Goal: Task Accomplishment & Management: Use online tool/utility

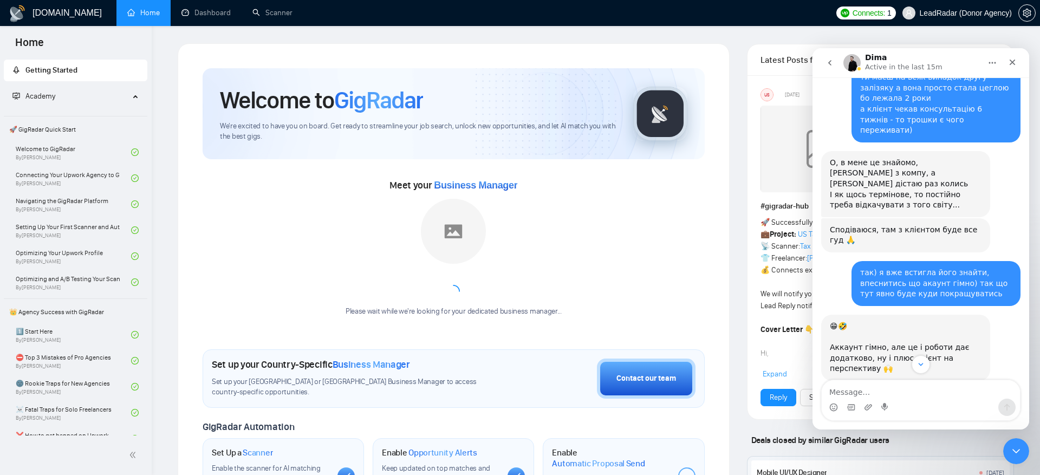
scroll to position [11100, 0]
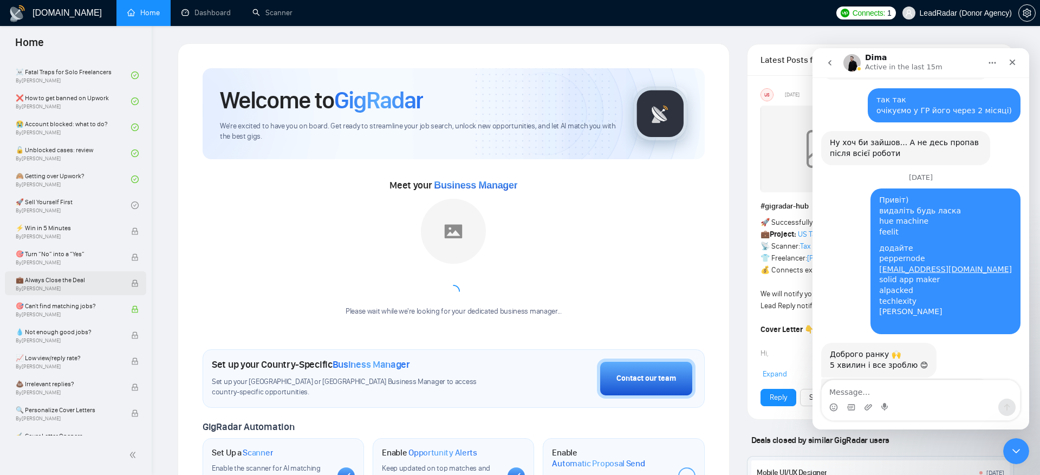
scroll to position [335, 0]
click at [101, 132] on link "😭 Account blocked: what to do? By Vadym Ovcharenko" at bounding box center [73, 130] width 115 height 24
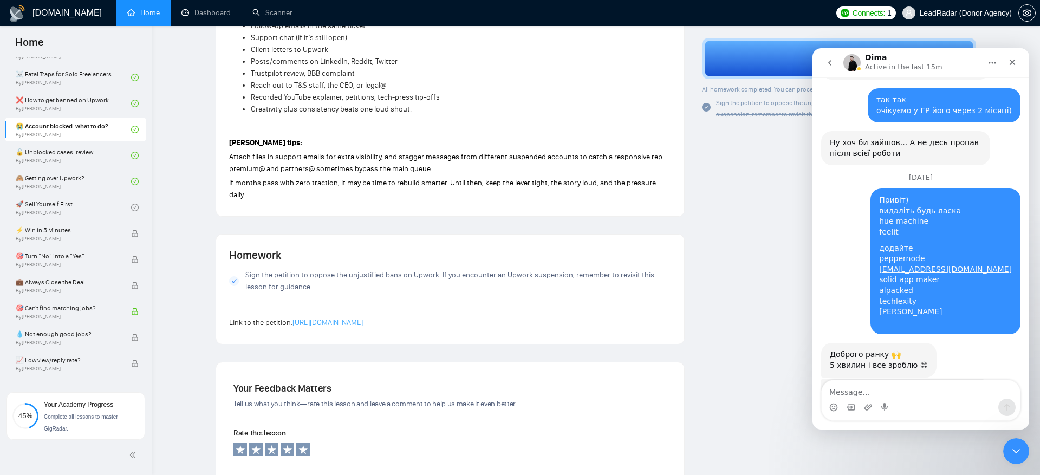
scroll to position [1084, 0]
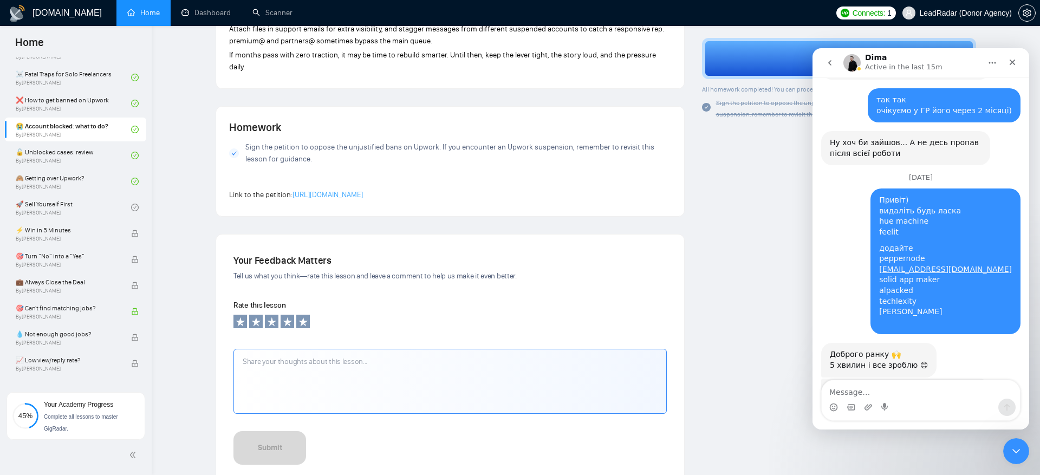
click at [363, 190] on link "https://www.change.org/p/upwork-stop-unjustified-account-suspensions-without-ex…" at bounding box center [328, 194] width 70 height 9
click at [1011, 62] on icon "Close" at bounding box center [1013, 62] width 9 height 9
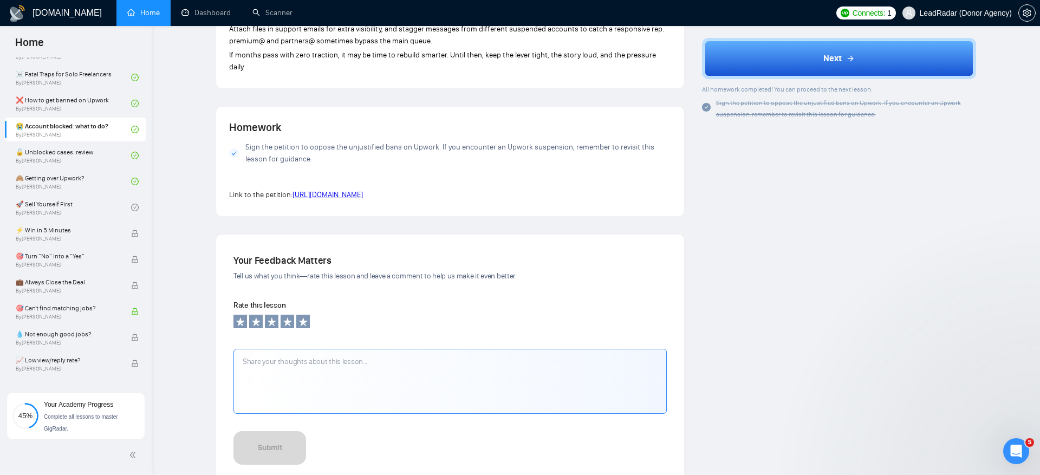
click at [974, 13] on span "LeadRadar (Donor Agency)" at bounding box center [966, 13] width 92 height 0
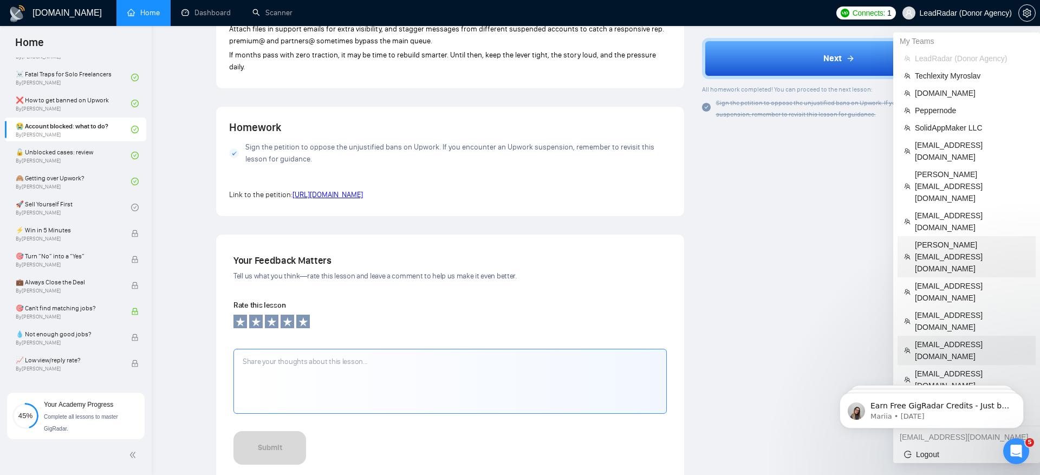
scroll to position [11441, 0]
click at [958, 128] on span "SolidAppMaker LLC" at bounding box center [972, 128] width 114 height 12
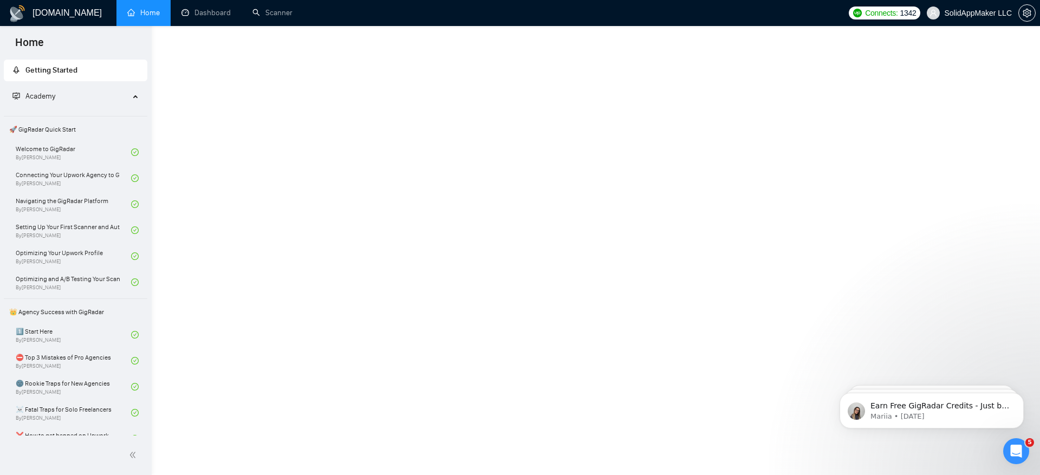
scroll to position [439, 0]
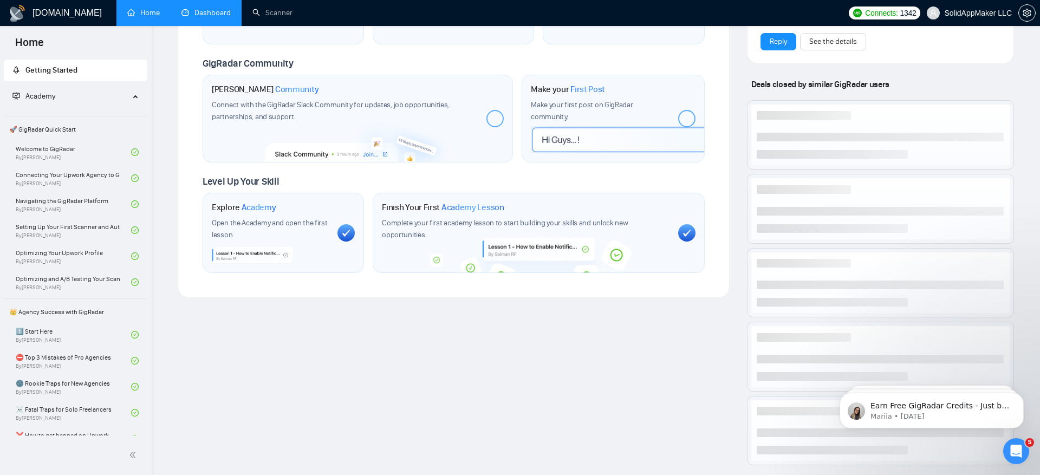
click at [217, 17] on link "Dashboard" at bounding box center [206, 12] width 49 height 9
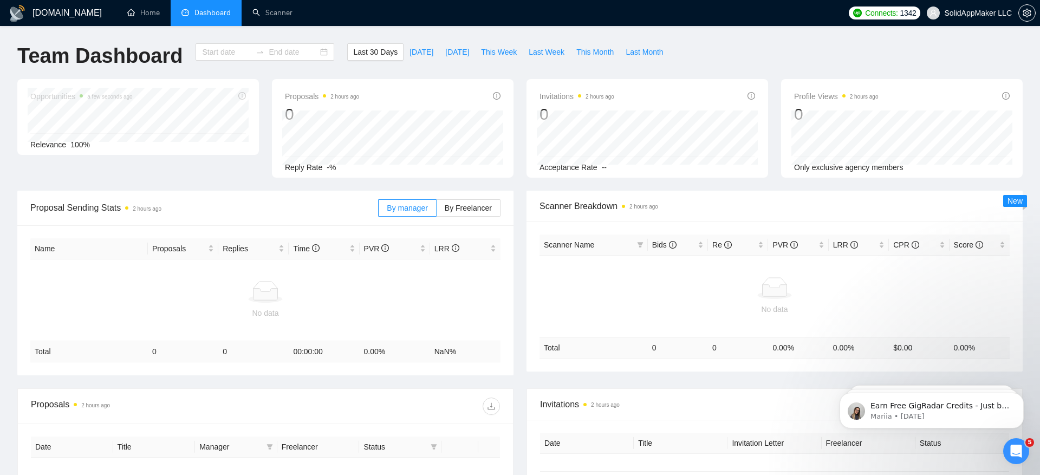
type input "[DATE]"
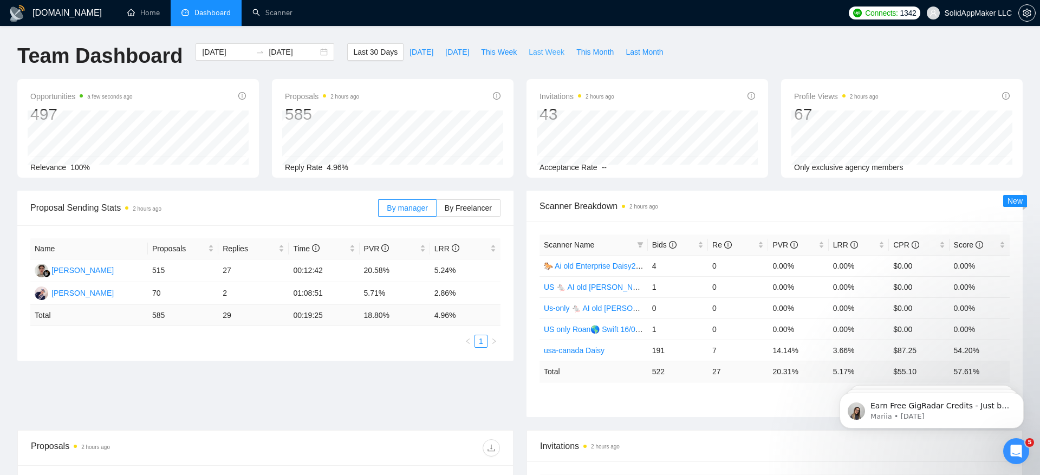
click at [557, 53] on span "Last Week" at bounding box center [547, 52] width 36 height 12
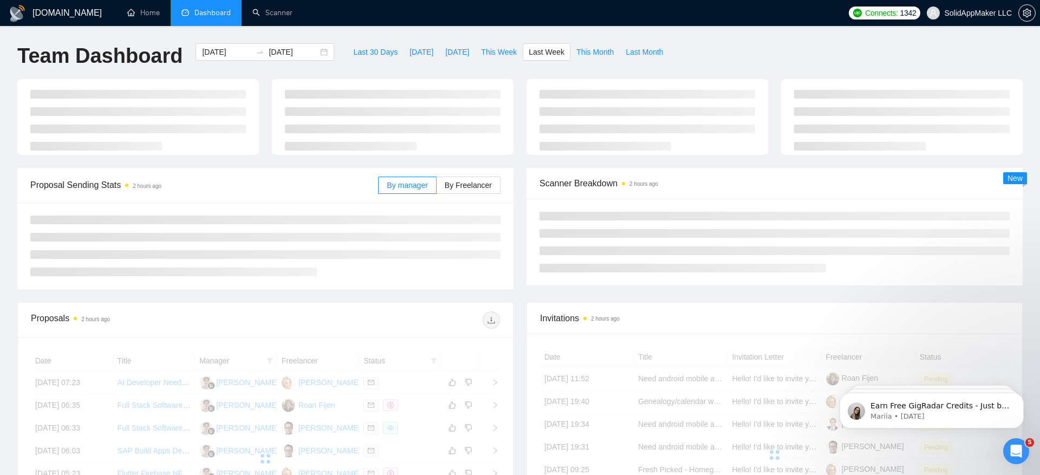
type input "[DATE]"
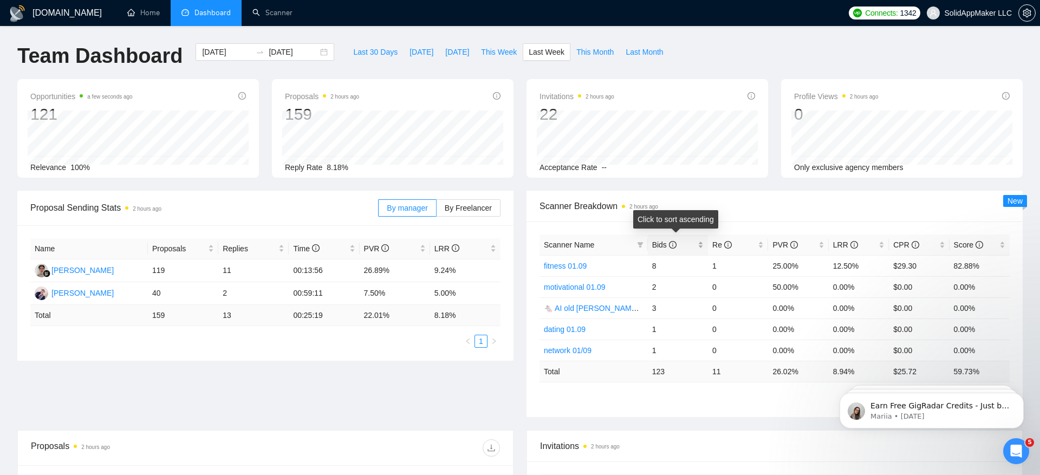
click at [661, 244] on span "Bids" at bounding box center [664, 245] width 24 height 9
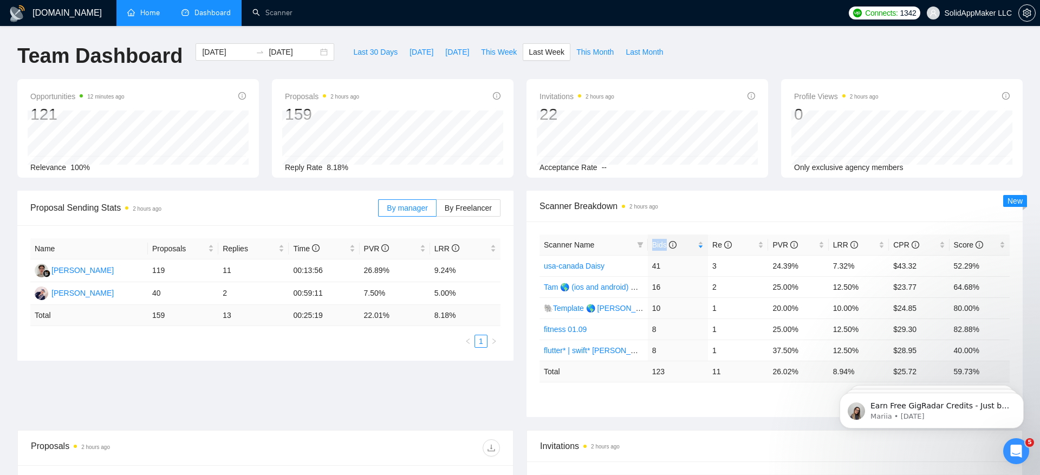
click at [147, 17] on link "Home" at bounding box center [143, 12] width 33 height 9
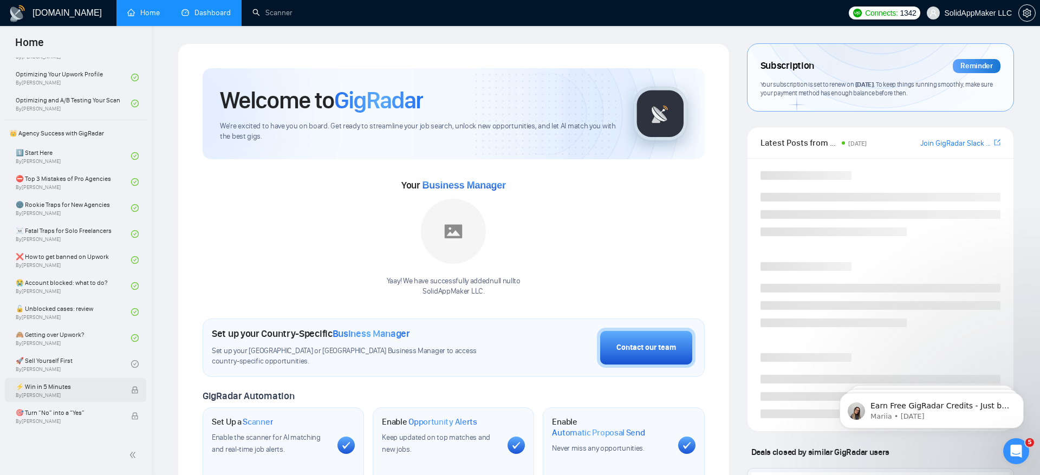
scroll to position [186, 0]
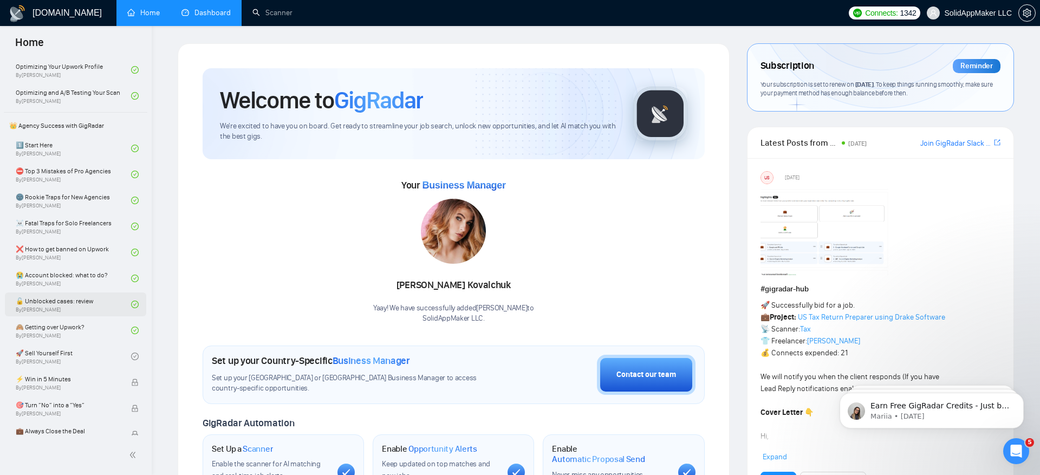
click at [81, 308] on link "🔓 Unblocked cases: review By Vadym Ovcharenko" at bounding box center [73, 305] width 115 height 24
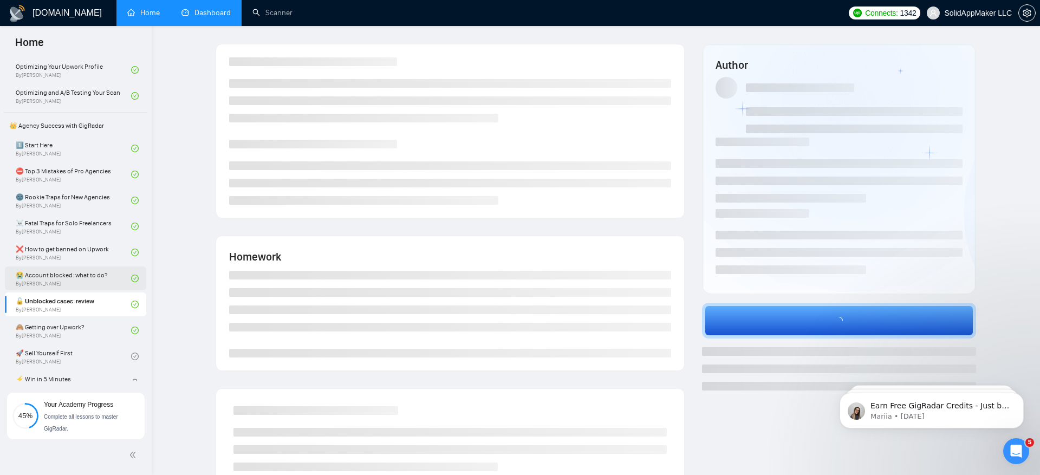
click at [80, 277] on link "😭 Account blocked: what to do? By Vadym Ovcharenko" at bounding box center [73, 279] width 115 height 24
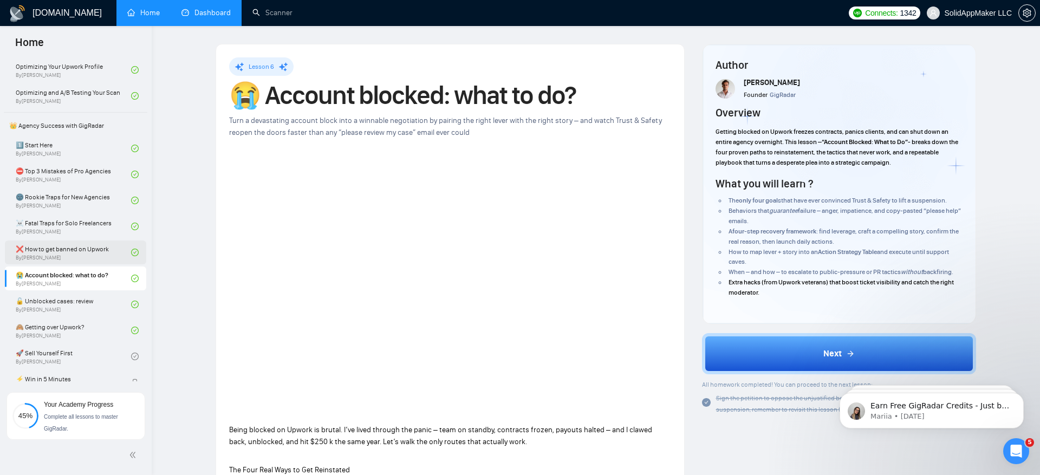
click at [73, 255] on link "❌ How to get banned on Upwork By Vadym Ovcharenko" at bounding box center [73, 253] width 115 height 24
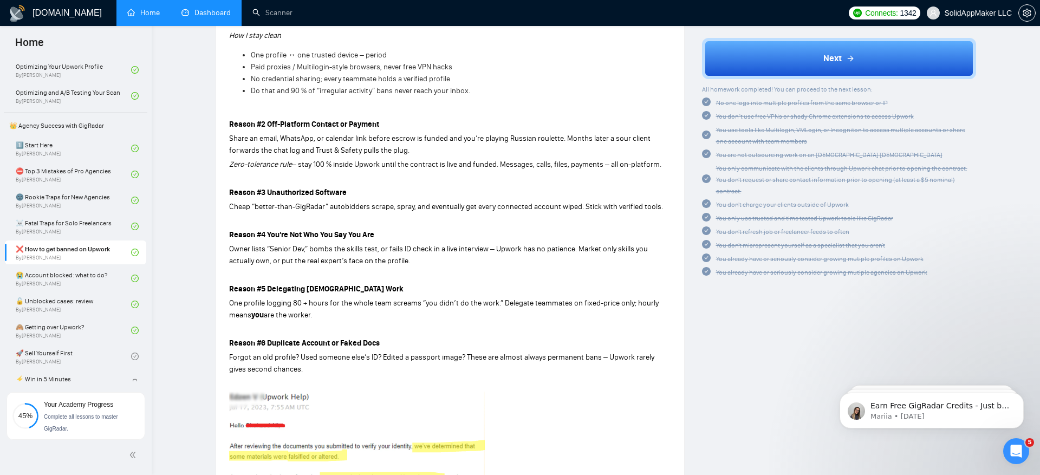
scroll to position [959, 0]
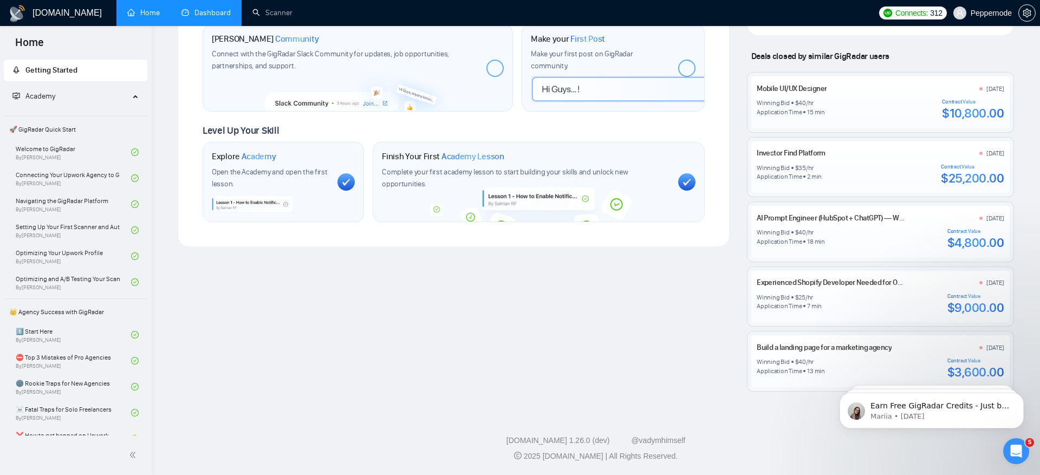
scroll to position [512, 0]
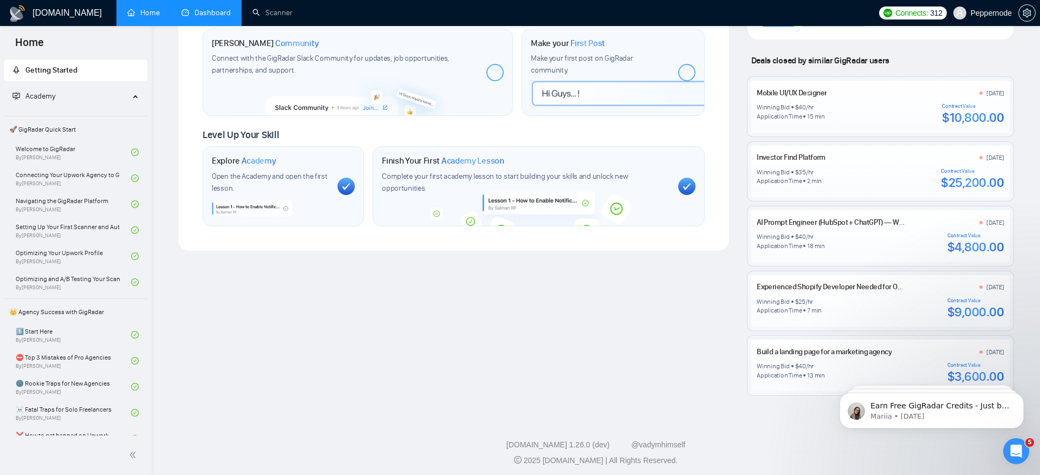
click at [199, 15] on link "Dashboard" at bounding box center [206, 12] width 49 height 9
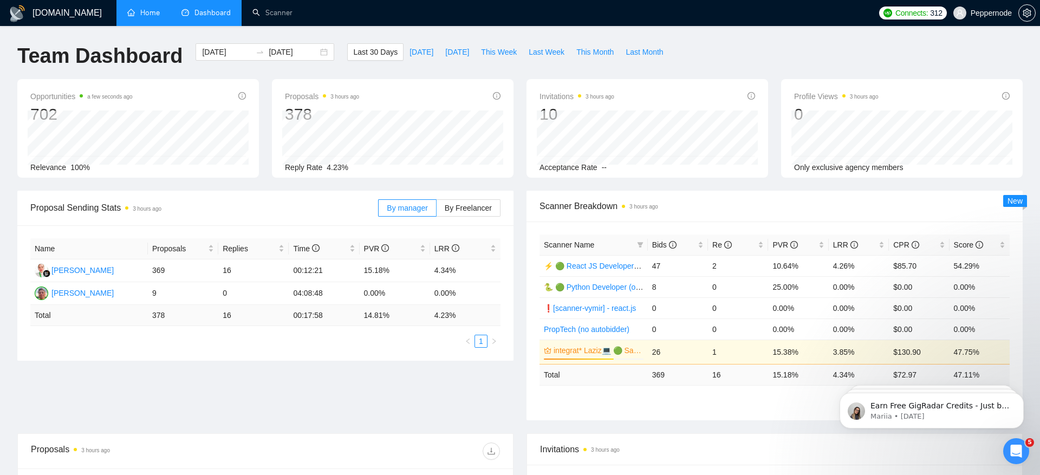
click at [755, 64] on div "Team Dashboard 2025-08-09 2025-09-08 Last 30 Days Today Yesterday This Week Las…" at bounding box center [520, 61] width 1019 height 36
click at [217, 53] on input "[DATE]" at bounding box center [226, 52] width 49 height 12
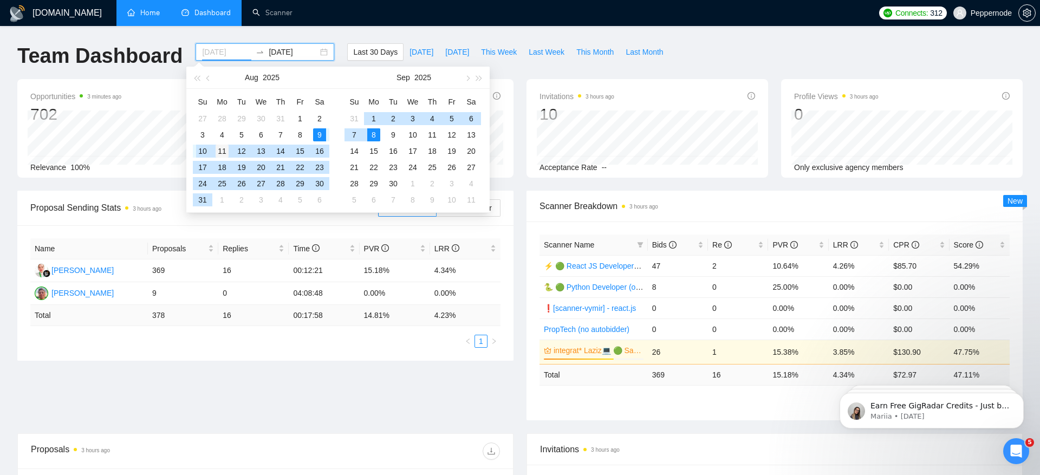
type input "2025-08-11"
click at [216, 150] on div "11" at bounding box center [222, 151] width 13 height 13
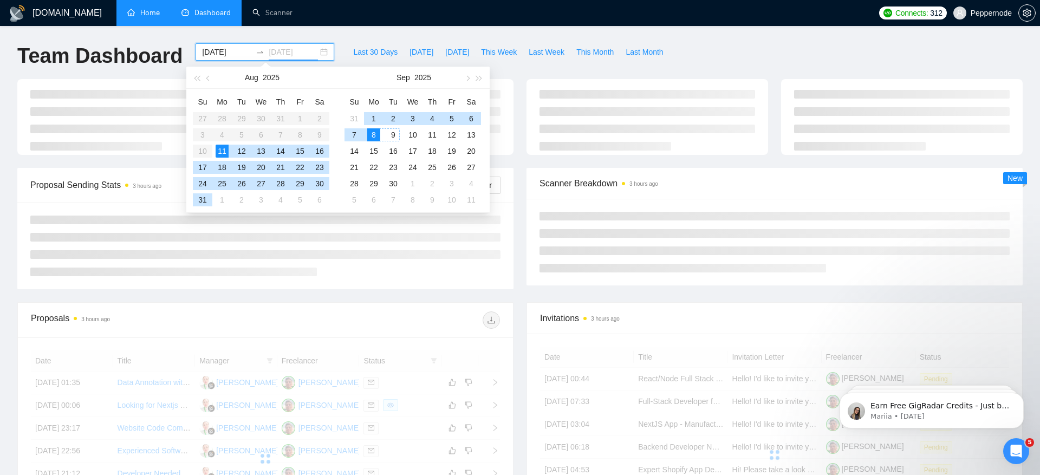
type input "[DATE]"
click at [373, 135] on div "8" at bounding box center [373, 134] width 13 height 13
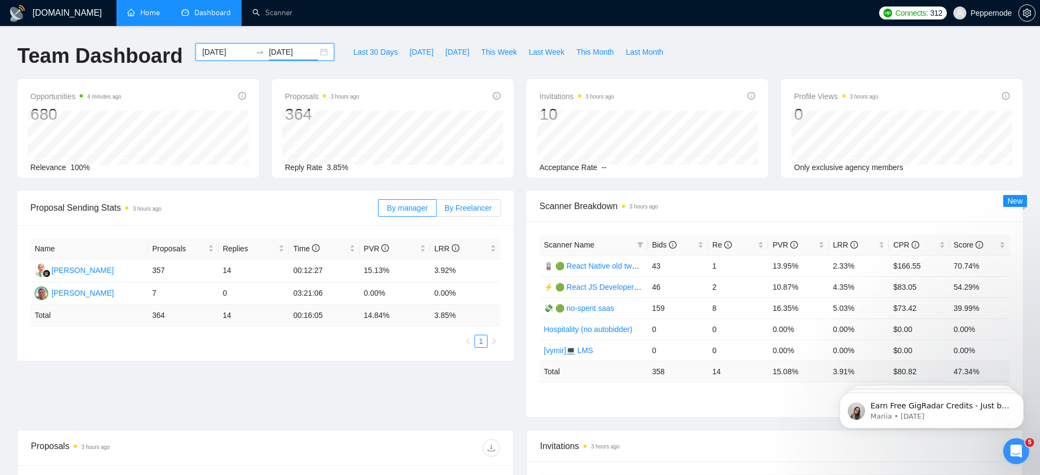
click at [455, 210] on span "By Freelancer" at bounding box center [468, 208] width 47 height 9
click at [437, 211] on input "By Freelancer" at bounding box center [437, 211] width 0 height 0
click at [775, 245] on span "PVR" at bounding box center [785, 245] width 25 height 9
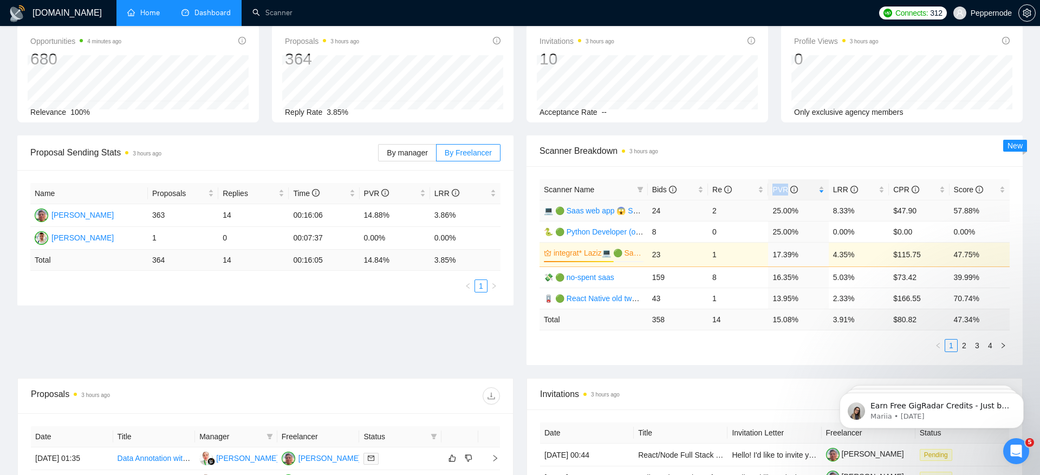
scroll to position [82, 0]
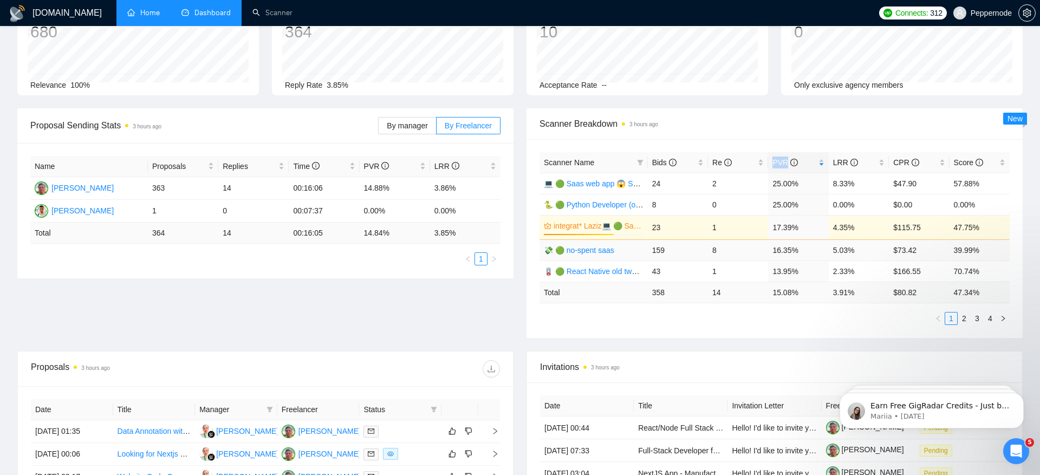
click at [576, 249] on link "💸 🟢 no-spent saas" at bounding box center [579, 250] width 70 height 9
click at [584, 273] on link "🪫 🟢 React Native old tweaked 05.05 індус копі" at bounding box center [626, 271] width 165 height 9
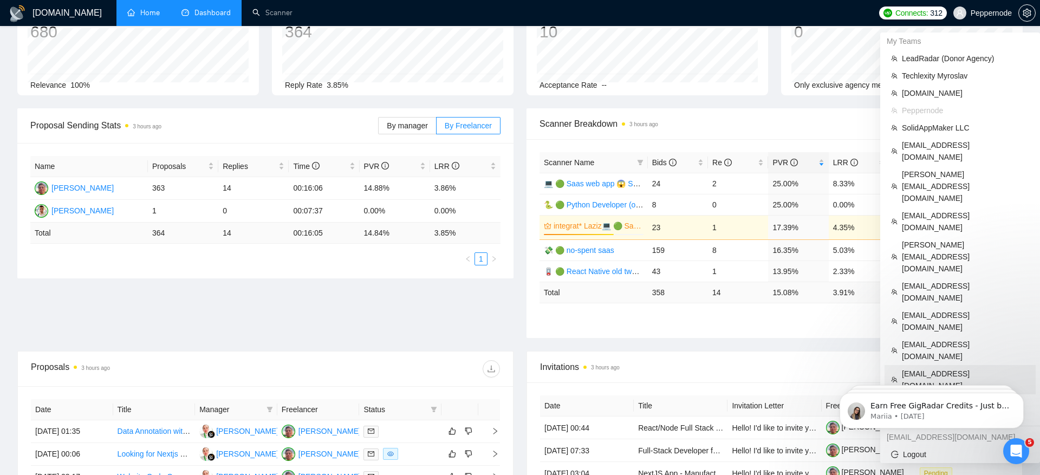
click at [962, 368] on span "[EMAIL_ADDRESS][DOMAIN_NAME]" at bounding box center [965, 380] width 127 height 24
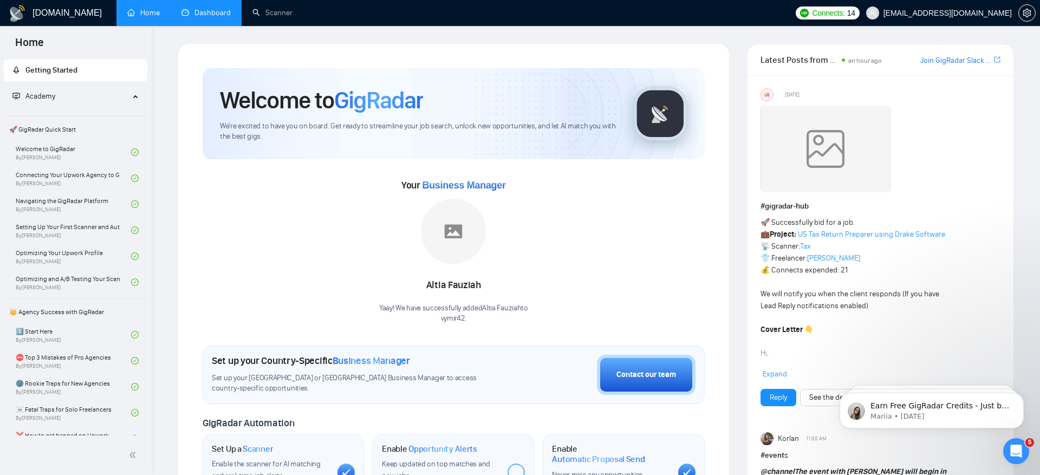
click at [195, 15] on link "Dashboard" at bounding box center [206, 12] width 49 height 9
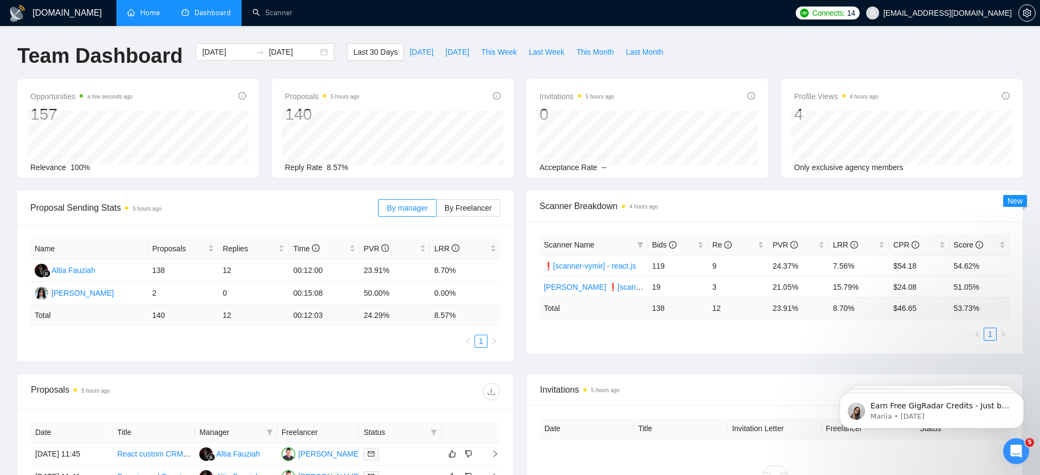
click at [470, 217] on div "By manager By Freelancer" at bounding box center [439, 208] width 122 height 35
click at [463, 211] on span "By Freelancer" at bounding box center [468, 208] width 47 height 9
click at [437, 211] on input "By Freelancer" at bounding box center [437, 211] width 0 height 0
click at [400, 200] on label "By manager" at bounding box center [407, 207] width 58 height 17
click at [379, 211] on input "By manager" at bounding box center [379, 211] width 0 height 0
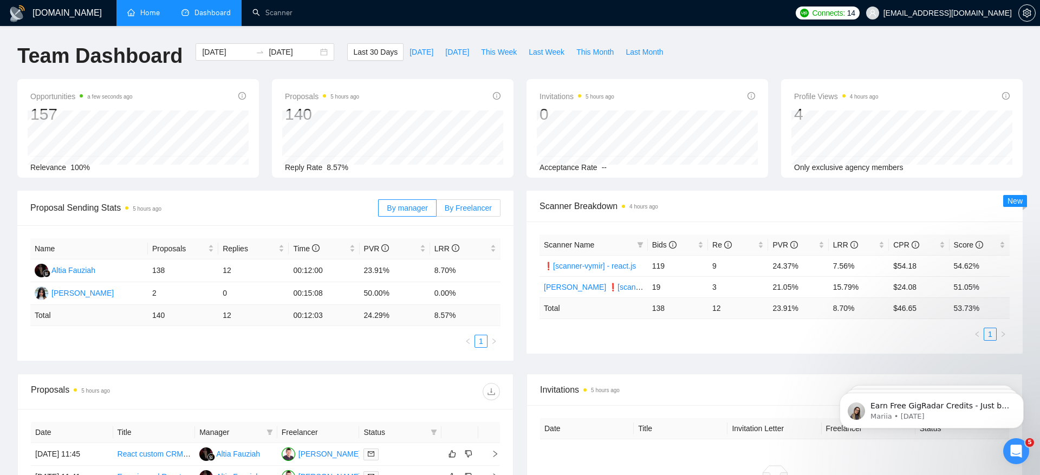
click at [458, 201] on label "By Freelancer" at bounding box center [469, 207] width 64 height 17
click at [437, 211] on input "By Freelancer" at bounding box center [437, 211] width 0 height 0
click at [451, 360] on div "Proposal Sending Stats 5 hours ago By manager By Freelancer Name Proposals Repl…" at bounding box center [520, 282] width 1019 height 183
click at [93, 269] on div "Serhii Podoliuk" at bounding box center [82, 270] width 62 height 12
click at [83, 293] on div "Ihor Kotsiurba" at bounding box center [82, 293] width 62 height 12
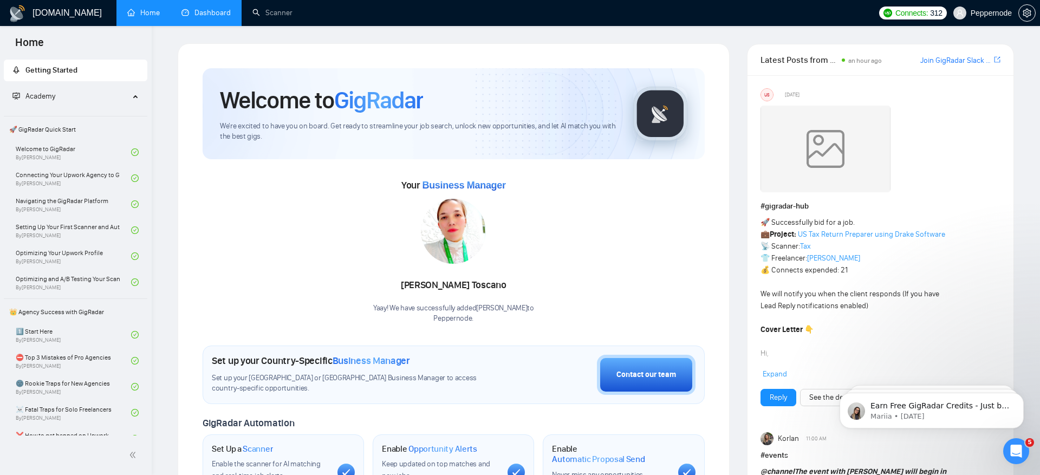
click at [202, 17] on link "Dashboard" at bounding box center [206, 12] width 49 height 9
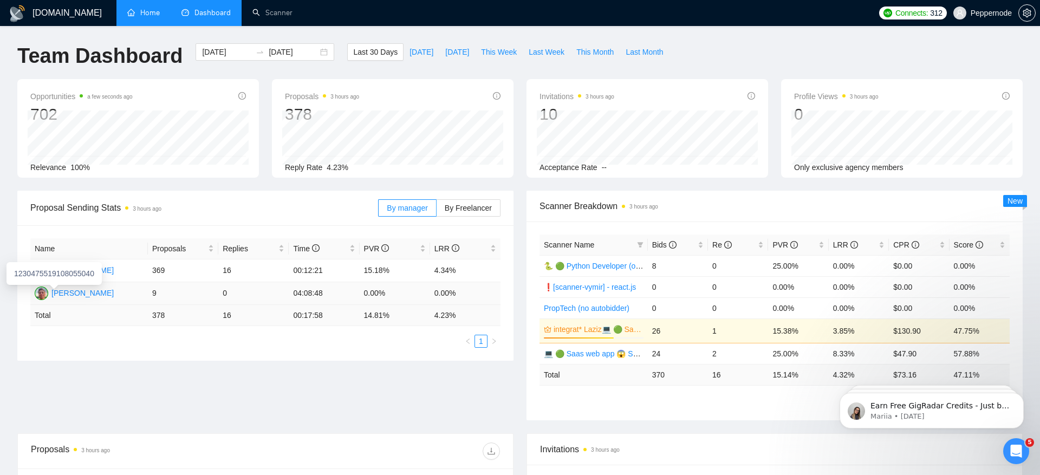
click at [72, 292] on div "Illia Fotin" at bounding box center [82, 293] width 62 height 12
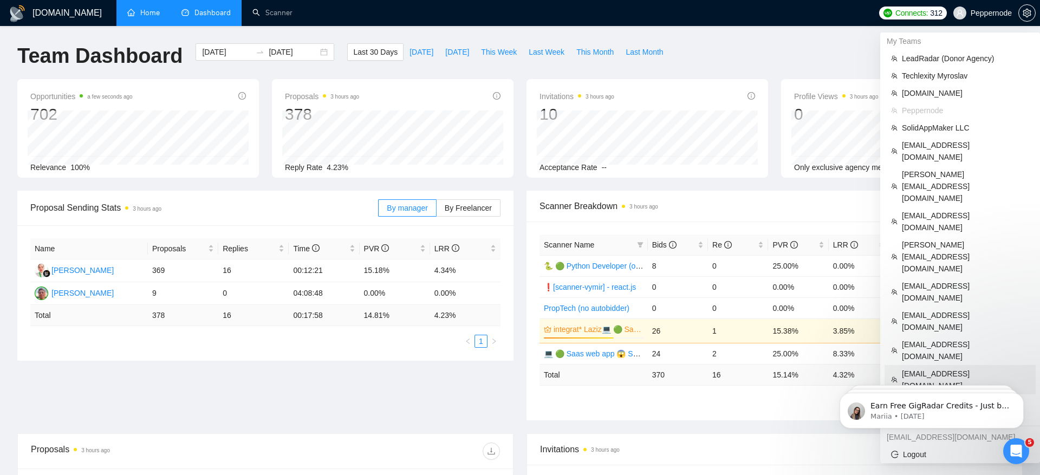
click at [938, 368] on span "[EMAIL_ADDRESS][DOMAIN_NAME]" at bounding box center [965, 380] width 127 height 24
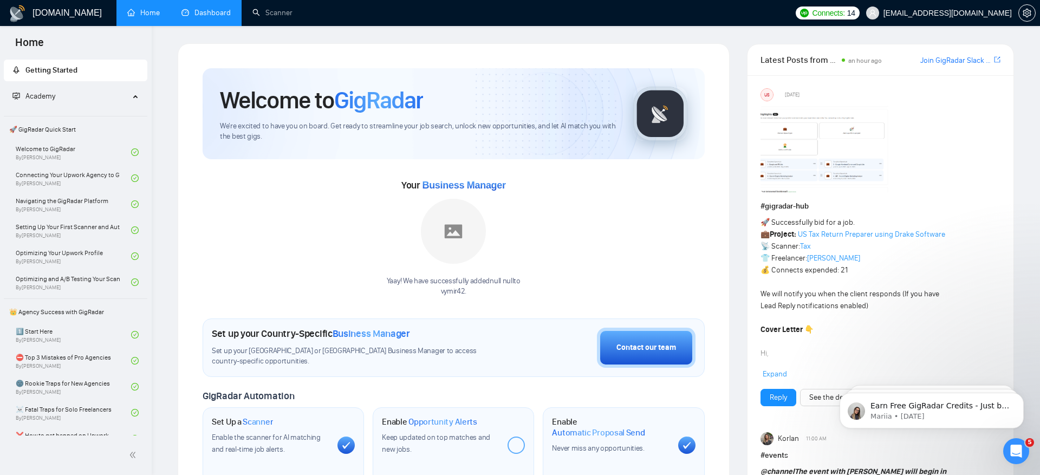
click at [212, 8] on link "Dashboard" at bounding box center [206, 12] width 49 height 9
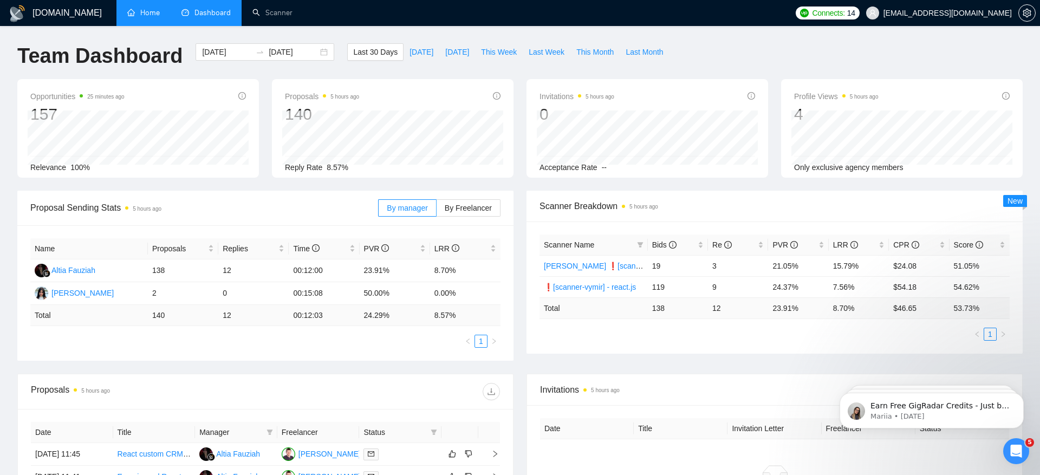
click at [956, 13] on span "[EMAIL_ADDRESS][DOMAIN_NAME]" at bounding box center [948, 13] width 128 height 0
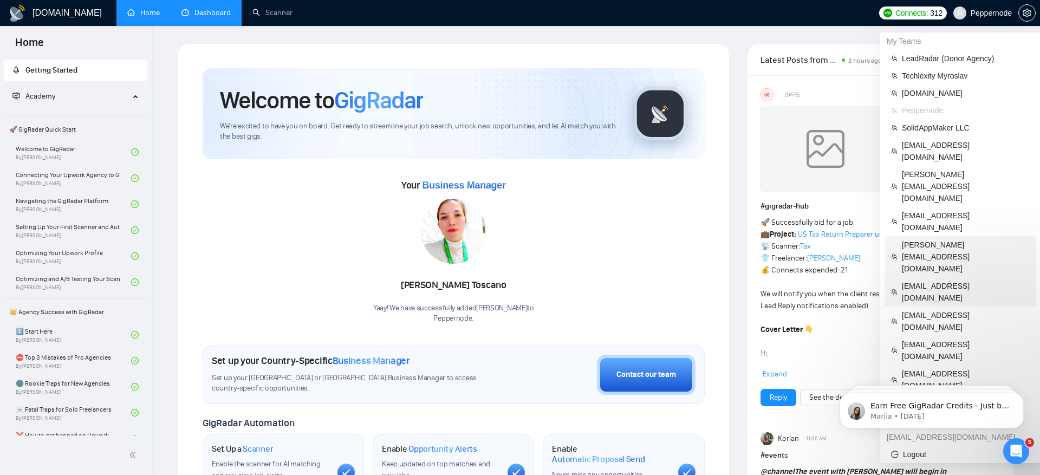
drag, startPoint x: 950, startPoint y: 204, endPoint x: 939, endPoint y: 222, distance: 21.2
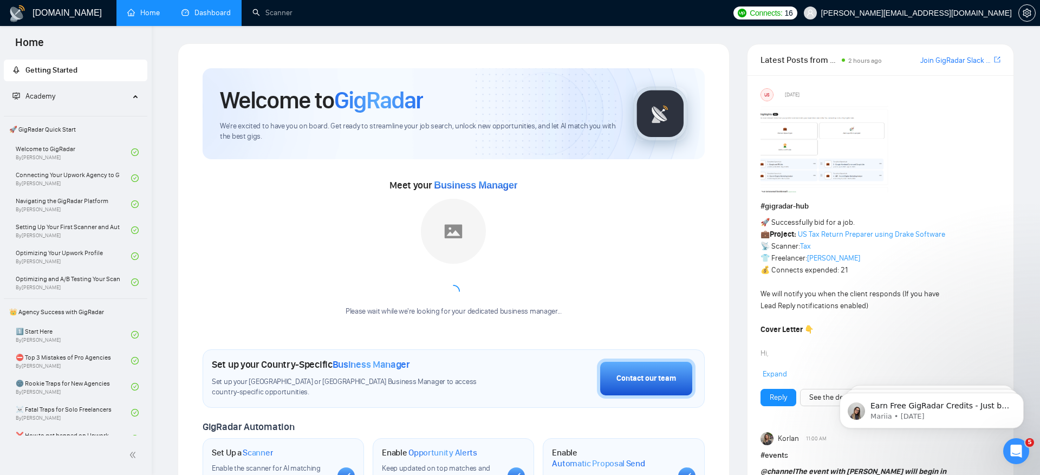
click at [205, 15] on link "Dashboard" at bounding box center [206, 12] width 49 height 9
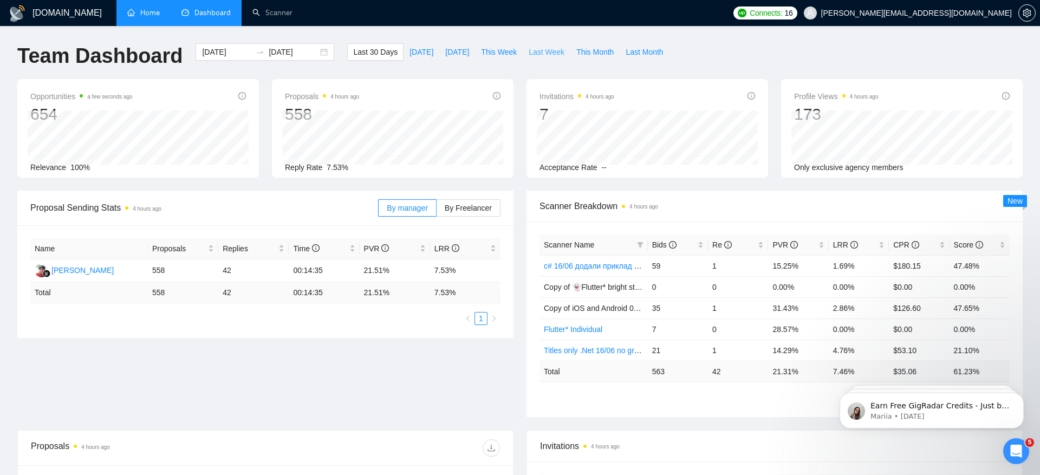
click at [548, 55] on span "Last Week" at bounding box center [547, 52] width 36 height 12
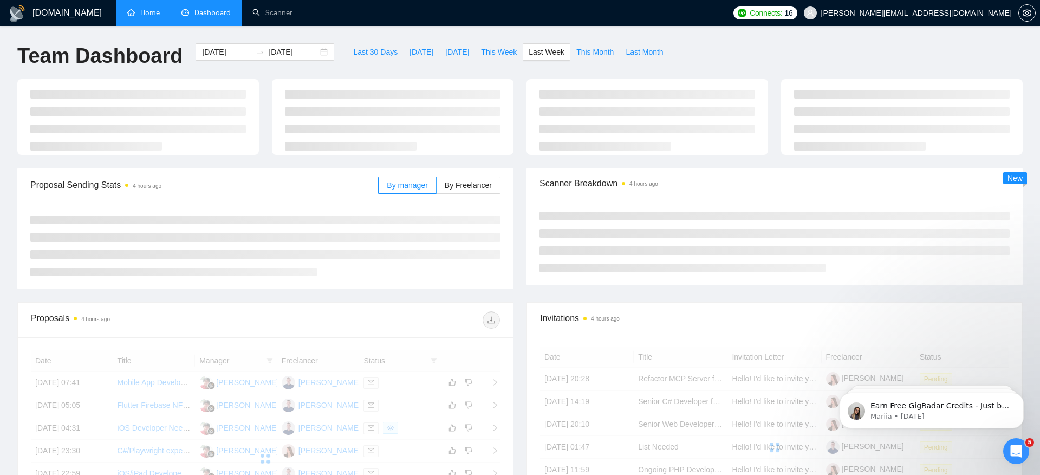
type input "[DATE]"
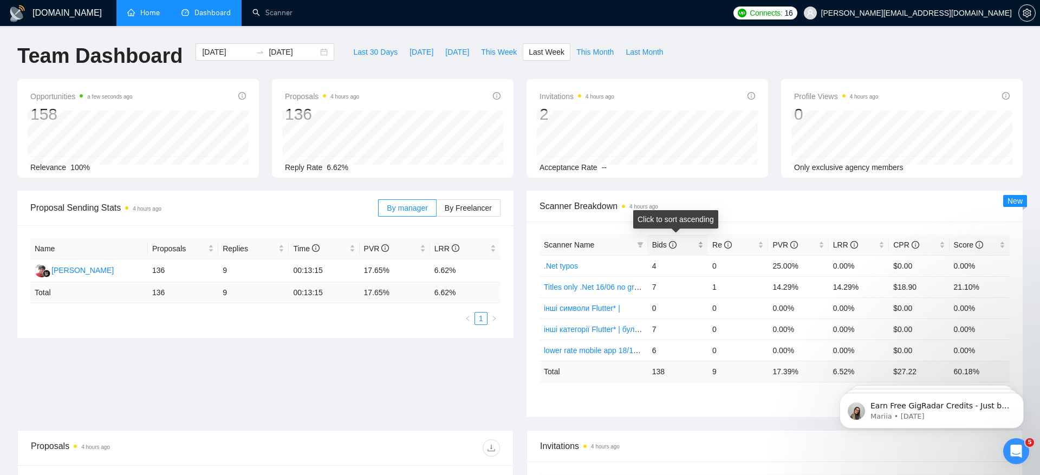
click at [663, 241] on span "Bids" at bounding box center [664, 245] width 24 height 9
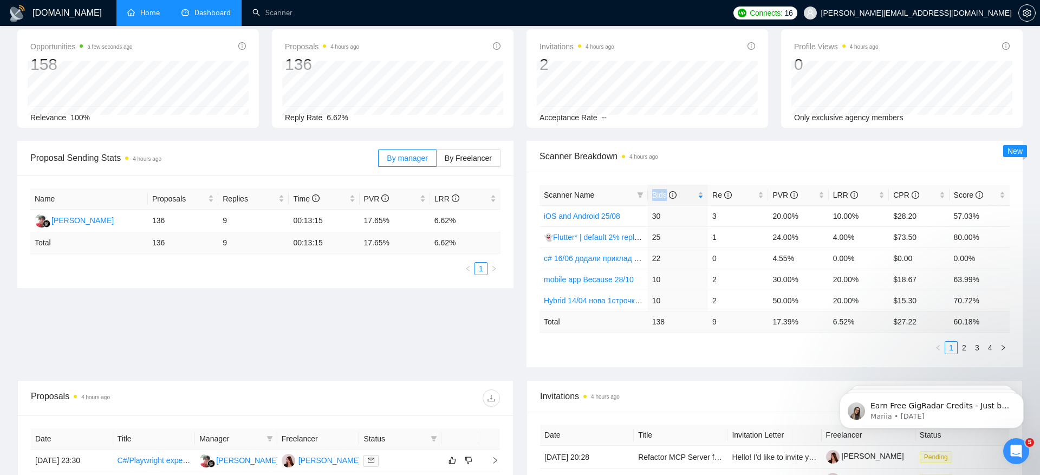
scroll to position [51, 0]
click at [460, 158] on span "By Freelancer" at bounding box center [468, 157] width 47 height 9
click at [437, 160] on input "By Freelancer" at bounding box center [437, 160] width 0 height 0
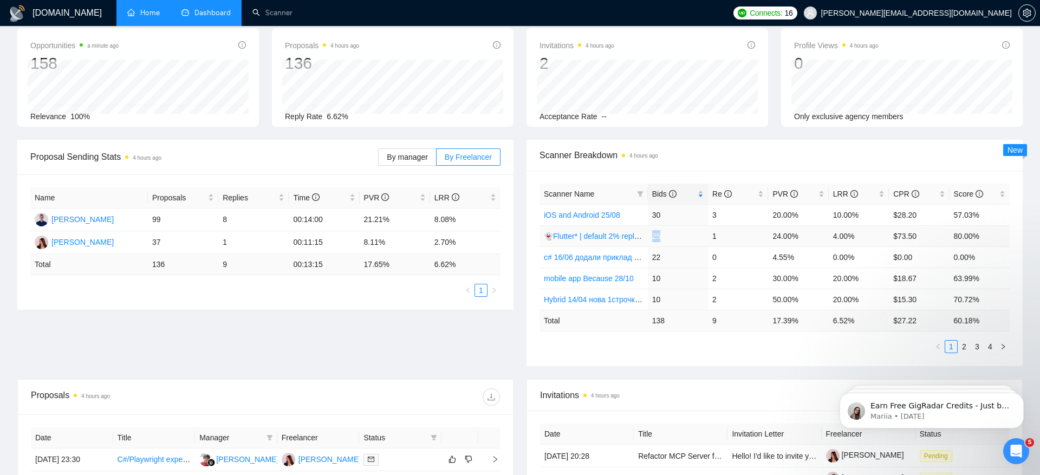
drag, startPoint x: 651, startPoint y: 236, endPoint x: 675, endPoint y: 236, distance: 24.4
click at [675, 236] on td "25" at bounding box center [678, 235] width 60 height 21
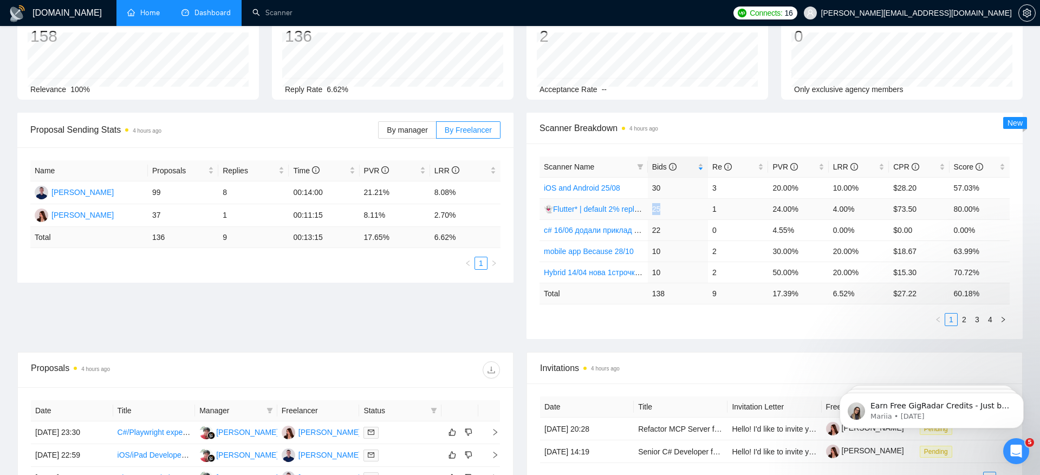
scroll to position [81, 0]
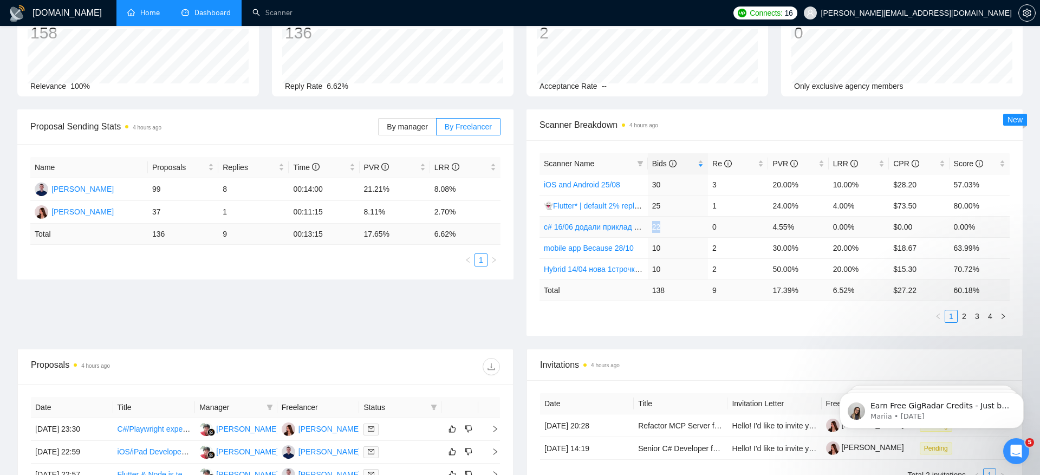
drag, startPoint x: 652, startPoint y: 224, endPoint x: 683, endPoint y: 221, distance: 30.5
click at [683, 221] on td "22" at bounding box center [678, 226] width 60 height 21
click at [964, 311] on link "2" at bounding box center [965, 317] width 12 height 12
click at [269, 12] on link "Scanner" at bounding box center [273, 12] width 40 height 9
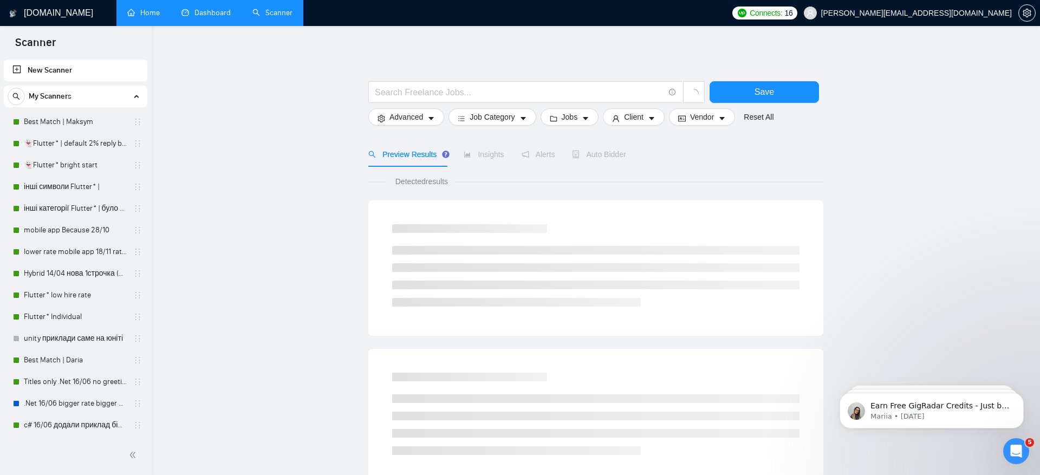
click at [217, 17] on link "Dashboard" at bounding box center [206, 12] width 49 height 9
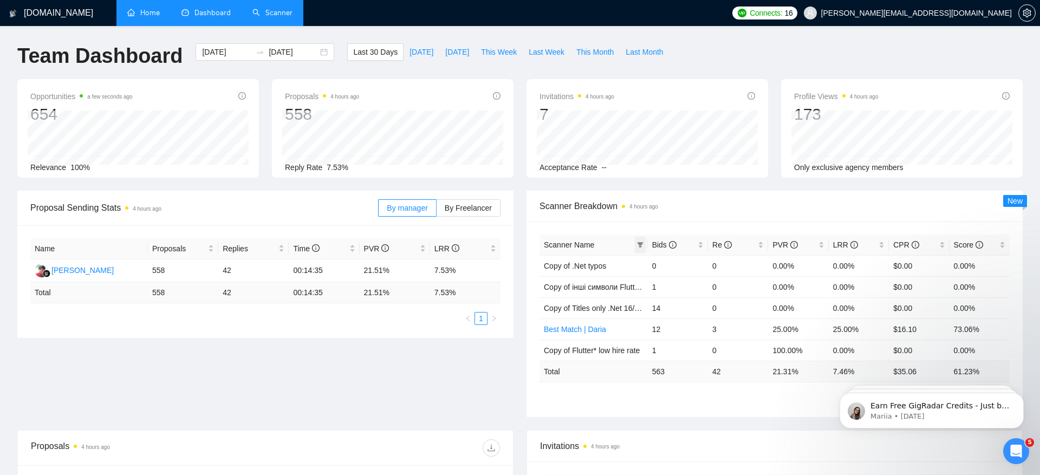
click at [637, 243] on icon "filter" at bounding box center [640, 245] width 7 height 7
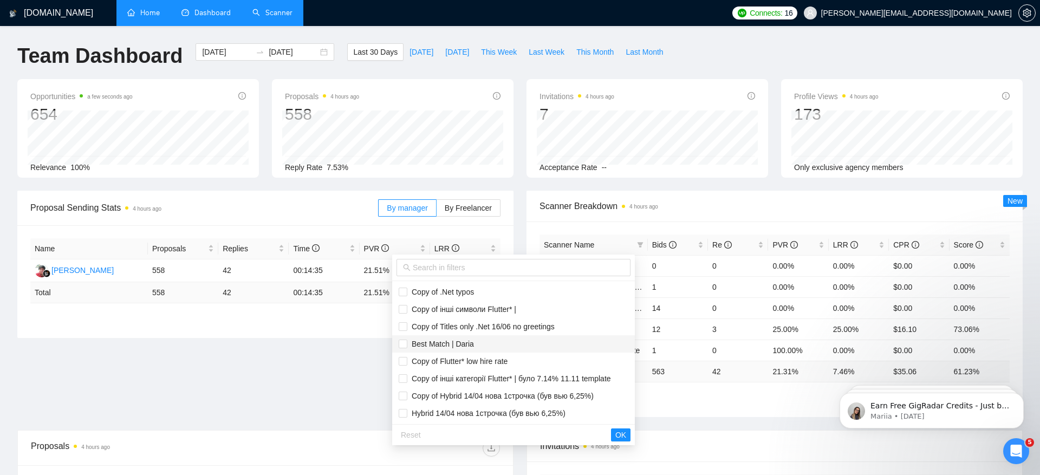
click at [564, 337] on li "Best Match | Daria" at bounding box center [513, 343] width 243 height 17
checkbox input "true"
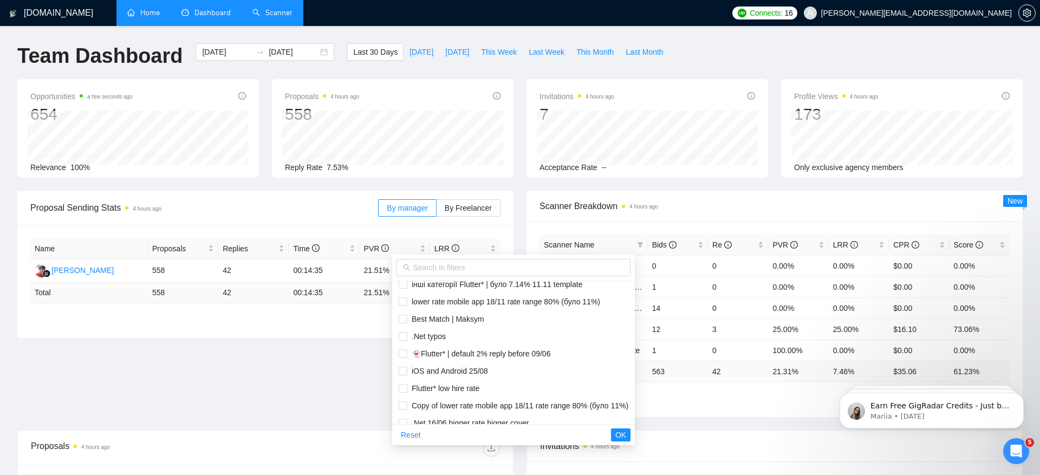
scroll to position [358, 0]
click at [520, 313] on span "Best Match | Maksym" at bounding box center [514, 315] width 230 height 12
checkbox input "true"
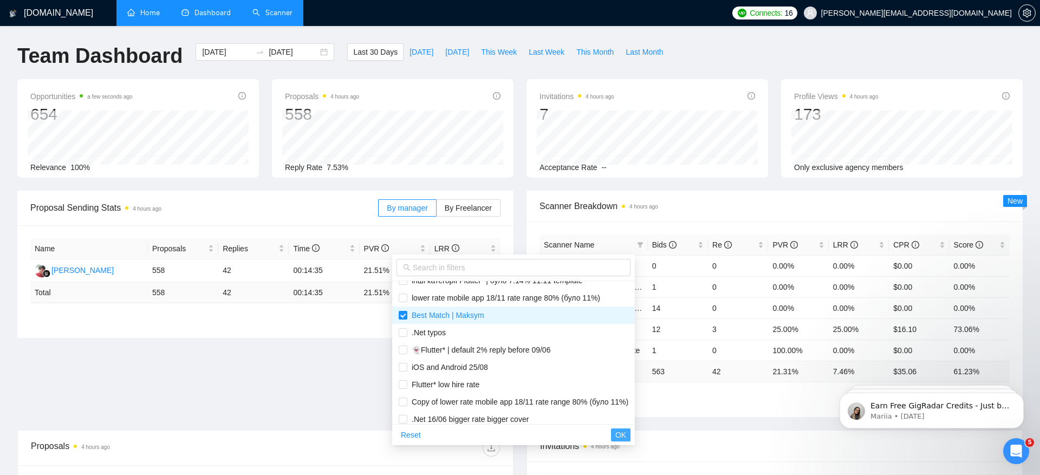
click at [626, 431] on span "OK" at bounding box center [621, 435] width 11 height 12
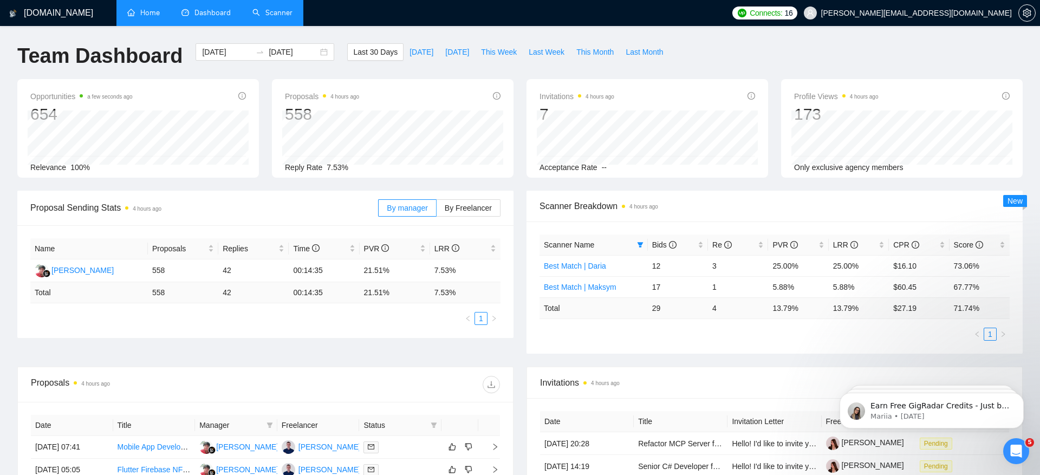
click at [703, 341] on div "Scanner Name Bids Re PVR LRR CPR Score Best Match | Daria 12 3 25.00% 25.00% $1…" at bounding box center [775, 288] width 496 height 132
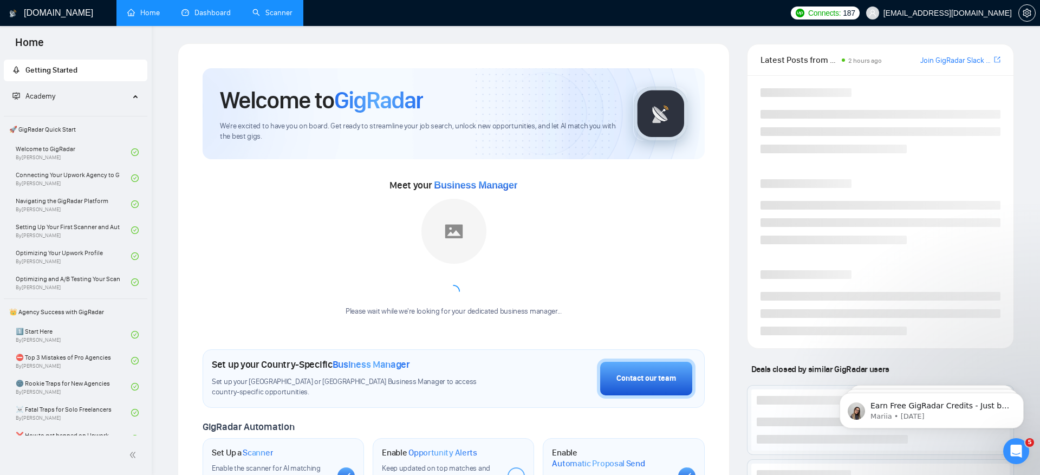
click at [218, 8] on link "Dashboard" at bounding box center [206, 12] width 49 height 9
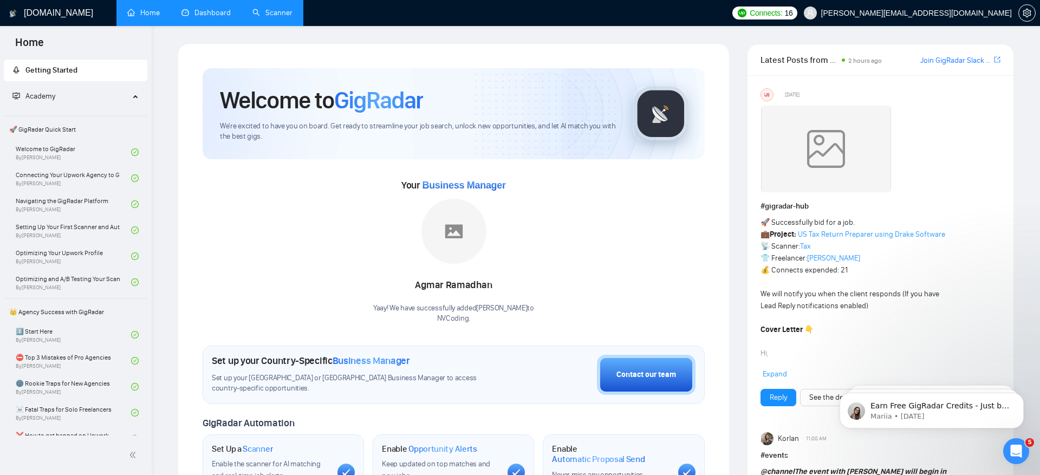
click at [208, 8] on link "Dashboard" at bounding box center [206, 12] width 49 height 9
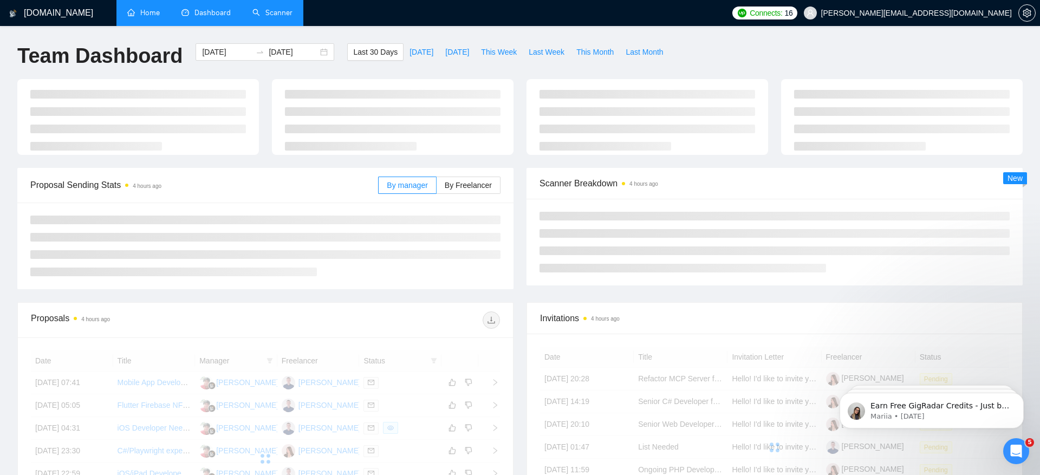
click at [280, 15] on link "Scanner" at bounding box center [273, 12] width 40 height 9
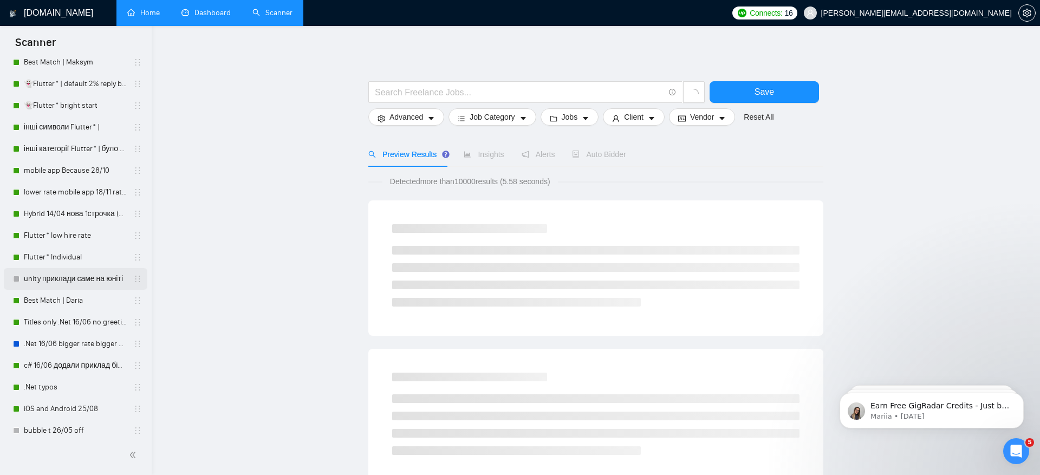
scroll to position [152, 0]
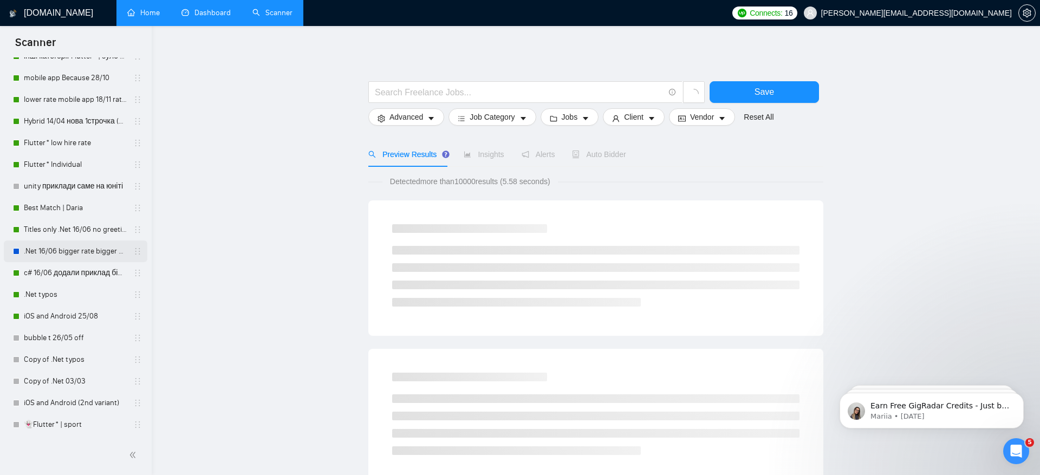
click at [86, 250] on link ".Net 16/06 bigger rate bigger cover" at bounding box center [75, 252] width 103 height 22
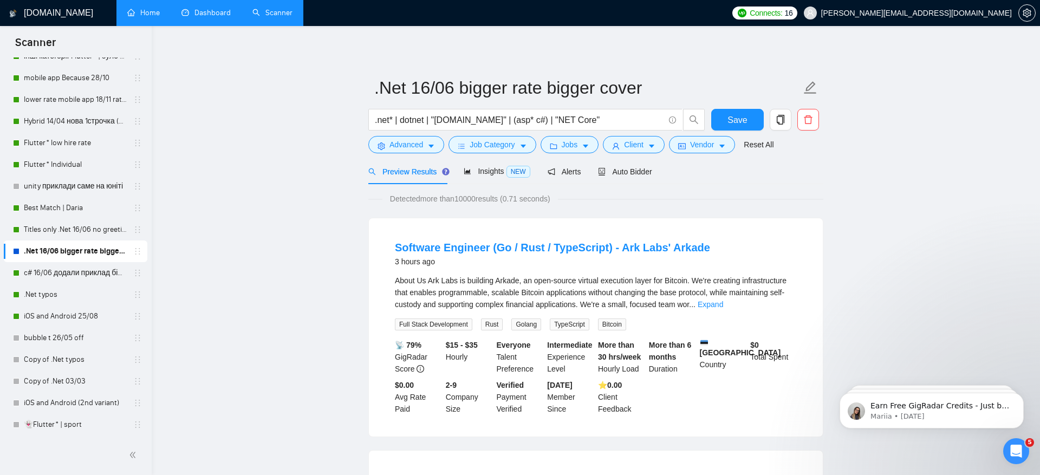
click at [417, 135] on div ".net* | dotnet | "asp.net" | (asp* c#) | "NET Core"" at bounding box center [536, 122] width 341 height 27
click at [417, 144] on span "Advanced" at bounding box center [407, 145] width 34 height 12
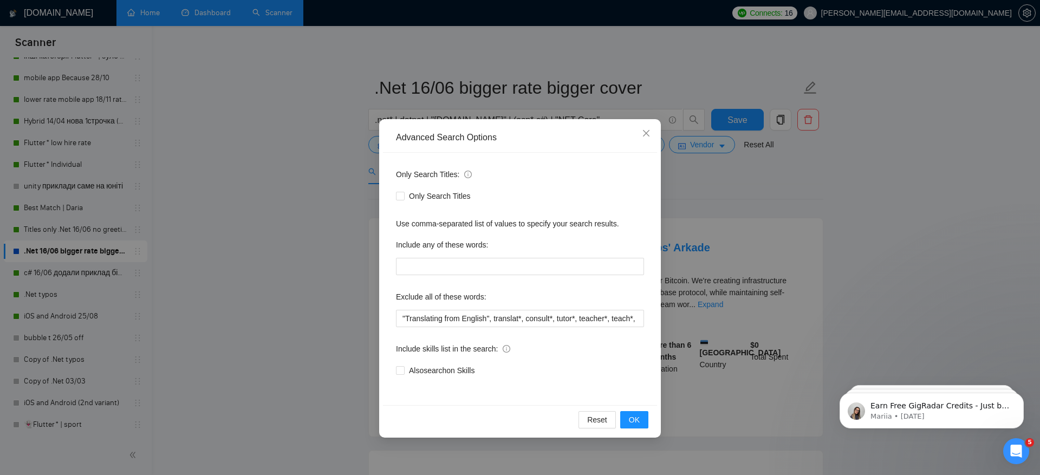
click at [726, 203] on div "Advanced Search Options Only Search Titles: Only Search Titles Use comma-separa…" at bounding box center [520, 237] width 1040 height 475
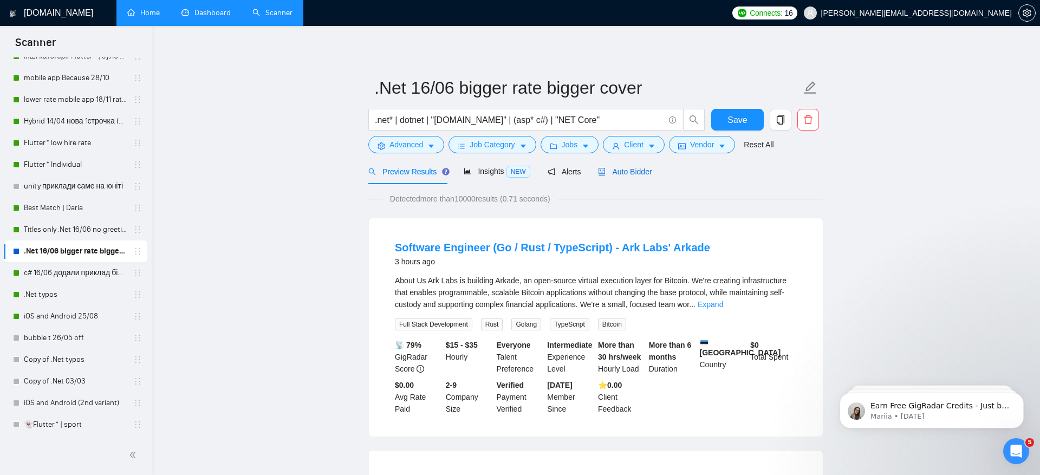
click at [628, 174] on span "Auto Bidder" at bounding box center [625, 171] width 54 height 9
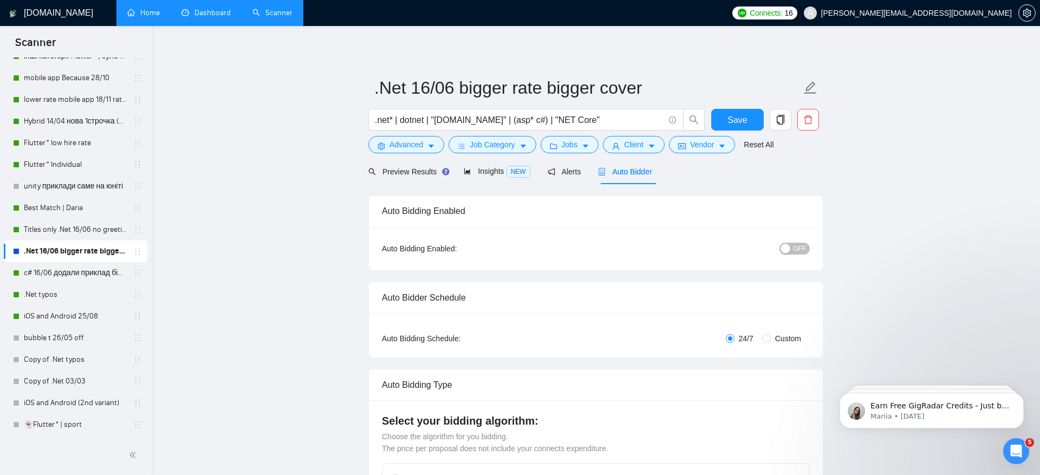
checkbox input "true"
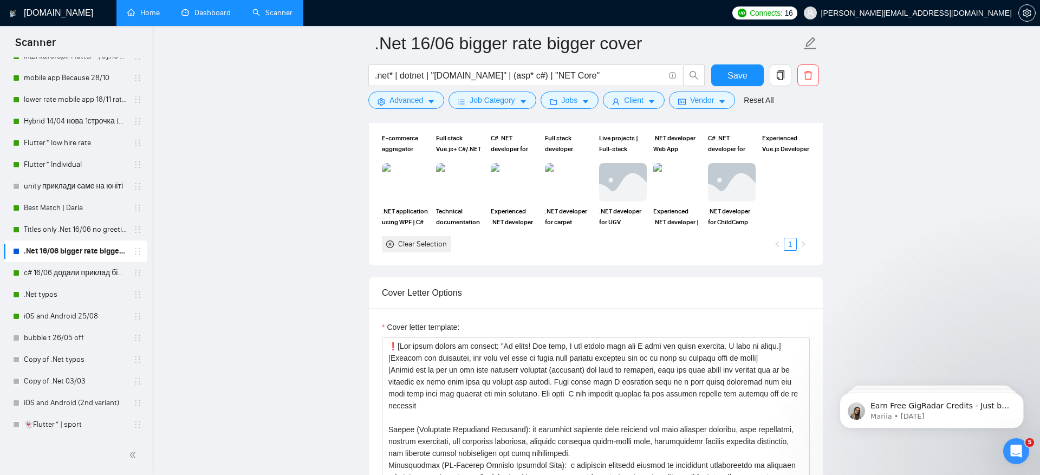
scroll to position [1178, 0]
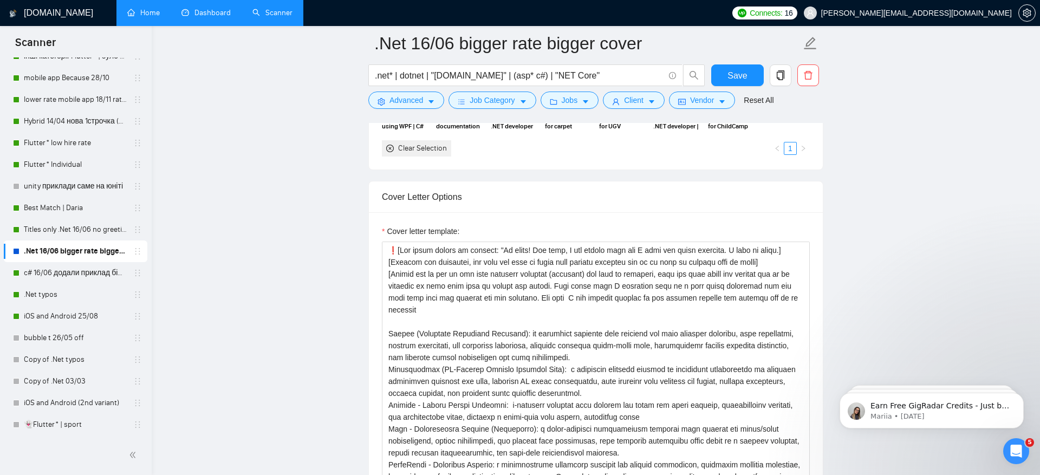
click at [203, 12] on link "Dashboard" at bounding box center [206, 12] width 49 height 9
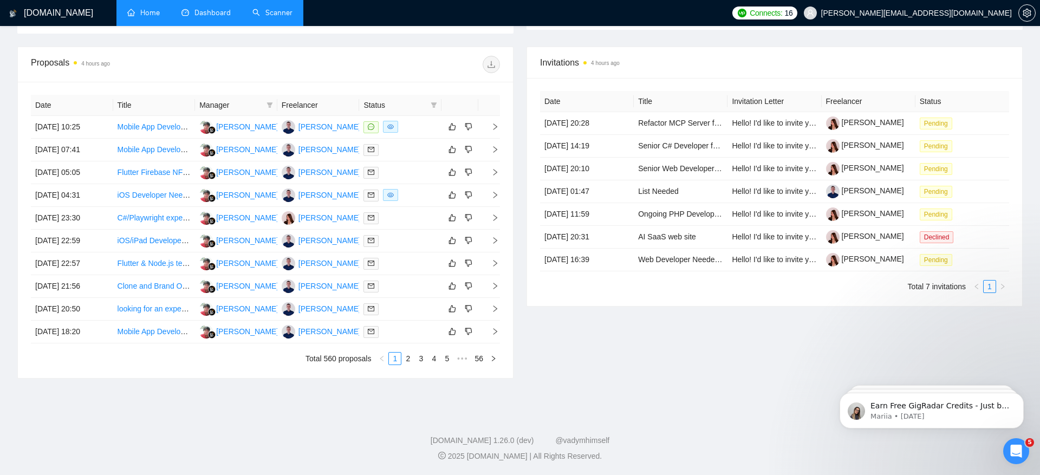
scroll to position [171, 0]
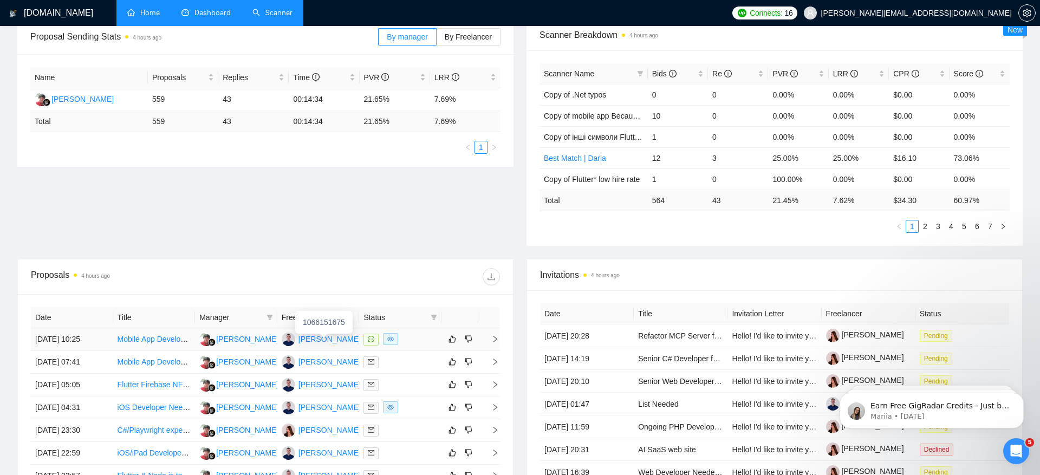
click at [338, 334] on div "Maksym Kakushadze" at bounding box center [330, 339] width 62 height 12
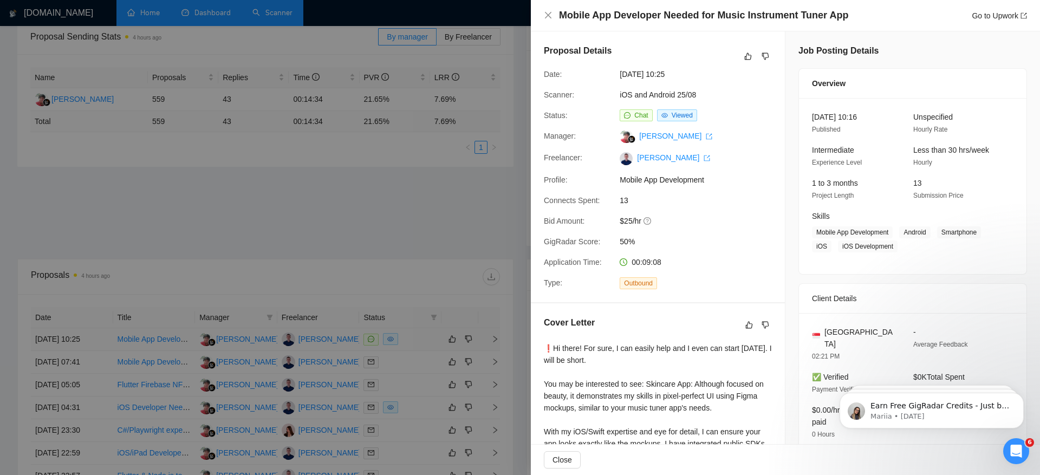
scroll to position [11619, 0]
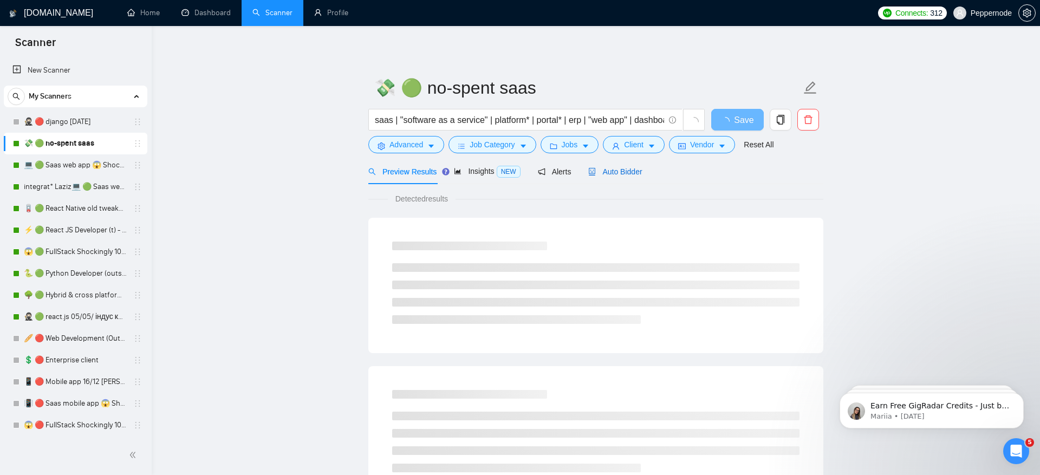
click at [624, 170] on span "Auto Bidder" at bounding box center [616, 171] width 54 height 9
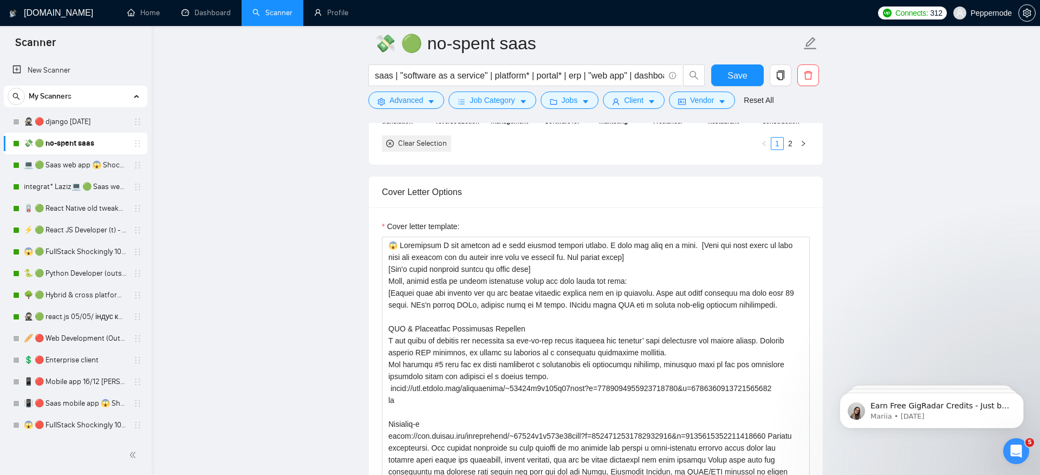
scroll to position [1217, 0]
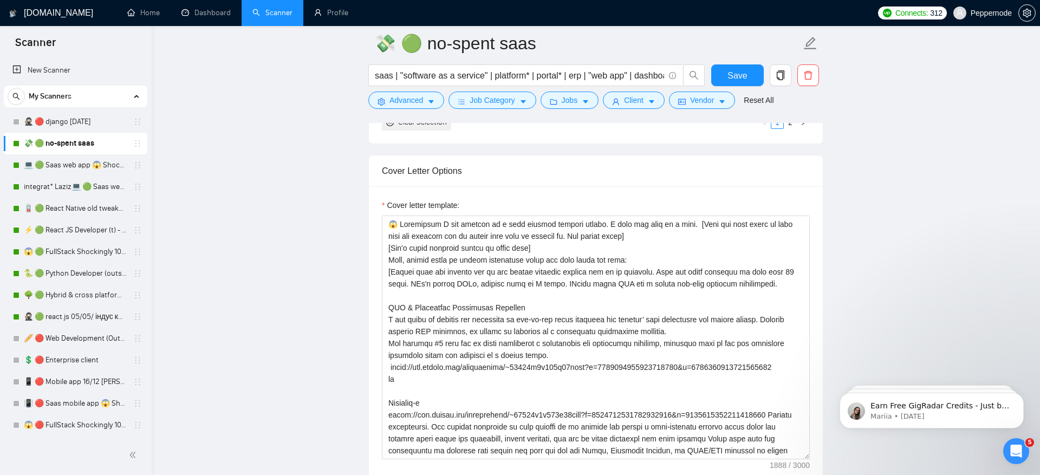
click at [272, 210] on main "💸 🟢 no-spent saas saas | "software as a service" | platform* | portal* | erp | …" at bounding box center [596, 398] width 854 height 3143
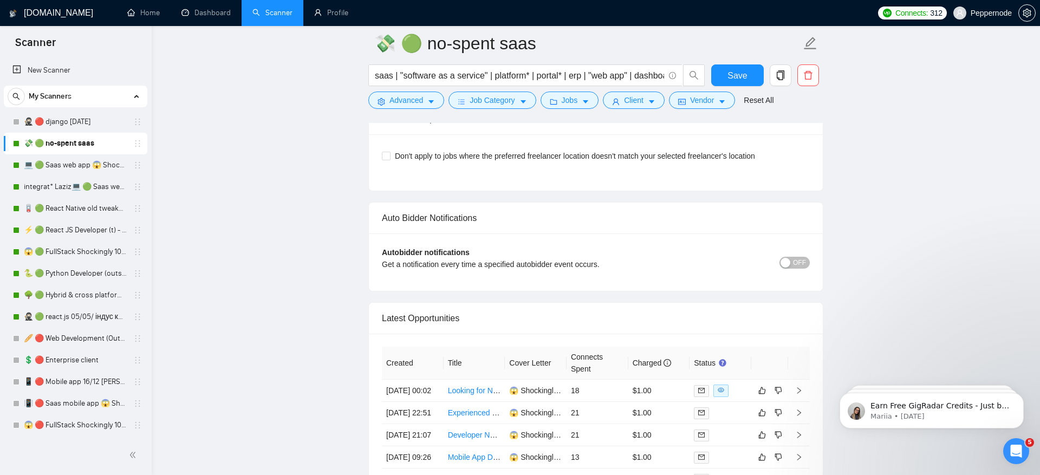
scroll to position [2892, 0]
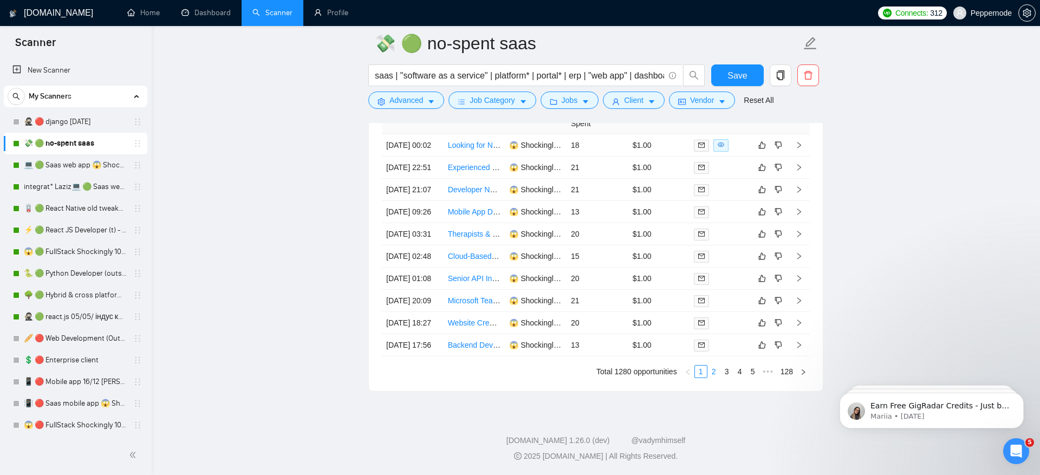
click at [715, 372] on link "2" at bounding box center [714, 372] width 12 height 12
click at [701, 374] on link "1" at bounding box center [701, 372] width 12 height 12
click at [714, 373] on link "2" at bounding box center [714, 372] width 12 height 12
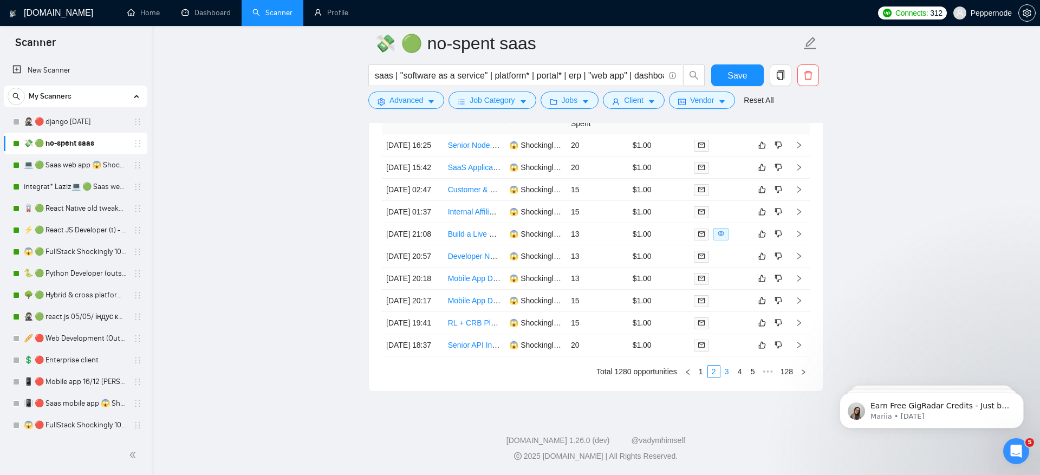
click at [729, 376] on link "3" at bounding box center [727, 372] width 12 height 12
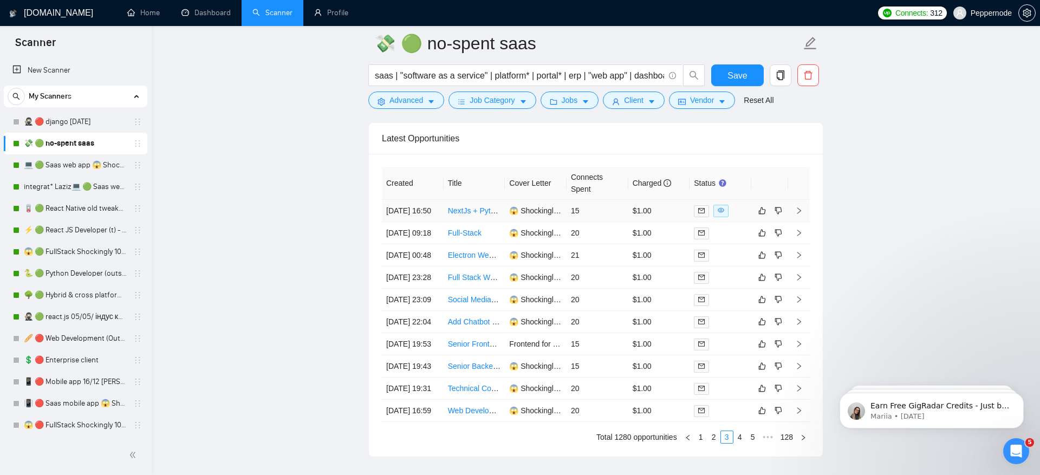
scroll to position [2719, 0]
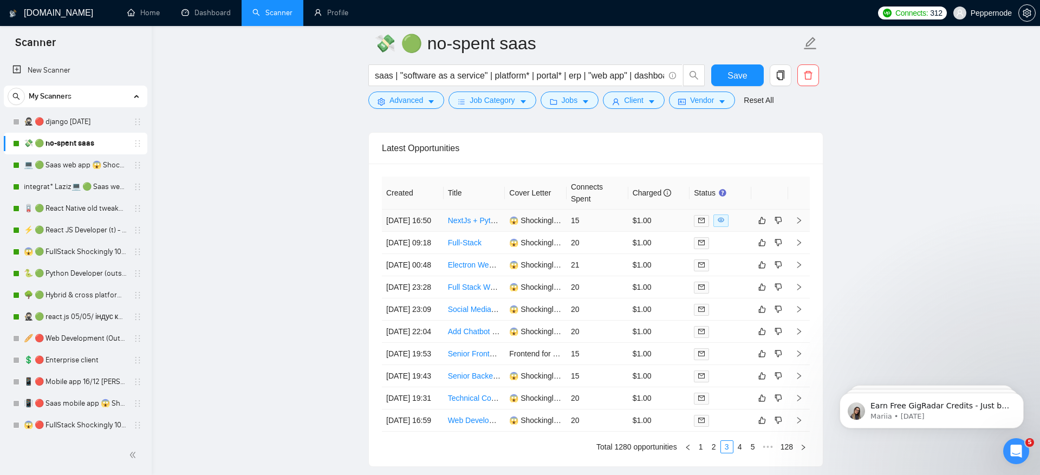
click at [471, 216] on link "NextJs + Python App MVP Development" at bounding box center [516, 220] width 136 height 9
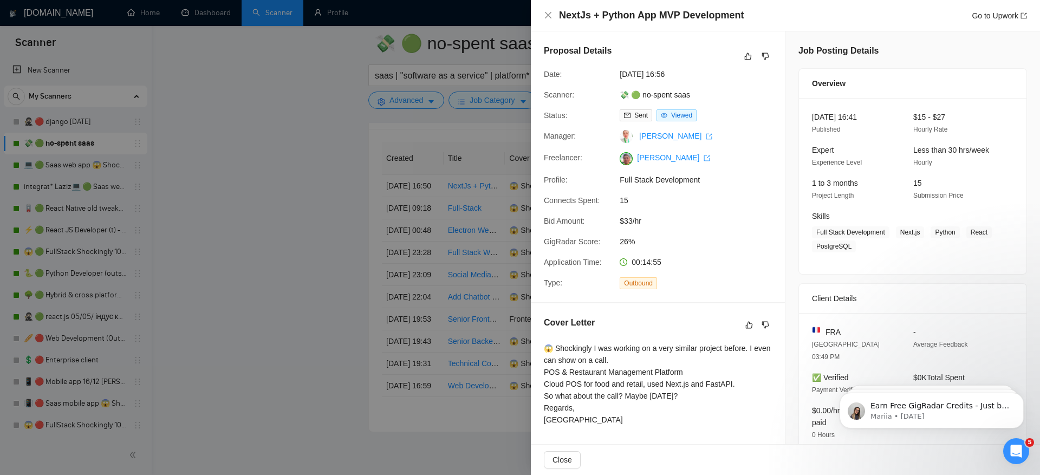
click at [304, 369] on div at bounding box center [520, 237] width 1040 height 475
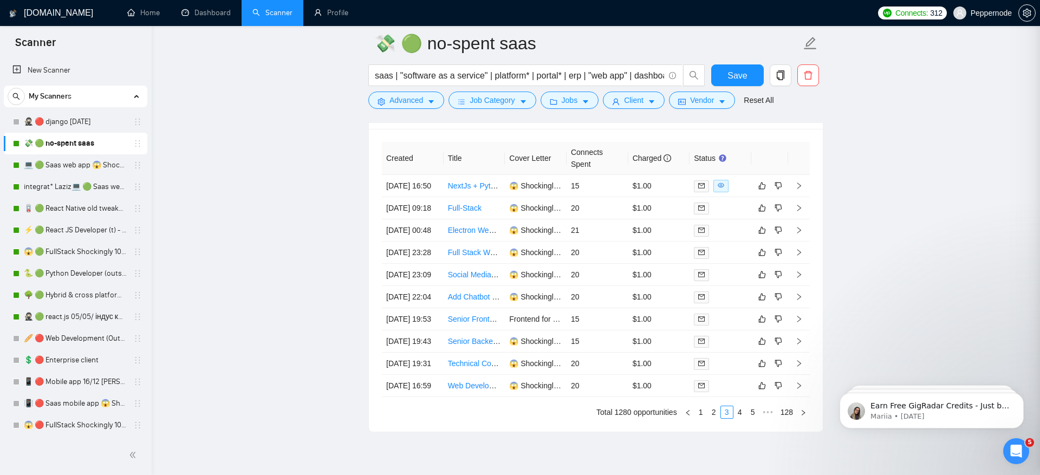
click at [277, 385] on div at bounding box center [520, 237] width 1040 height 475
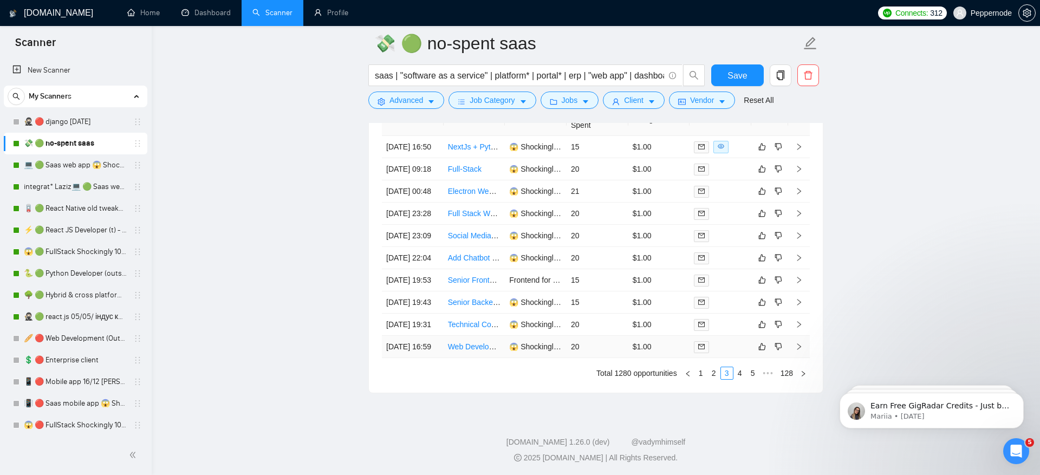
scroll to position [2892, 0]
click at [742, 371] on link "4" at bounding box center [740, 372] width 12 height 12
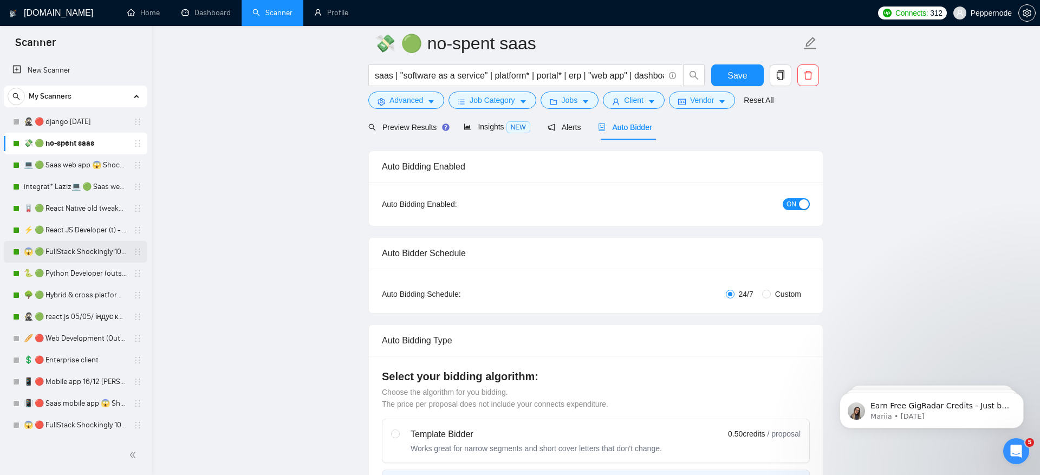
scroll to position [0, 0]
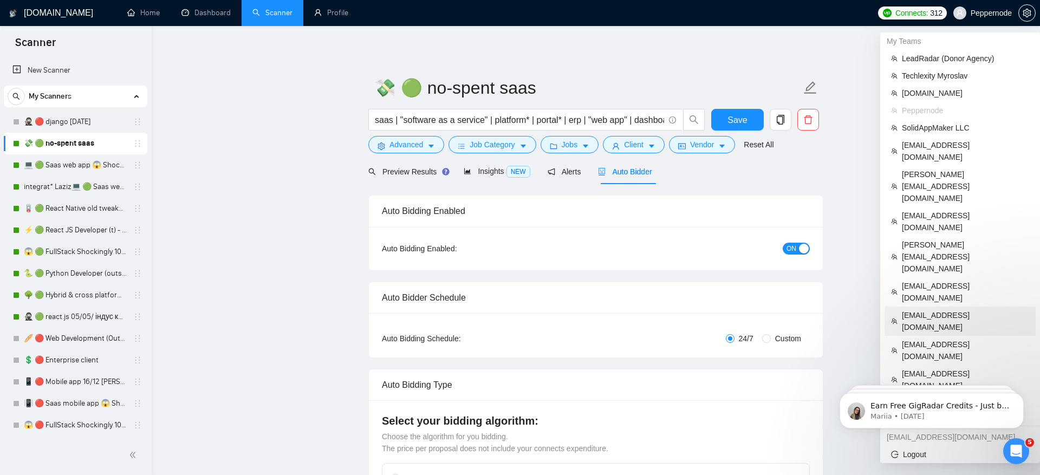
click at [970, 309] on span "[EMAIL_ADDRESS][DOMAIN_NAME]" at bounding box center [965, 321] width 127 height 24
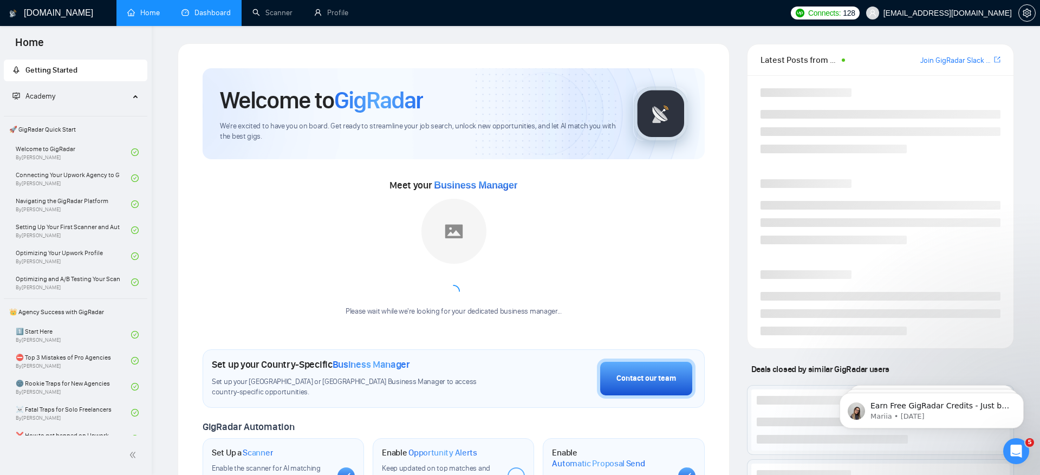
click at [203, 8] on link "Dashboard" at bounding box center [206, 12] width 49 height 9
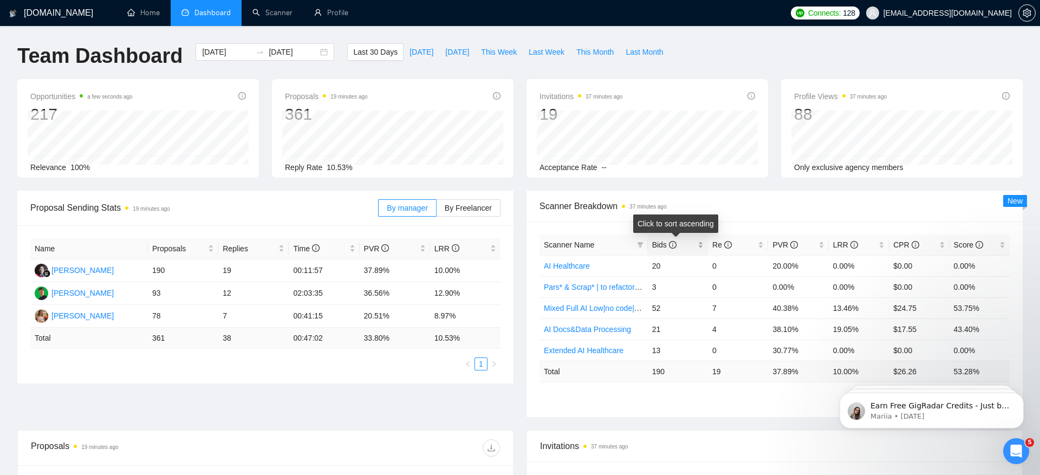
click at [656, 243] on span "Bids" at bounding box center [664, 245] width 24 height 9
drag, startPoint x: 768, startPoint y: 265, endPoint x: 832, endPoint y: 265, distance: 64.5
click at [832, 265] on tr "Mixed Full AI Low|no code|automations 52 7 40.38% 13.46% $24.75 53.75%" at bounding box center [775, 265] width 470 height 21
drag, startPoint x: 854, startPoint y: 263, endPoint x: 883, endPoint y: 263, distance: 29.3
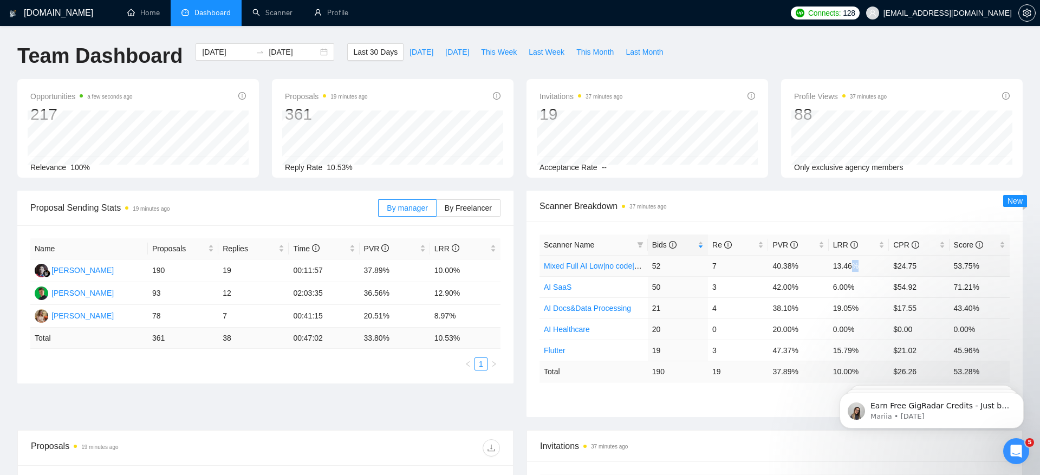
click at [883, 263] on td "13.46%" at bounding box center [859, 265] width 60 height 21
drag, startPoint x: 770, startPoint y: 307, endPoint x: 807, endPoint y: 307, distance: 37.9
click at [807, 307] on td "38.10%" at bounding box center [798, 308] width 60 height 21
drag, startPoint x: 840, startPoint y: 307, endPoint x: 864, endPoint y: 307, distance: 24.4
click at [864, 307] on td "19.05%" at bounding box center [859, 308] width 60 height 21
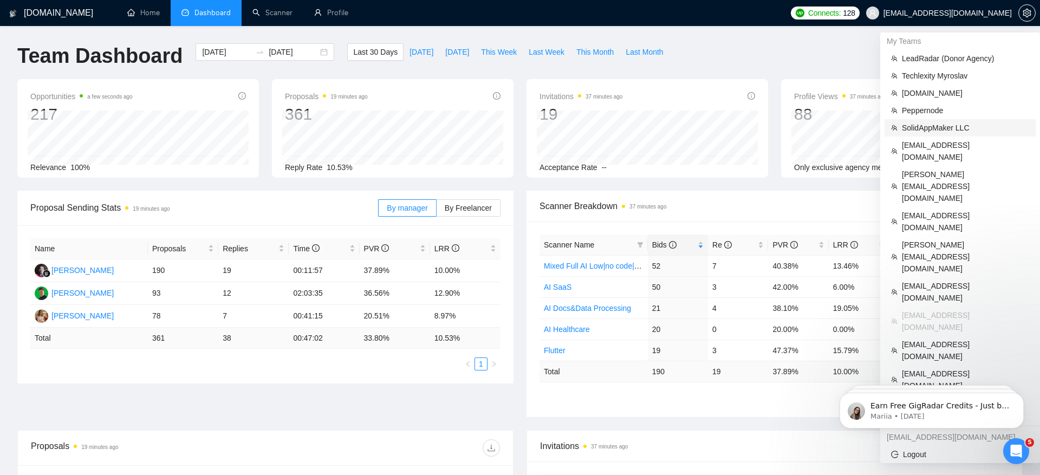
click at [958, 134] on li "SolidAppMaker LLC" at bounding box center [960, 127] width 151 height 17
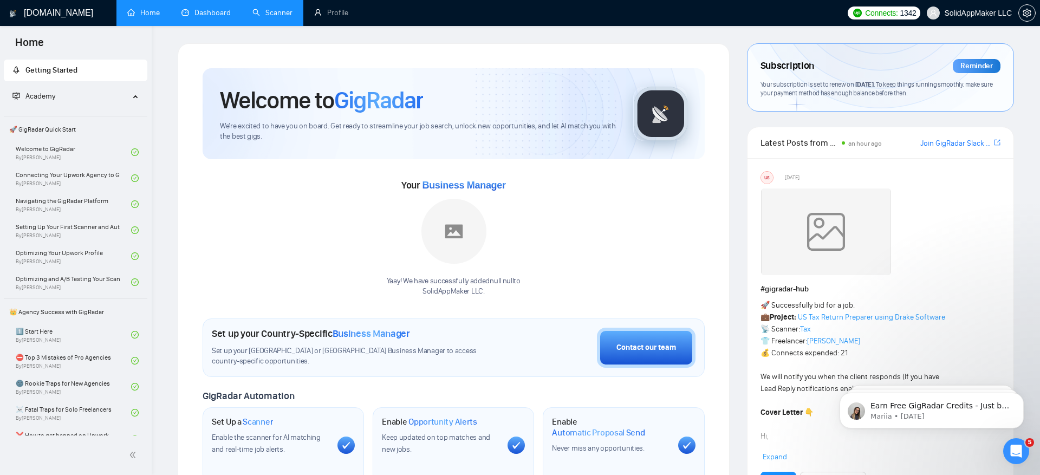
click at [277, 12] on link "Scanner" at bounding box center [273, 12] width 40 height 9
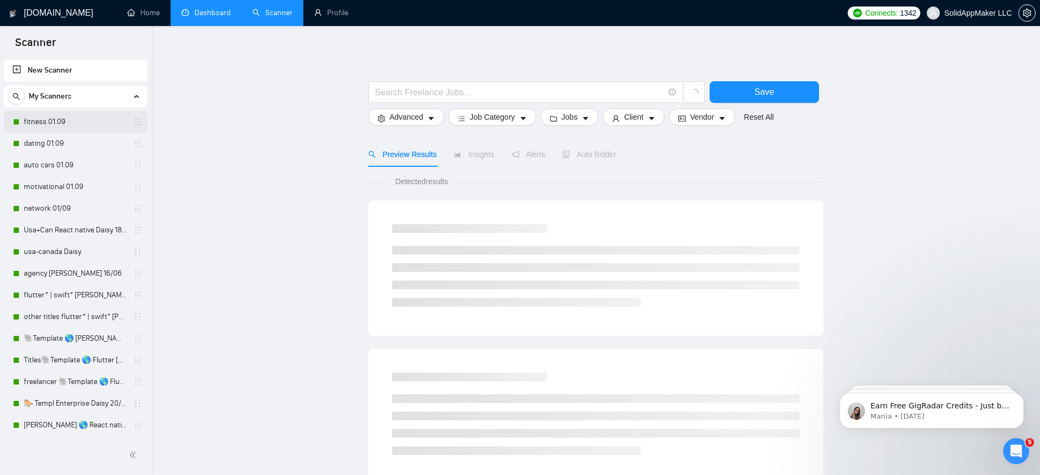
click at [57, 115] on link "fitness 01.09" at bounding box center [75, 122] width 103 height 22
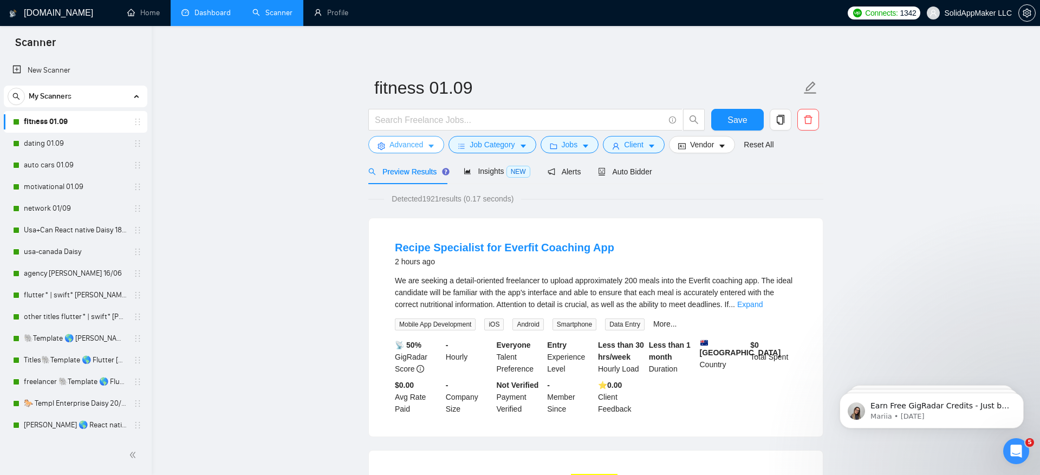
click at [410, 145] on span "Advanced" at bounding box center [407, 145] width 34 height 12
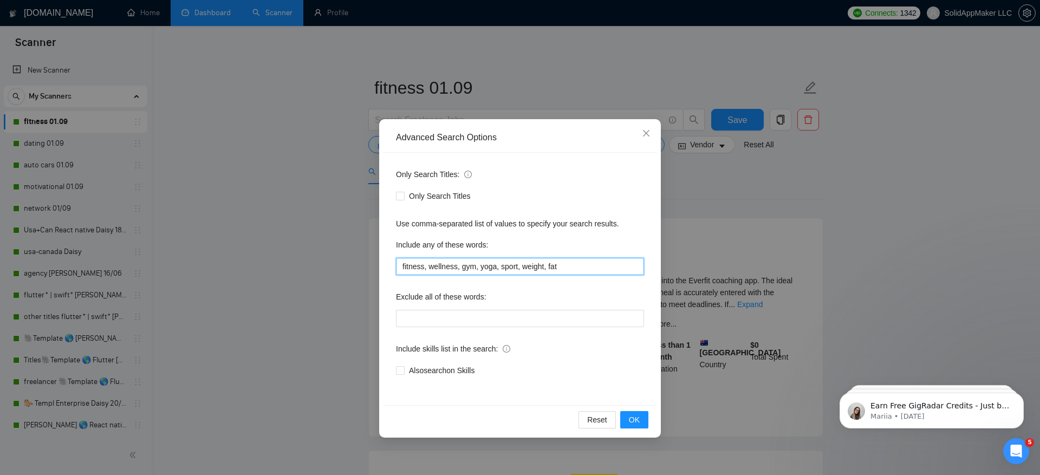
drag, startPoint x: 416, startPoint y: 271, endPoint x: 576, endPoint y: 273, distance: 160.4
click at [576, 273] on input "fitness, wellness, gym, yoga, sport, weight, fat" at bounding box center [520, 266] width 248 height 17
click at [713, 222] on div "Advanced Search Options Only Search Titles: Only Search Titles Use comma-separa…" at bounding box center [520, 237] width 1040 height 475
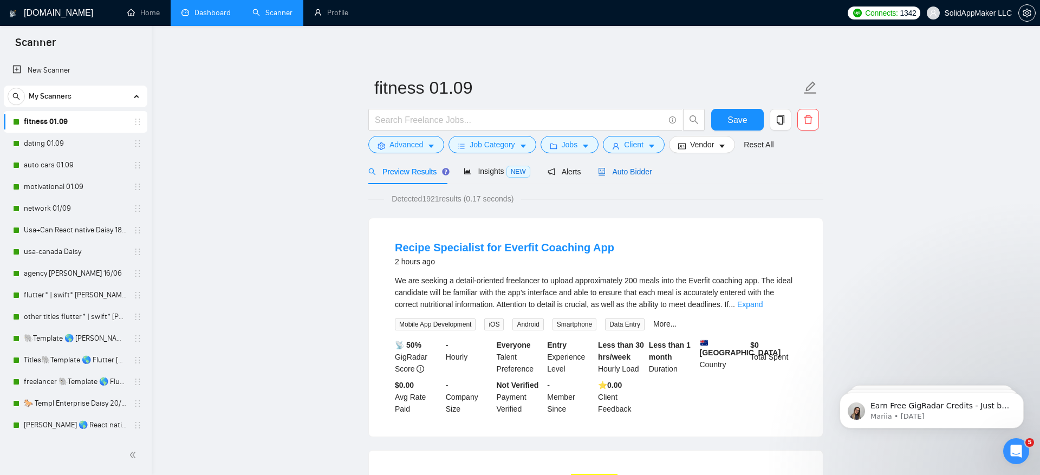
click at [629, 172] on span "Auto Bidder" at bounding box center [625, 171] width 54 height 9
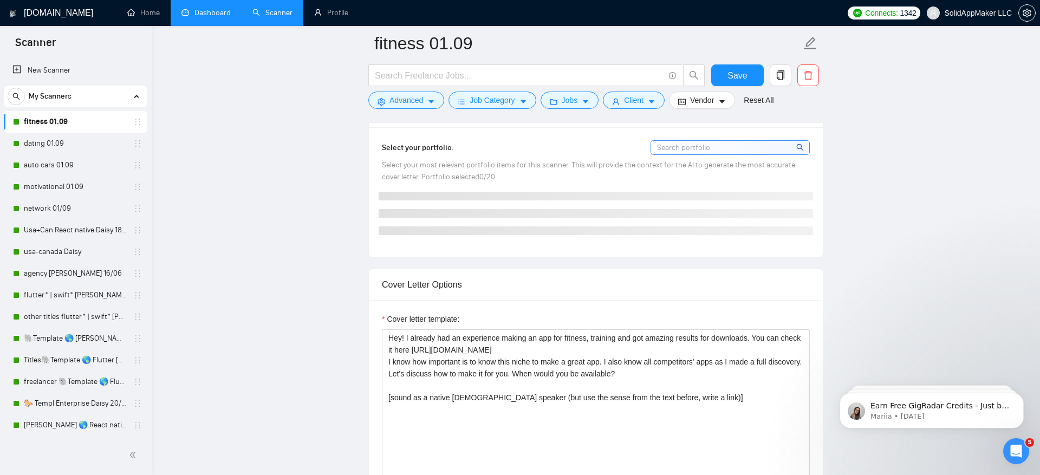
scroll to position [1058, 0]
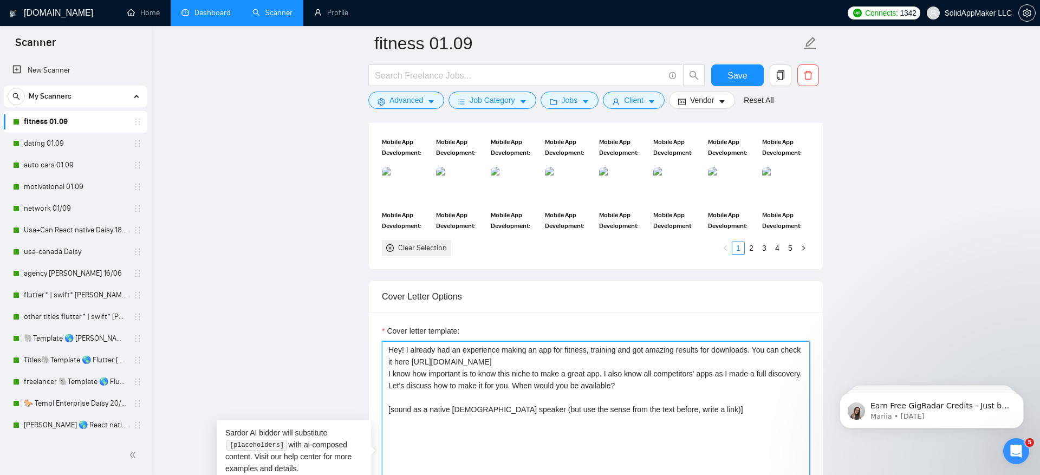
drag, startPoint x: 439, startPoint y: 358, endPoint x: 707, endPoint y: 356, distance: 267.7
click at [707, 356] on textarea "Hey! I already had an experience making an app for fitness, training and got am…" at bounding box center [596, 463] width 428 height 244
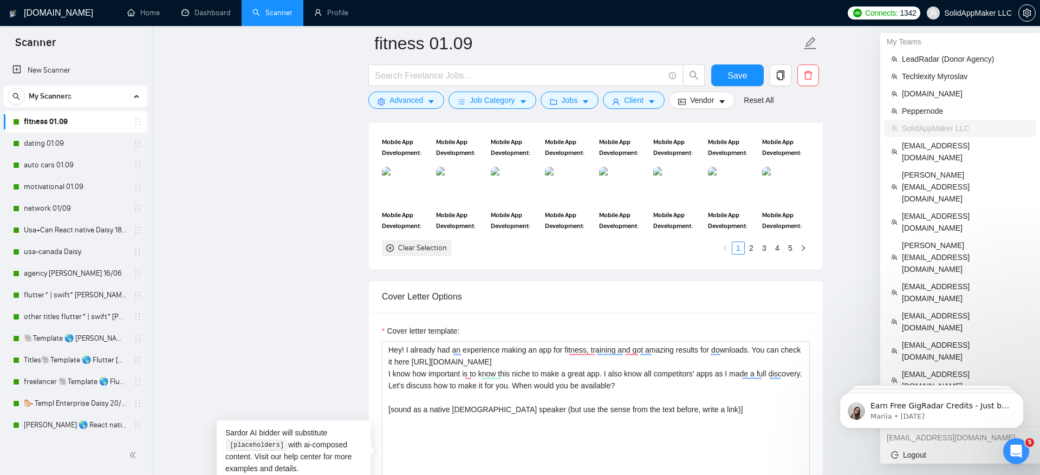
click at [962, 13] on span "SolidAppMaker LLC" at bounding box center [979, 13] width 68 height 0
click at [934, 111] on span "Peppernode" at bounding box center [965, 111] width 127 height 12
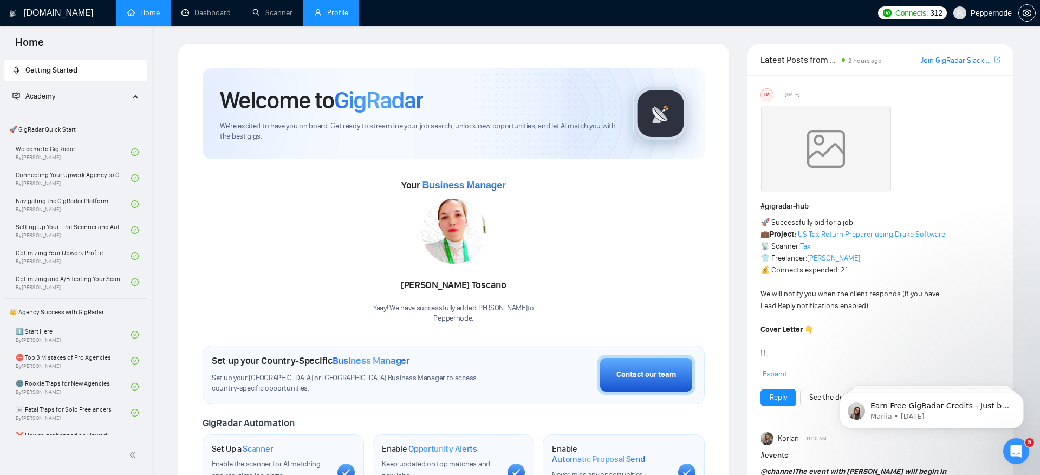
click at [334, 14] on link "Profile" at bounding box center [331, 12] width 34 height 9
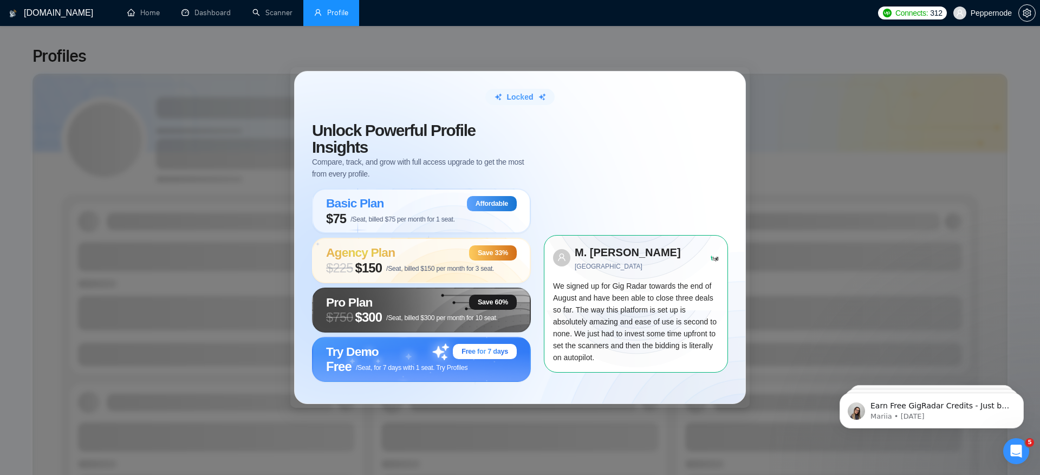
click at [684, 53] on div "Locked Unlock Powerful Profile Insights Compare, track, and grow with full acce…" at bounding box center [520, 237] width 1040 height 475
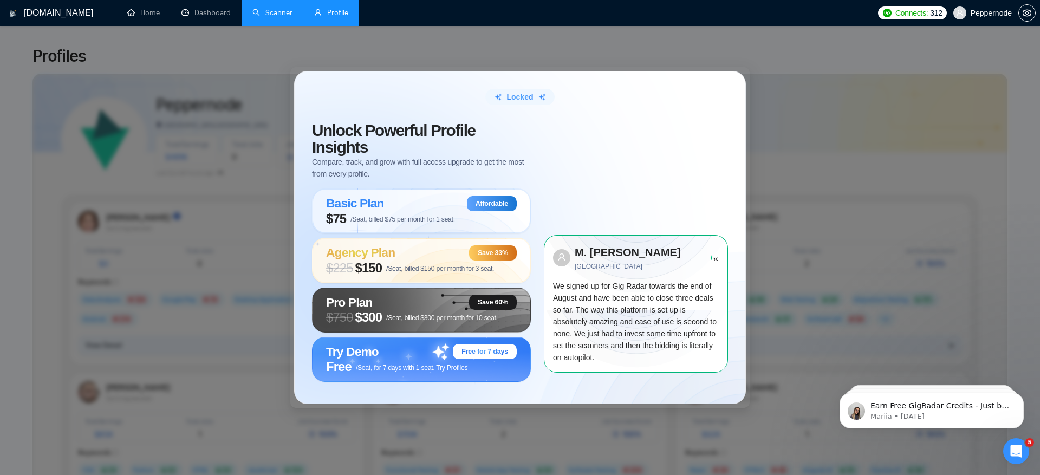
click at [268, 12] on link "Scanner" at bounding box center [273, 12] width 40 height 9
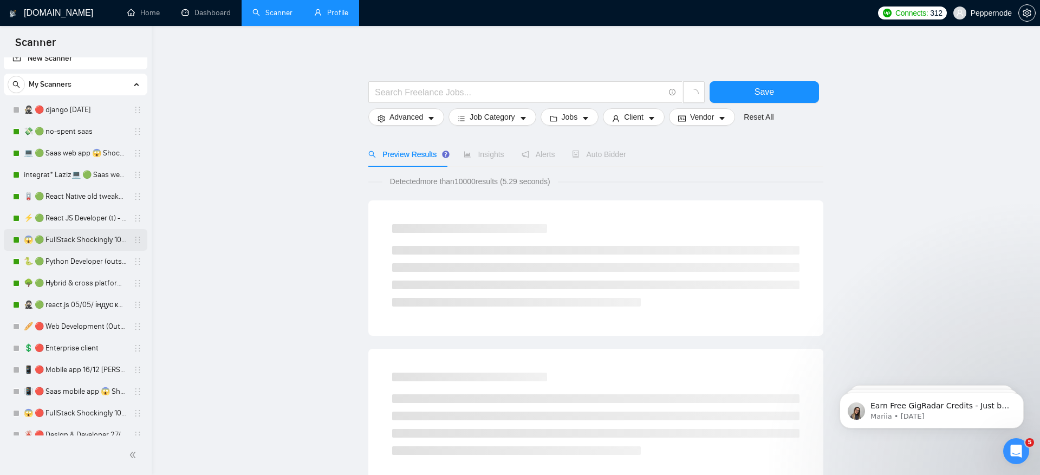
scroll to position [13, 0]
click at [84, 196] on link "🪫 🟢 React Native old tweaked 05.05 індус копі" at bounding box center [75, 196] width 103 height 22
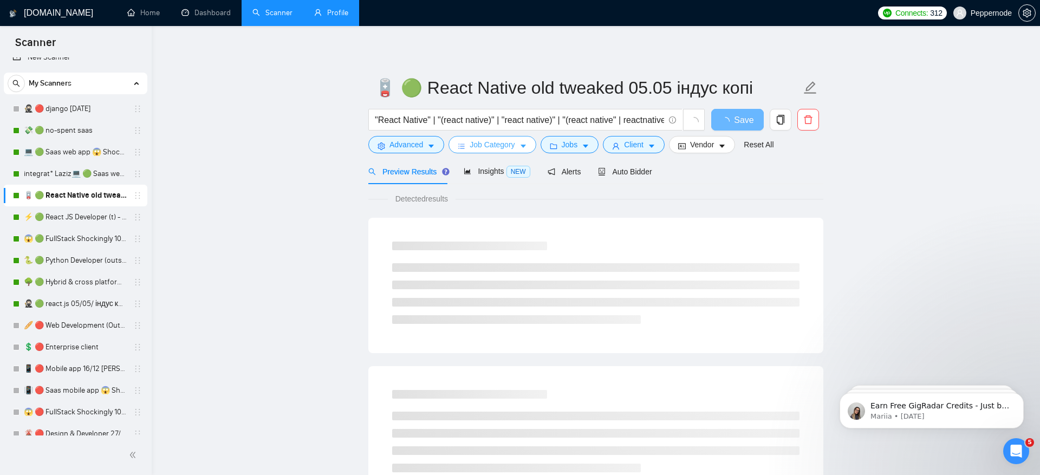
click at [493, 143] on span "Job Category" at bounding box center [492, 145] width 45 height 12
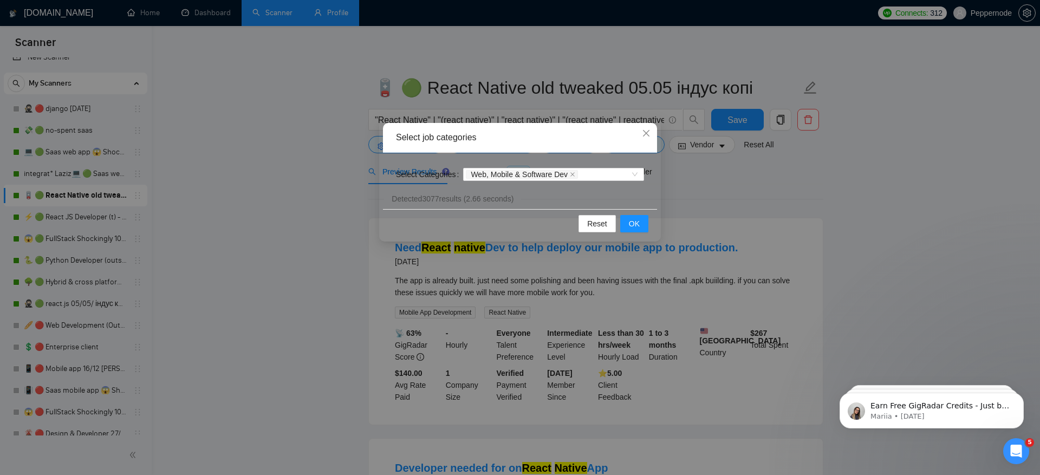
click at [227, 260] on div "Select job categories Select Categories Web, Mobile & Software Dev Reset OK" at bounding box center [520, 237] width 1040 height 475
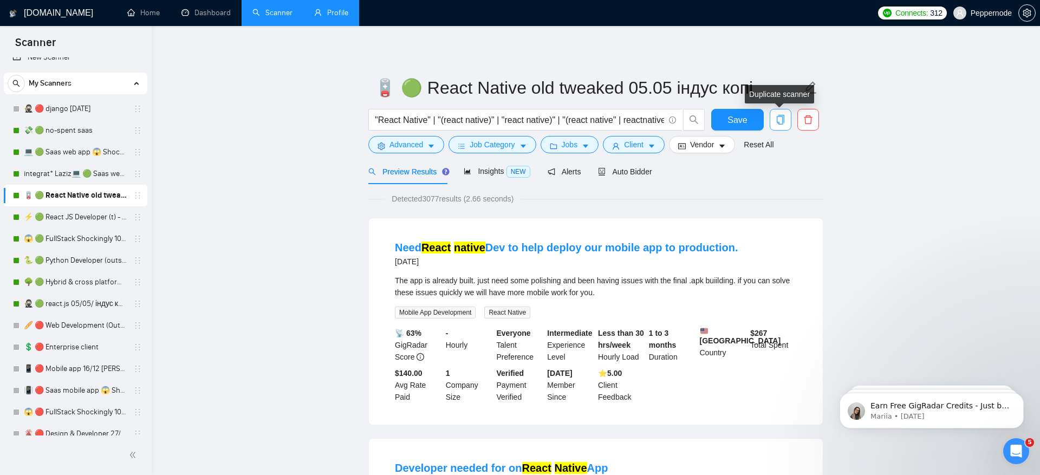
click at [776, 123] on icon "copy" at bounding box center [781, 120] width 10 height 10
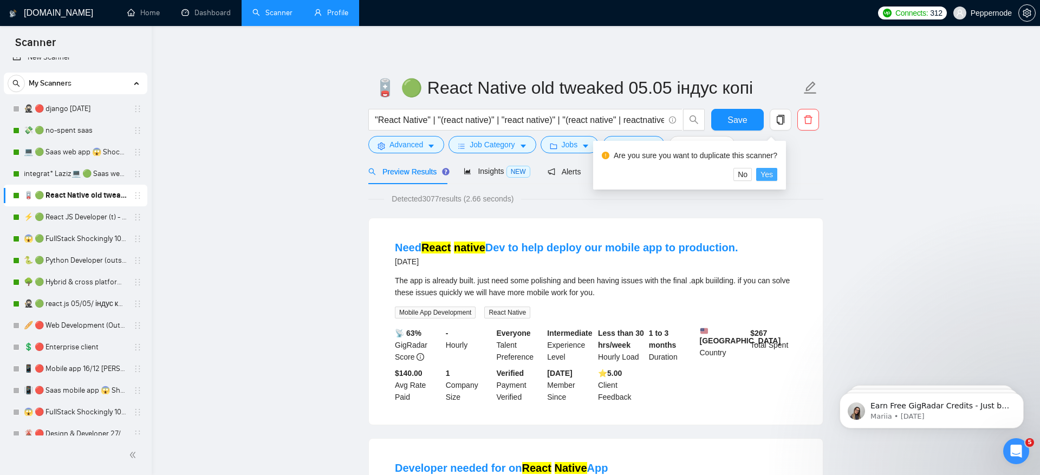
click at [773, 173] on span "Yes" at bounding box center [767, 175] width 12 height 12
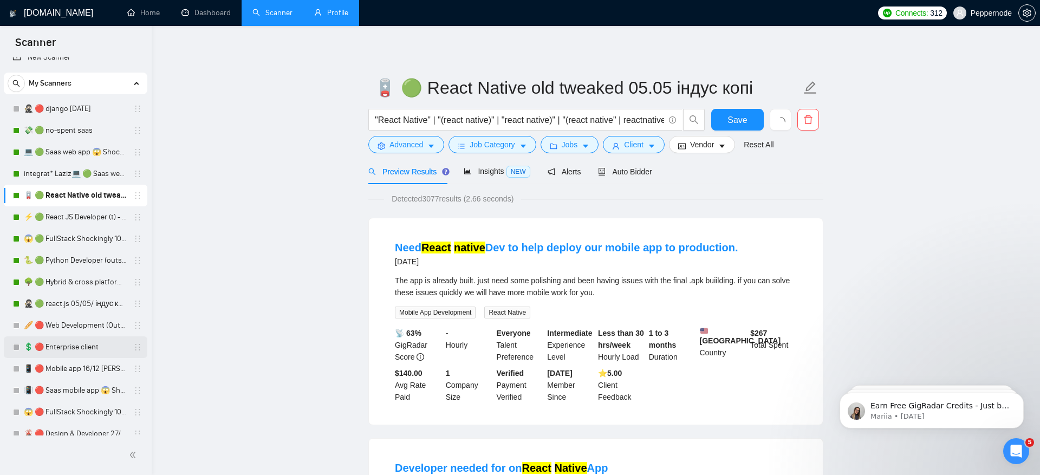
scroll to position [304, 0]
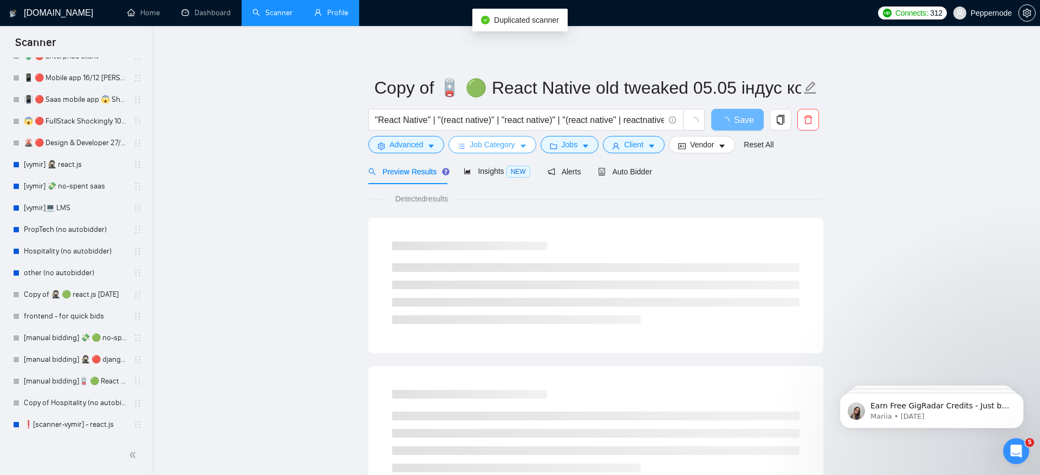
click at [503, 143] on span "Job Category" at bounding box center [492, 145] width 45 height 12
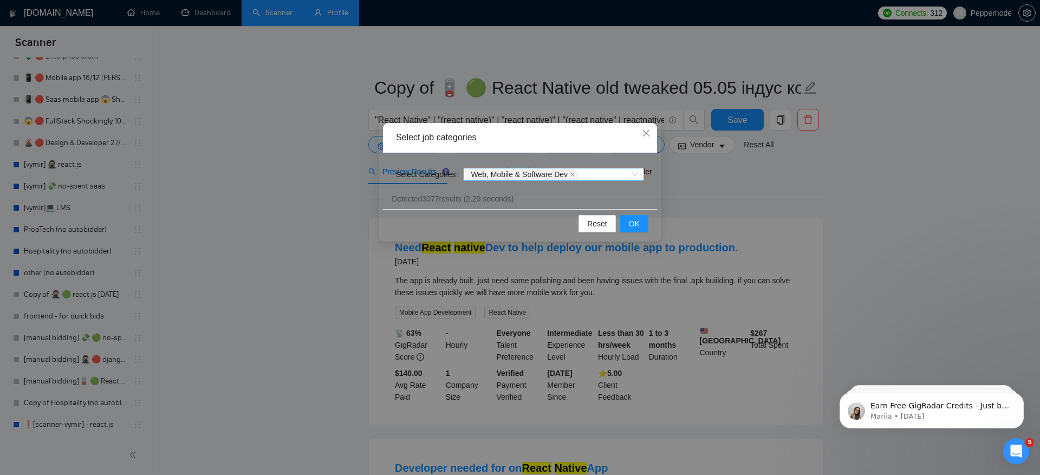
click at [595, 176] on div "Web, Mobile & Software Dev" at bounding box center [548, 174] width 165 height 11
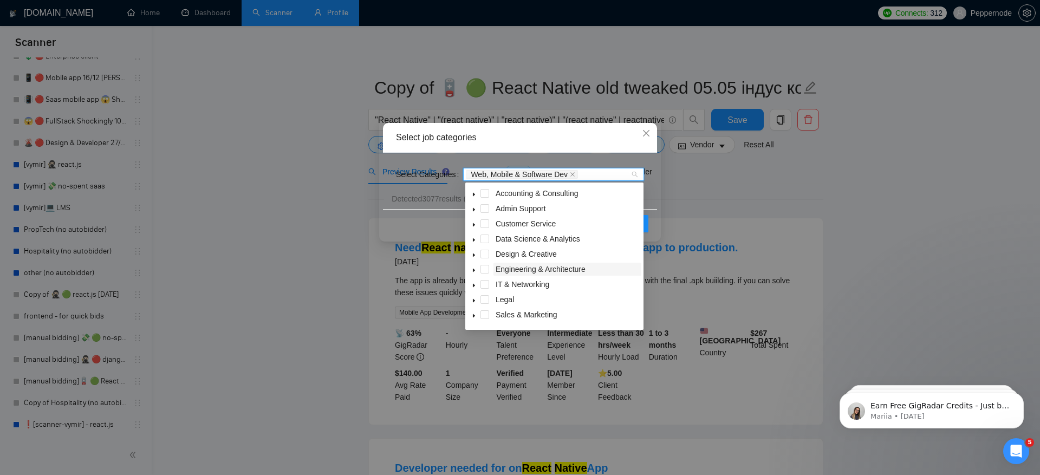
scroll to position [43, 0]
click at [482, 302] on span at bounding box center [485, 302] width 9 height 9
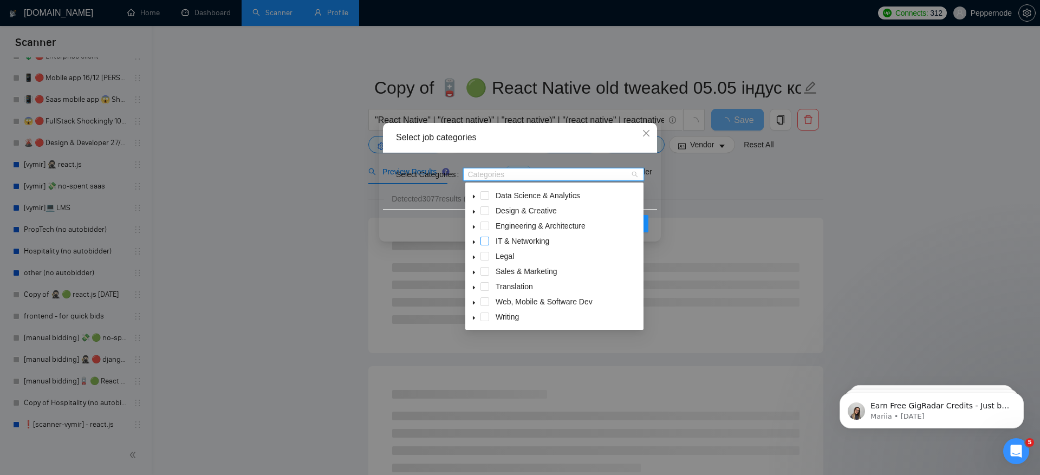
click at [483, 241] on span at bounding box center [485, 241] width 9 height 9
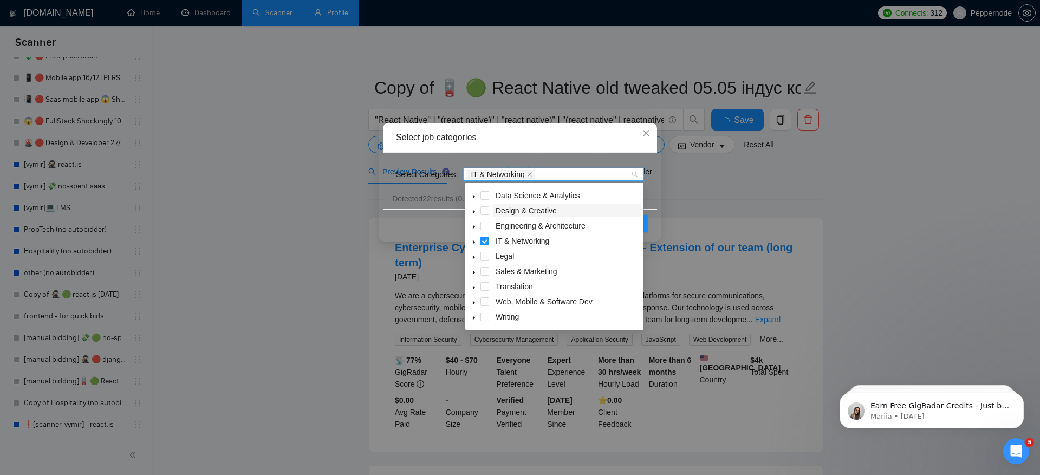
click at [488, 227] on span at bounding box center [485, 226] width 9 height 9
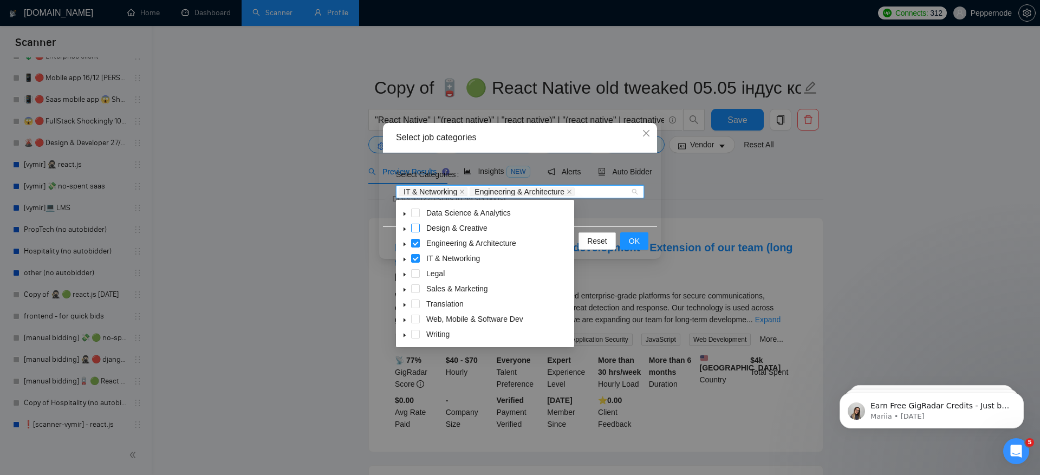
click at [418, 228] on span at bounding box center [415, 228] width 9 height 9
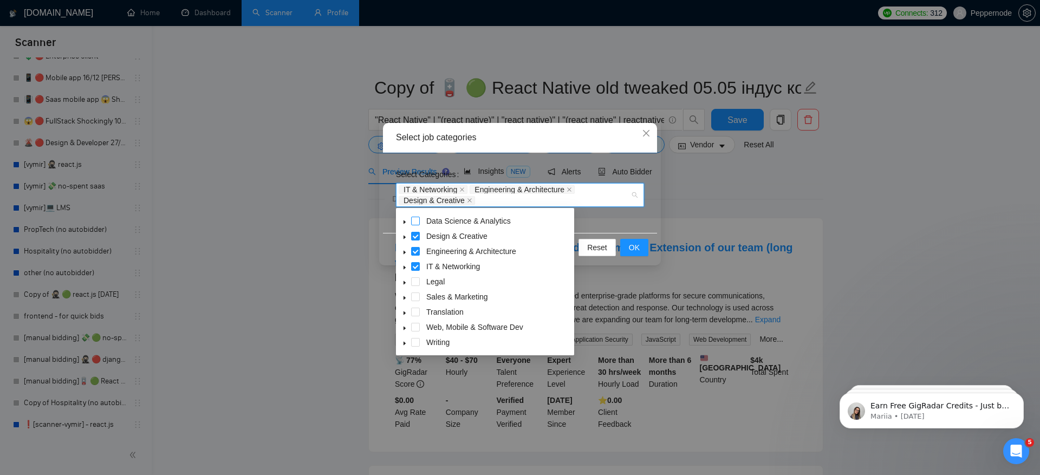
click at [413, 222] on span at bounding box center [415, 221] width 9 height 9
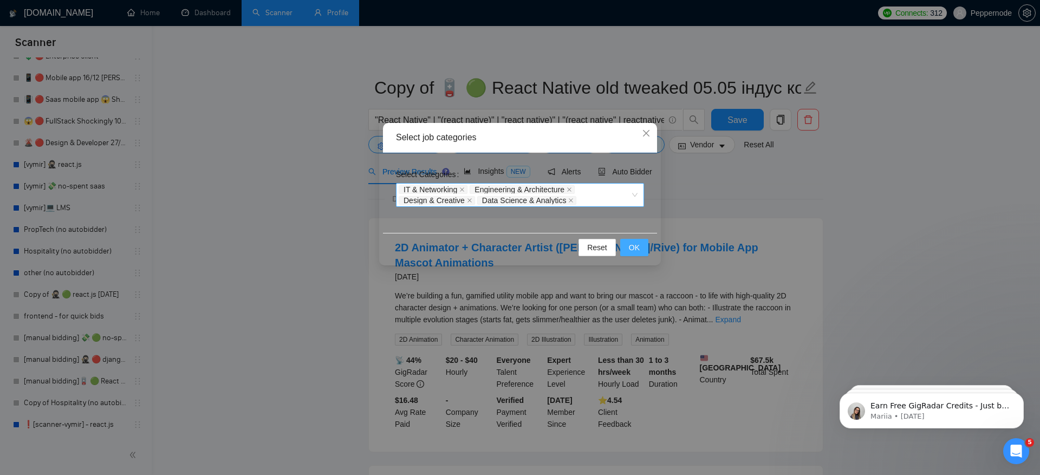
drag, startPoint x: 632, startPoint y: 245, endPoint x: 611, endPoint y: 193, distance: 55.7
click at [612, 193] on div "Select job categories Select Categories IT & Networking Engineering & Architect…" at bounding box center [520, 192] width 282 height 146
click at [611, 193] on div "IT & Networking Engineering & Architecture Design & Creative Data Science & Ana…" at bounding box center [515, 195] width 232 height 22
click at [593, 146] on div "Select job categories" at bounding box center [520, 138] width 274 height 30
click at [639, 247] on span "OK" at bounding box center [634, 248] width 11 height 12
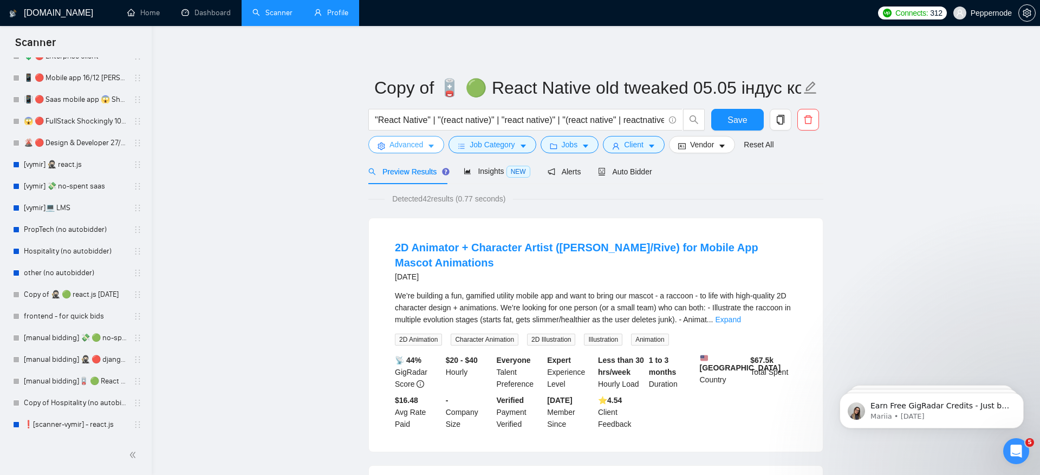
click at [417, 143] on span "Advanced" at bounding box center [407, 145] width 34 height 12
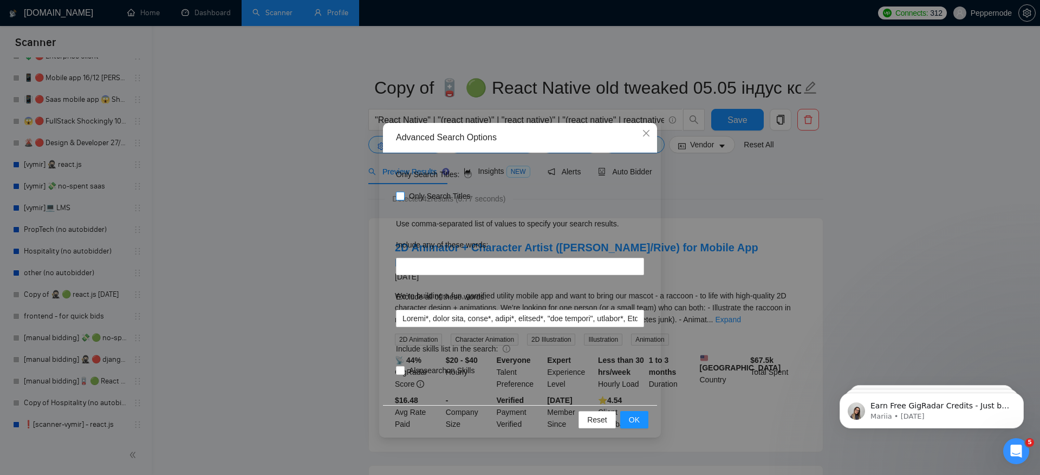
click at [426, 197] on span "Only Search Titles" at bounding box center [440, 196] width 70 height 12
click at [404, 197] on input "Only Search Titles" at bounding box center [400, 196] width 8 height 8
checkbox input "true"
click at [639, 418] on span "OK" at bounding box center [634, 420] width 11 height 12
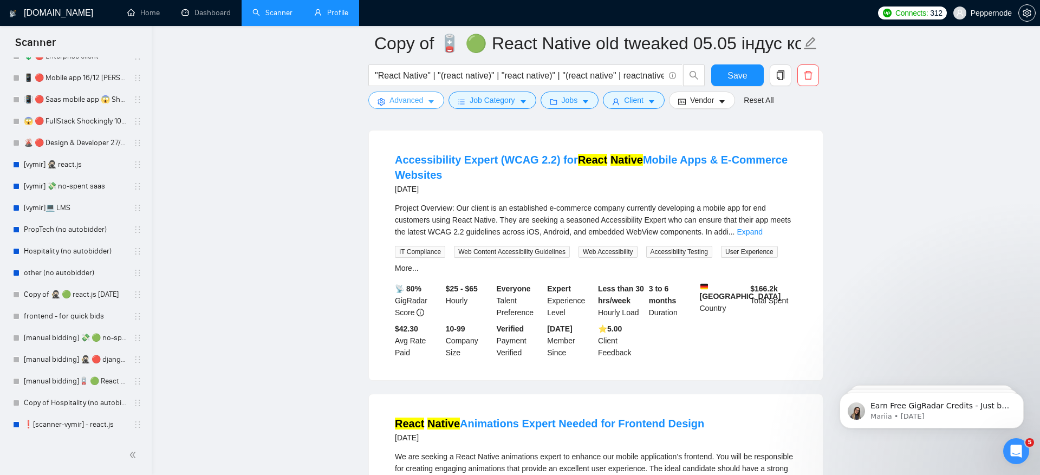
scroll to position [0, 0]
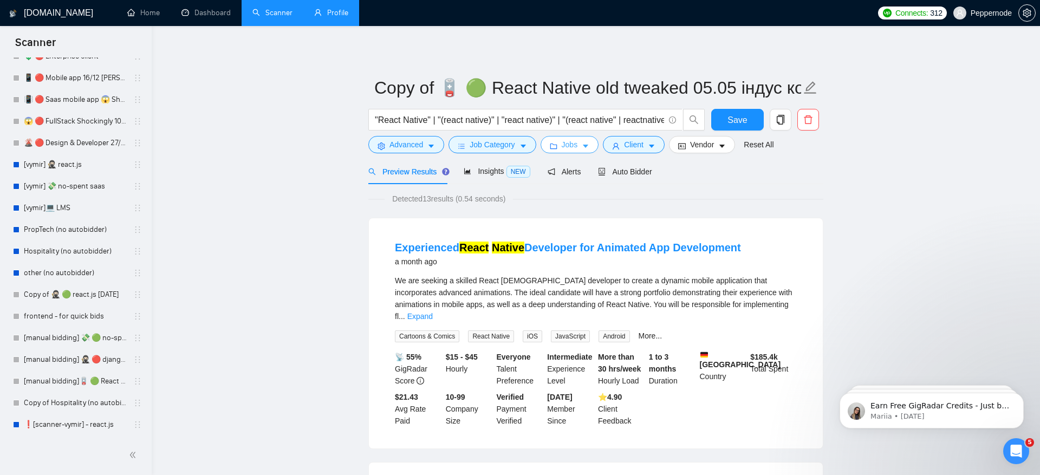
click at [564, 142] on span "Jobs" at bounding box center [570, 145] width 16 height 12
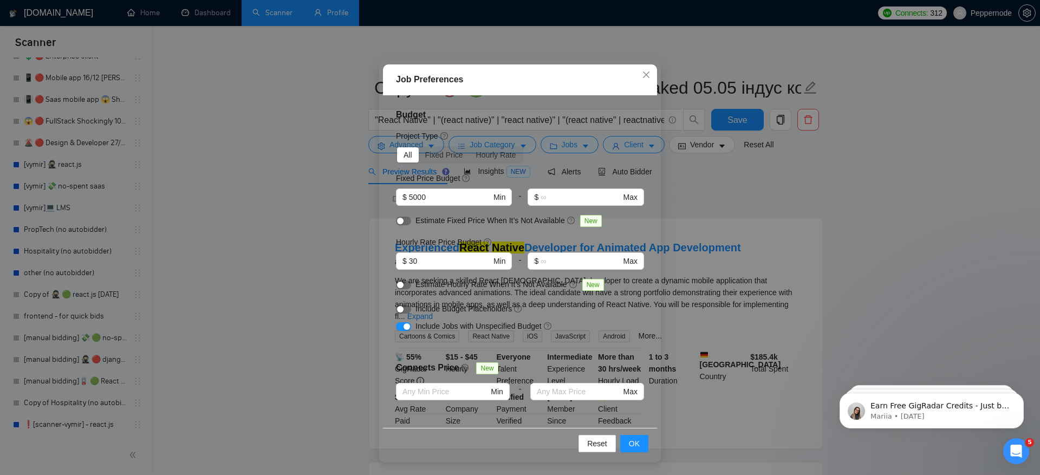
click at [283, 275] on div "Job Preferences Budget Project Type All Fixed Price Hourly Rate Fixed Price Bud…" at bounding box center [520, 237] width 1040 height 475
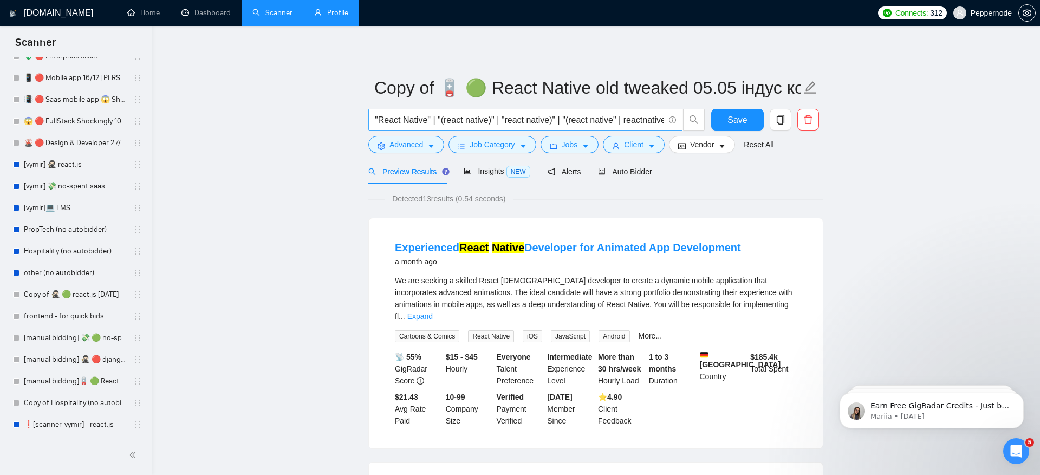
scroll to position [4, 0]
click at [415, 142] on span "Advanced" at bounding box center [407, 145] width 34 height 12
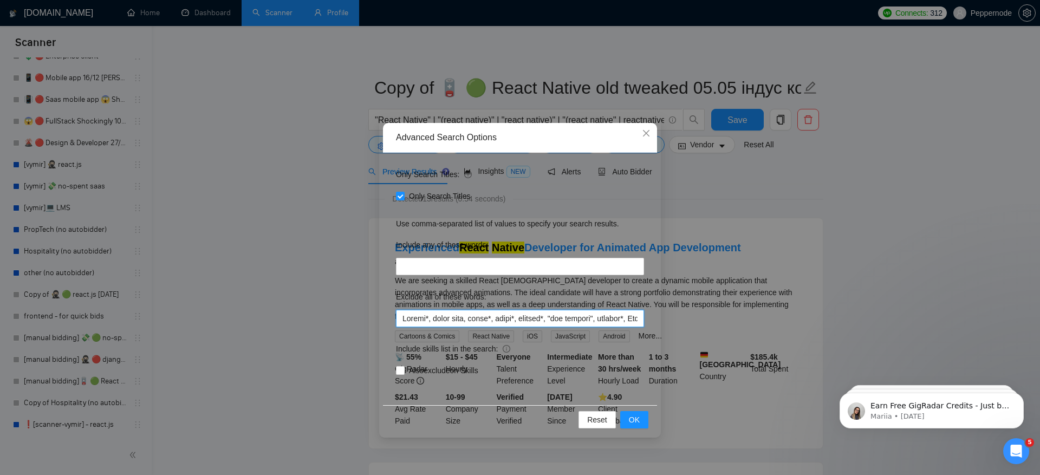
click at [471, 320] on input "text" at bounding box center [520, 318] width 248 height 17
click at [279, 290] on div "Advanced Search Options Only Search Titles: Only Search Titles Use comma-separa…" at bounding box center [520, 237] width 1040 height 475
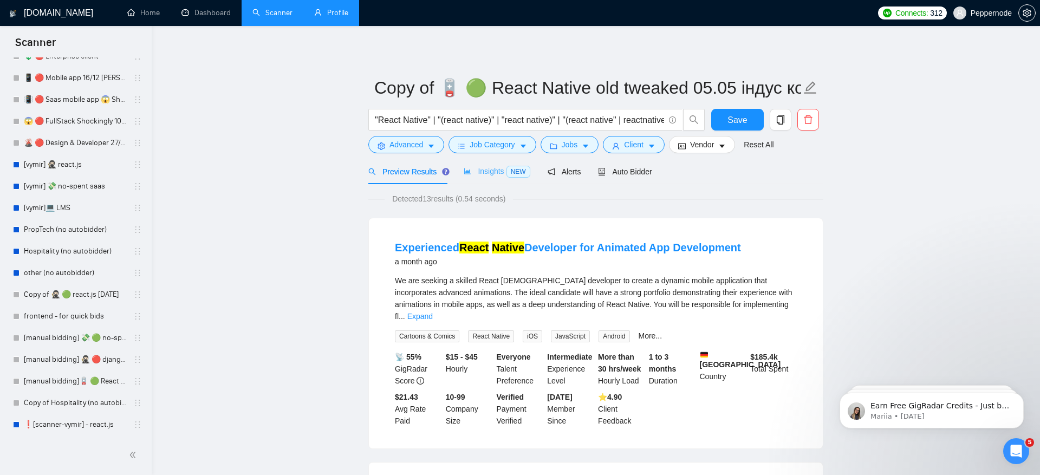
click at [480, 178] on div "Insights NEW" at bounding box center [497, 171] width 66 height 25
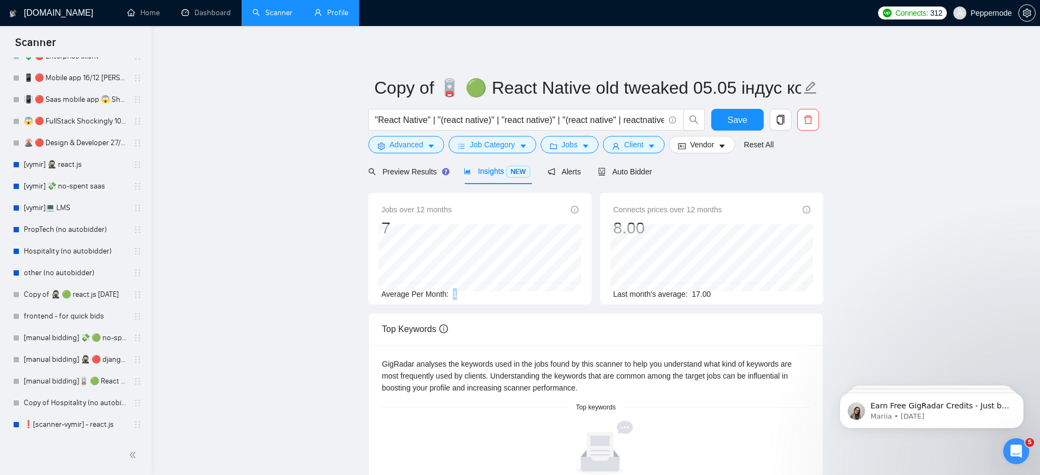
drag, startPoint x: 455, startPoint y: 292, endPoint x: 499, endPoint y: 292, distance: 44.4
click at [500, 292] on div "Average Per Month: 1" at bounding box center [480, 294] width 197 height 12
click at [416, 180] on div "Preview Results" at bounding box center [408, 171] width 78 height 25
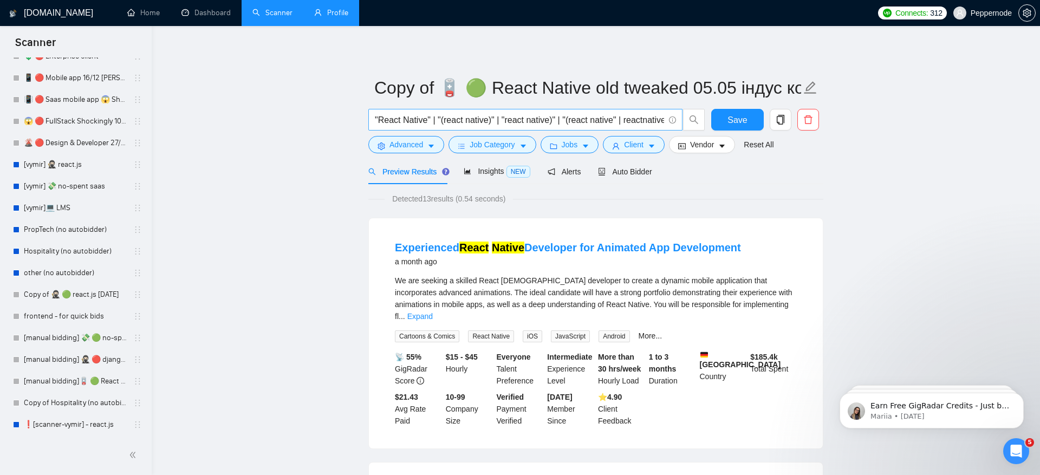
click at [442, 130] on span ""React Native" | "(react native)" | "react native)" | "(react native" | reactna…" at bounding box center [526, 120] width 314 height 22
click at [424, 123] on input ""React Native" | "(react native)" | "react native)" | "(react native" | reactna…" at bounding box center [519, 120] width 289 height 14
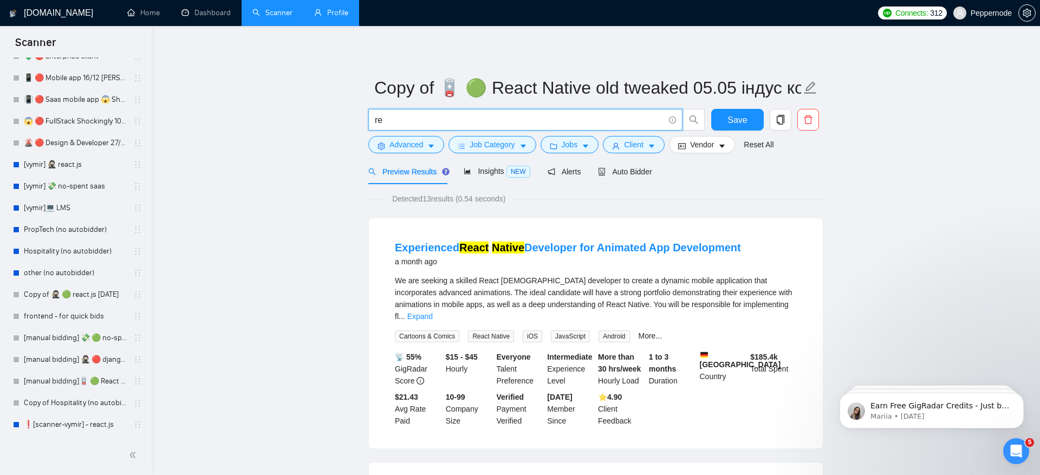
scroll to position [0, 0]
type input "react*"
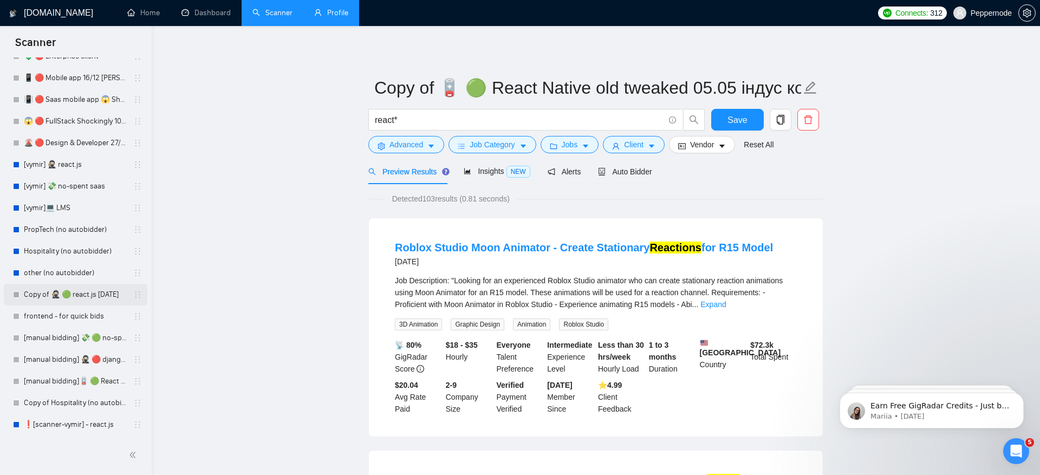
scroll to position [326, 0]
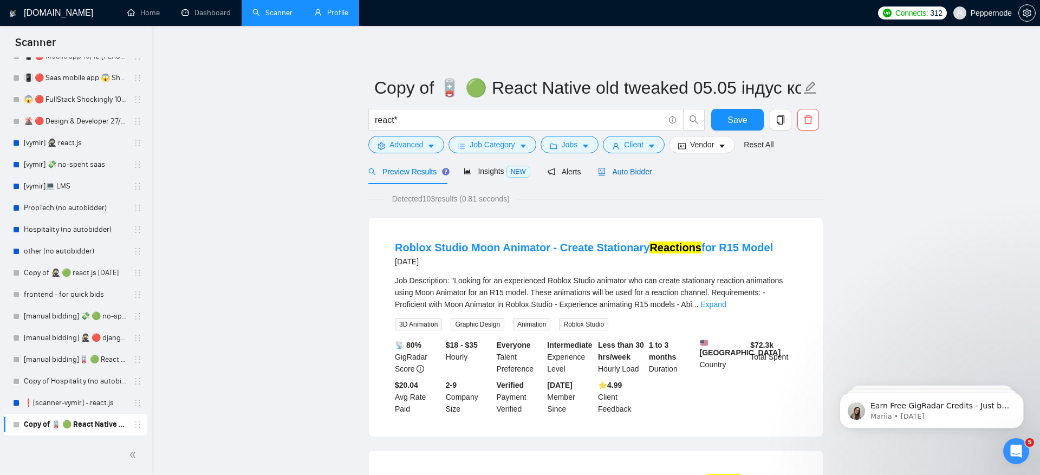
click at [644, 170] on span "Auto Bidder" at bounding box center [625, 171] width 54 height 9
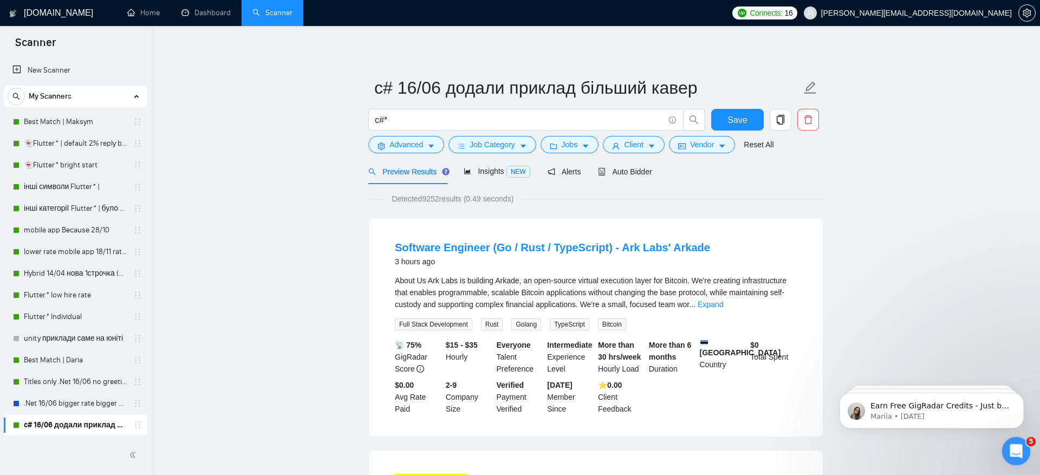
click at [1008, 447] on div "Open Intercom Messenger" at bounding box center [1015, 450] width 36 height 36
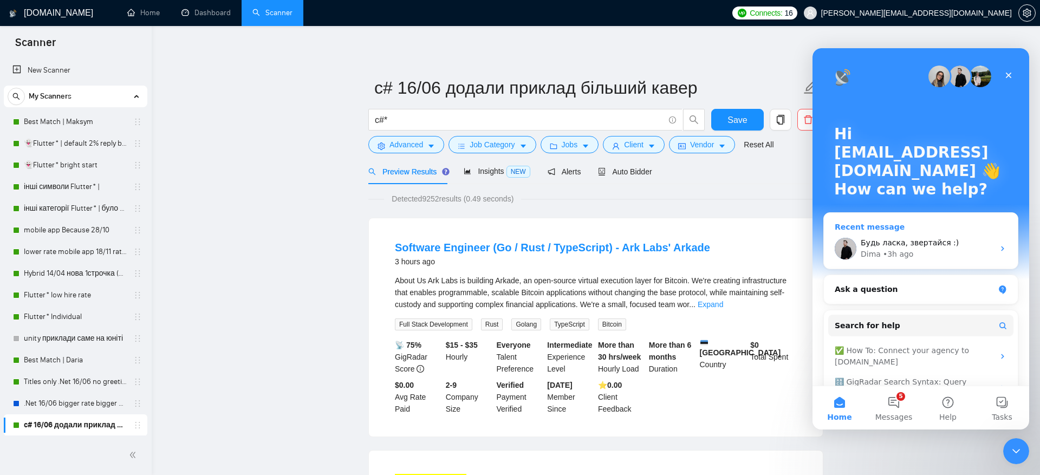
click at [933, 235] on div "Будь ласка, звертайся :) [PERSON_NAME] • 3h ago" at bounding box center [921, 249] width 194 height 40
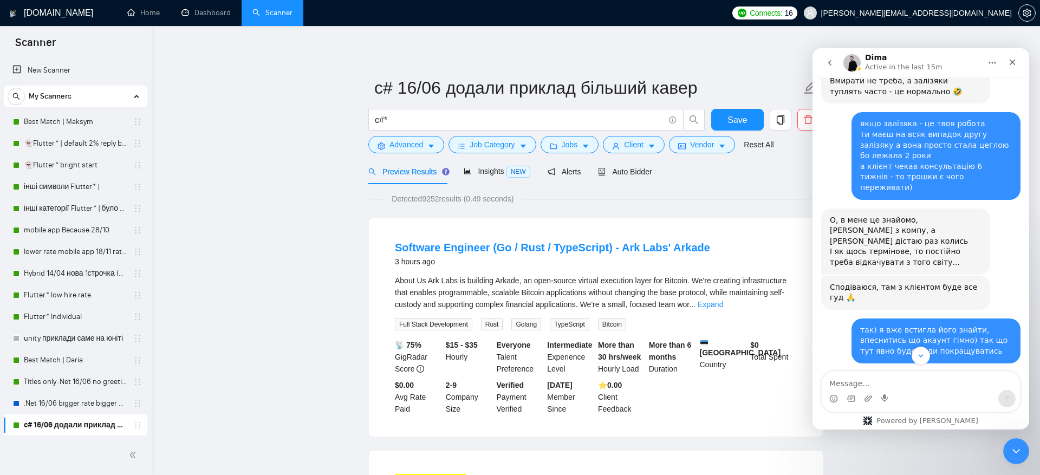
scroll to position [10992, 0]
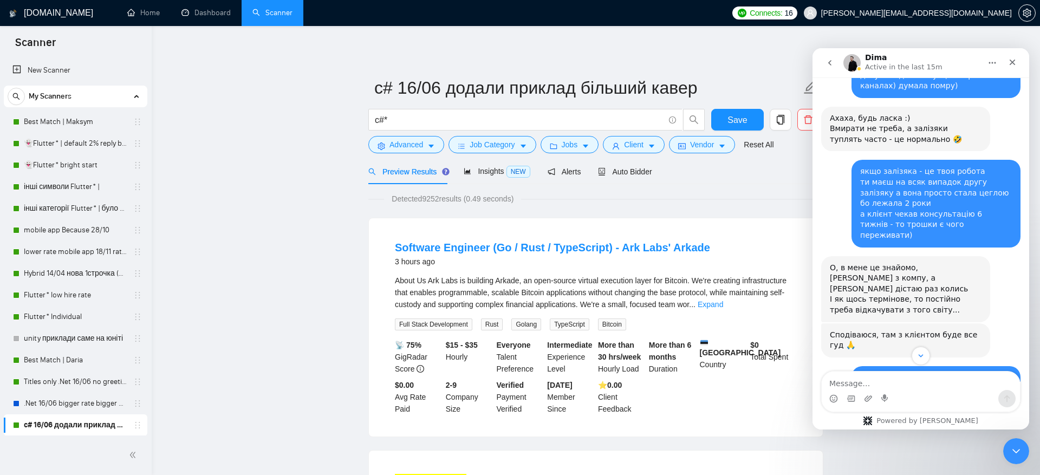
click at [936, 389] on textarea "Message…" at bounding box center [921, 381] width 198 height 18
type textarea "додайте halolab будь ласка"
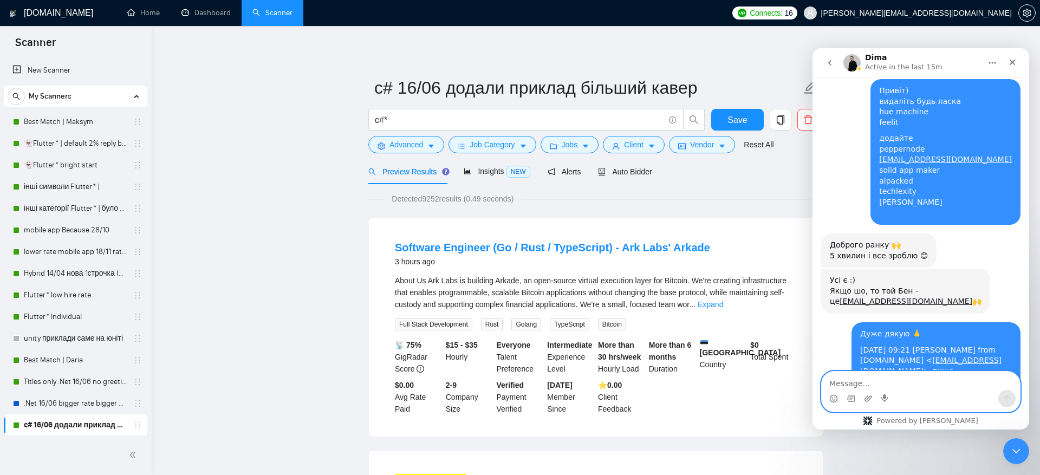
scroll to position [11539, 0]
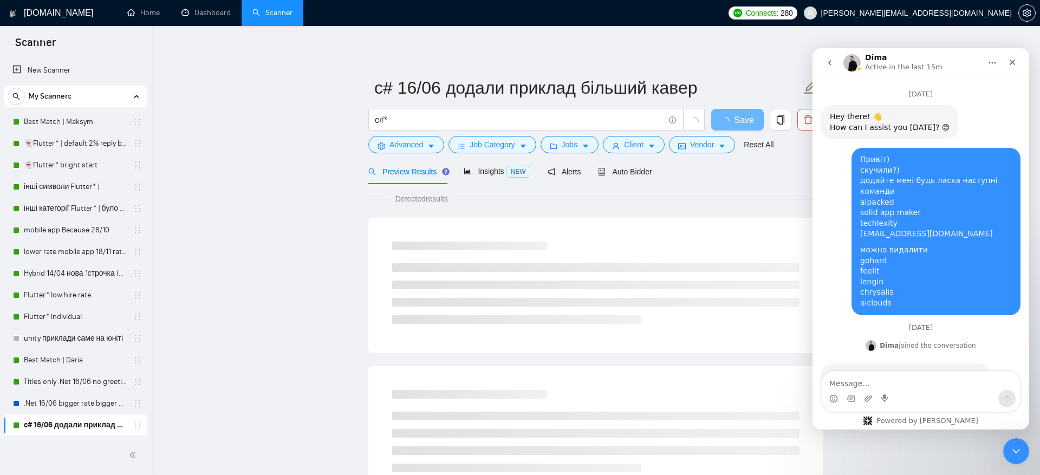
click at [941, 383] on textarea "Message…" at bounding box center [921, 381] width 198 height 18
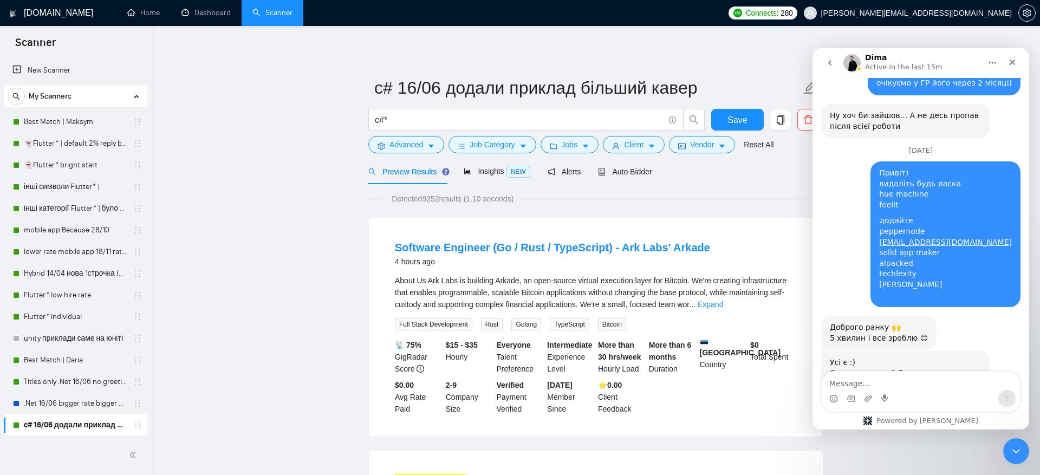
scroll to position [11449, 0]
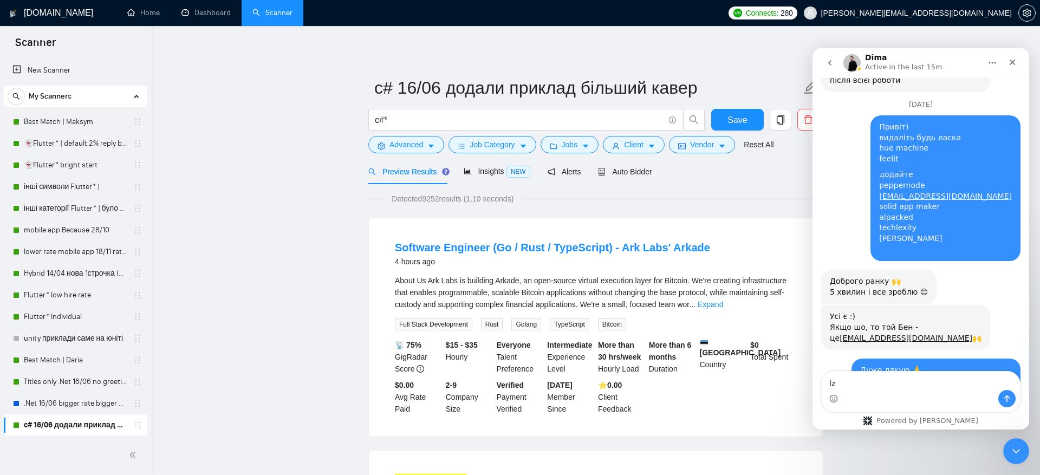
type textarea "l"
type textarea "дякую"
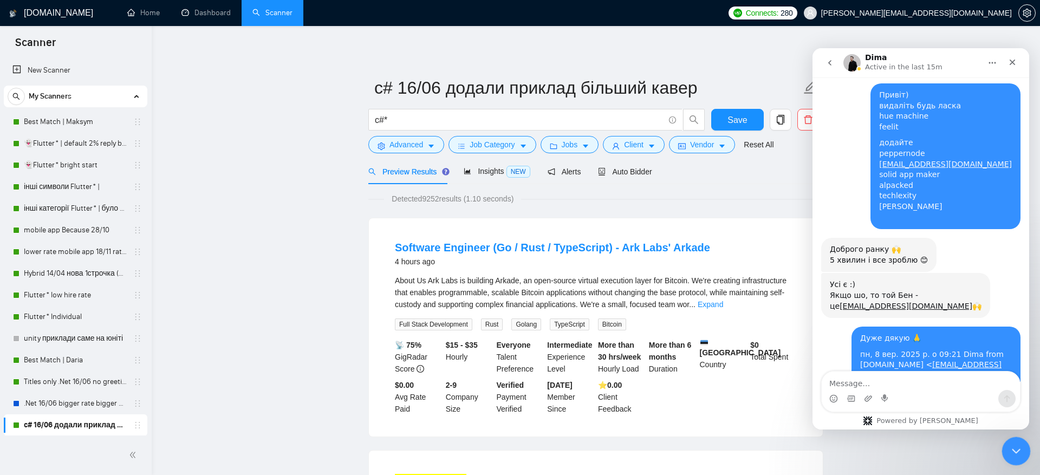
click at [1023, 448] on div "Close Intercom Messenger" at bounding box center [1015, 450] width 26 height 26
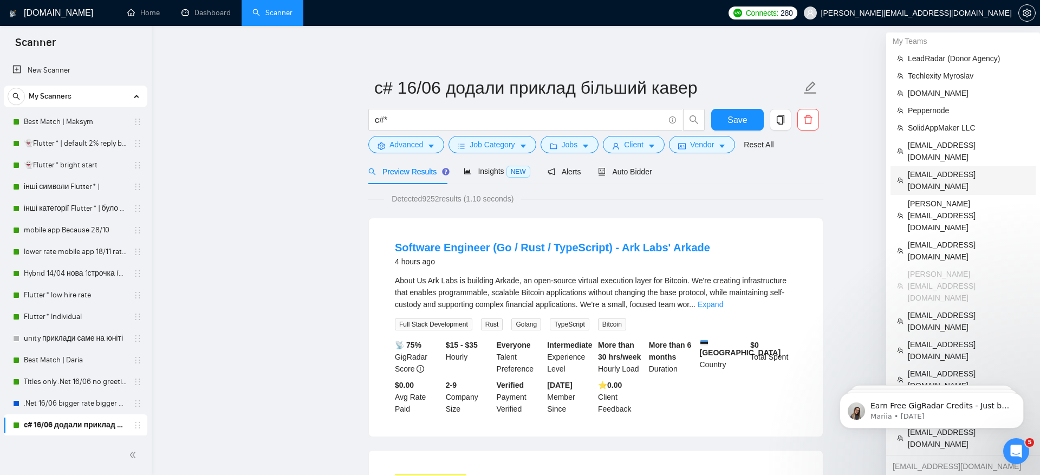
click at [0, 0] on span "[EMAIL_ADDRESS][DOMAIN_NAME]" at bounding box center [0, 0] width 0 height 0
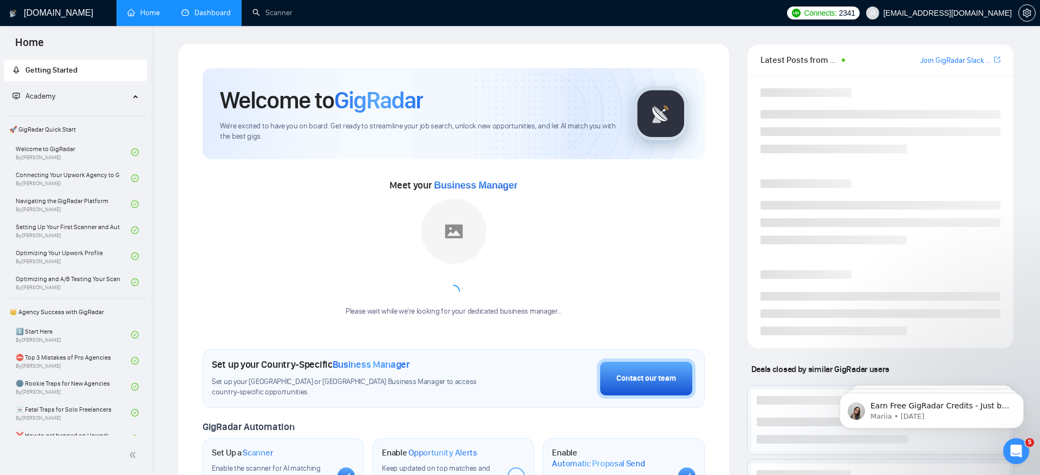
click at [207, 17] on link "Dashboard" at bounding box center [206, 12] width 49 height 9
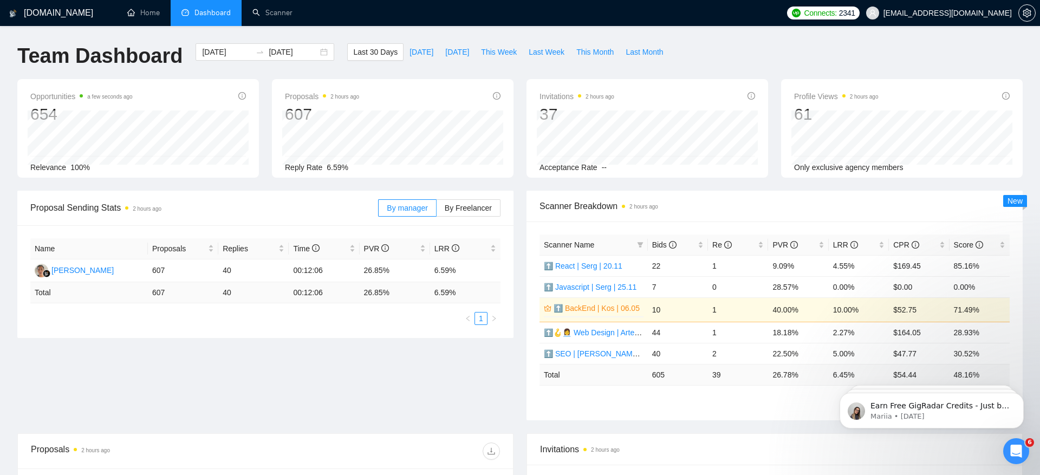
scroll to position [11571, 0]
click at [548, 47] on span "Last Week" at bounding box center [547, 52] width 36 height 12
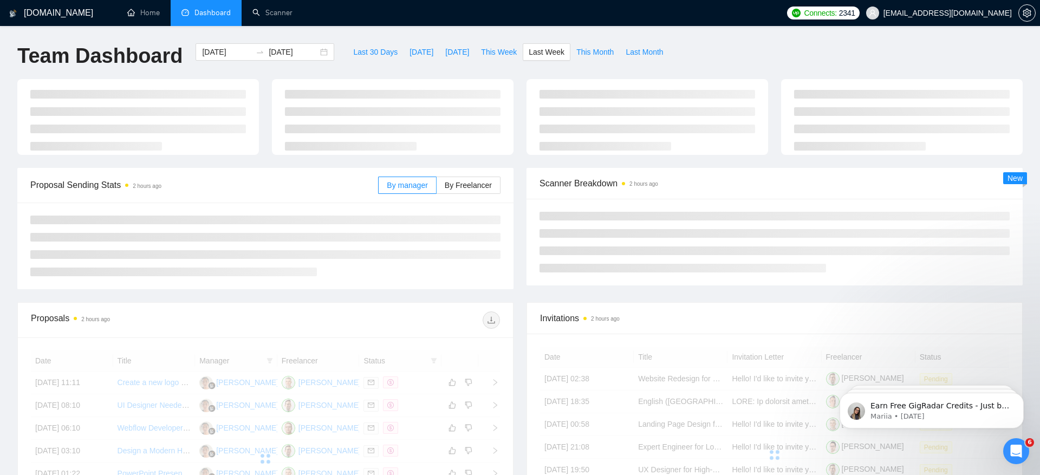
type input "[DATE]"
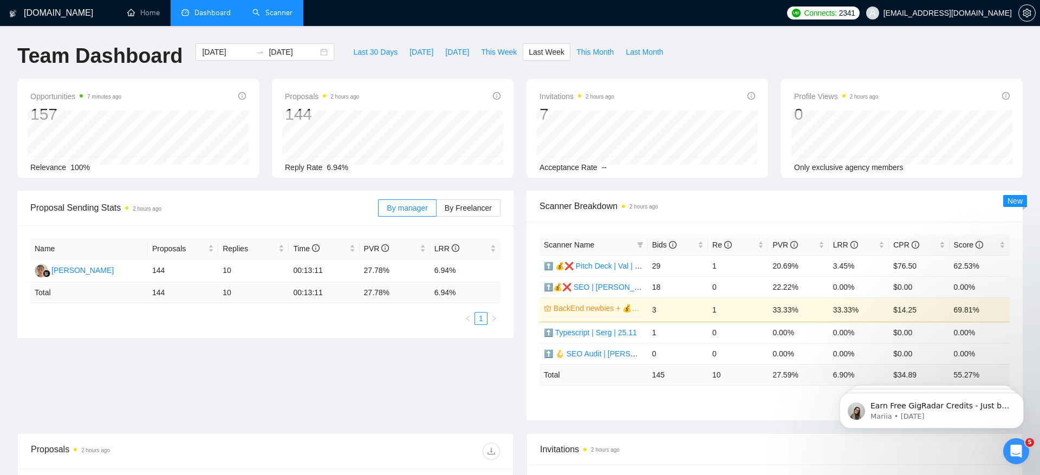
click at [286, 8] on link "Scanner" at bounding box center [273, 12] width 40 height 9
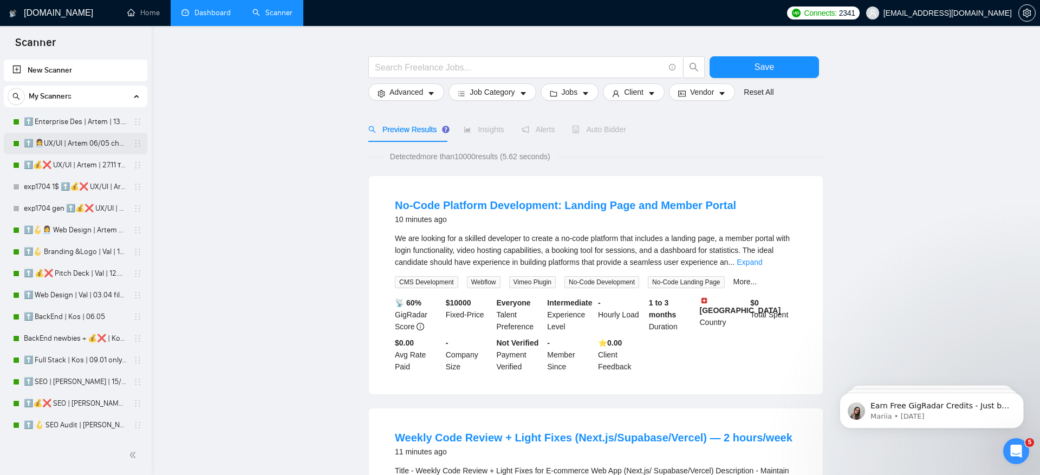
click at [74, 144] on link "⬆️ 👩‍💼UX/UI | Artem 06/05 changed start" at bounding box center [75, 144] width 103 height 22
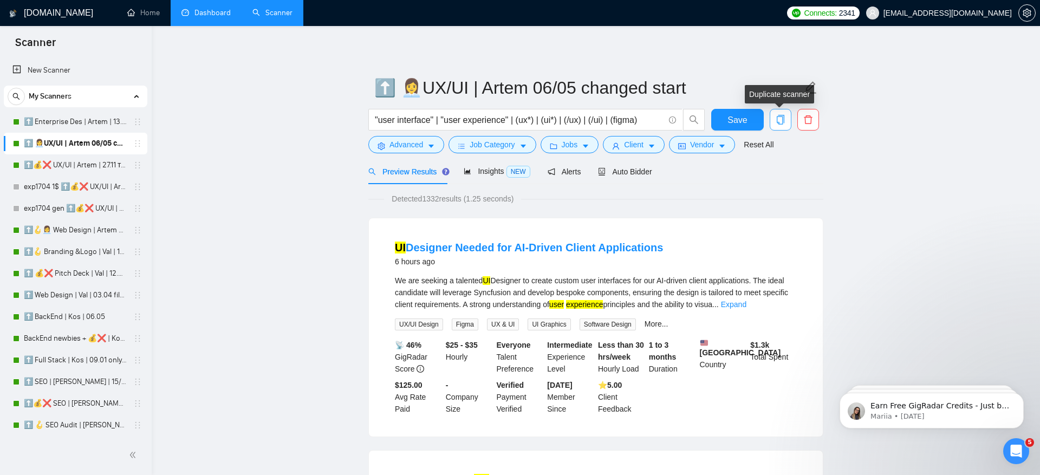
click at [782, 109] on button "button" at bounding box center [781, 120] width 22 height 22
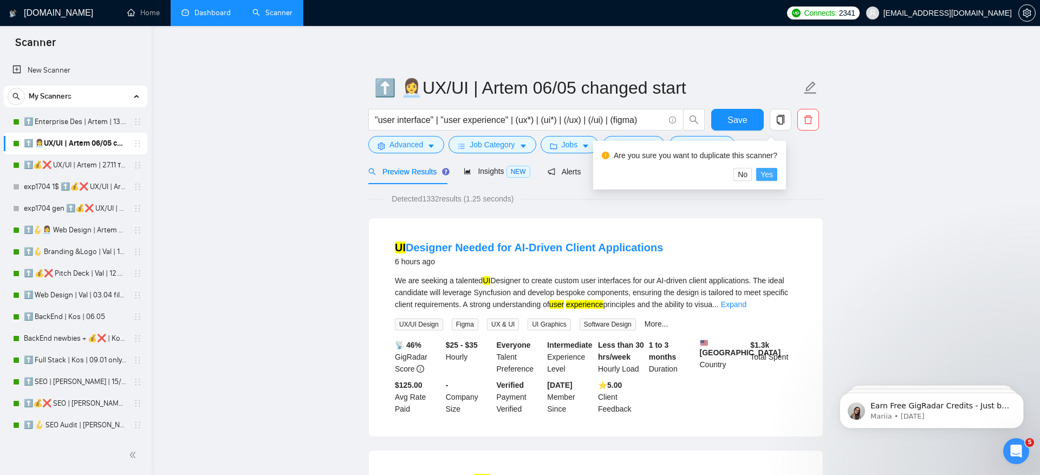
click at [773, 173] on span "Yes" at bounding box center [767, 175] width 12 height 12
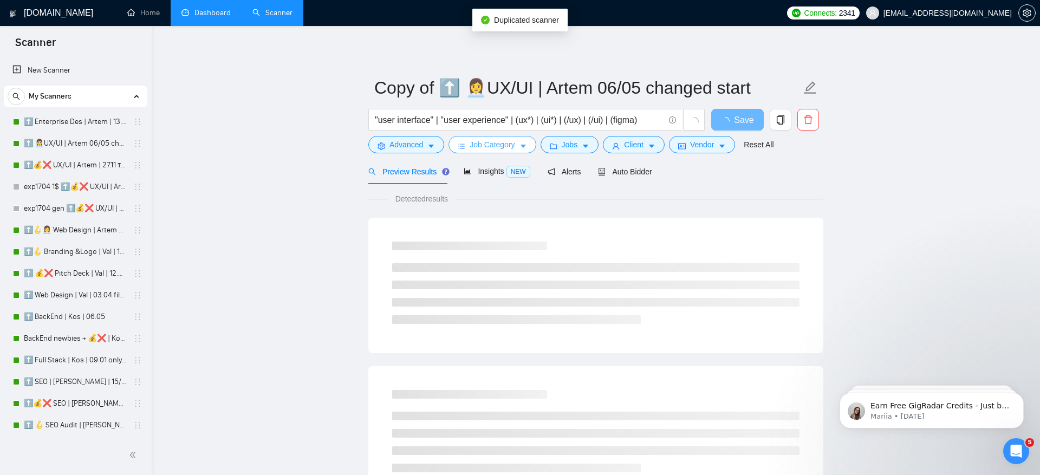
click at [506, 148] on span "Job Category" at bounding box center [492, 145] width 45 height 12
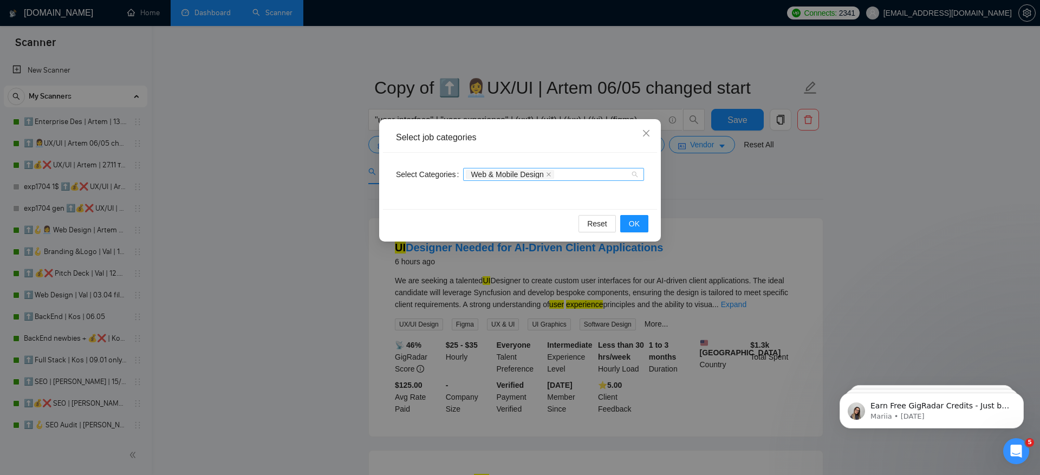
click at [592, 177] on div "Web & Mobile Design" at bounding box center [548, 174] width 165 height 11
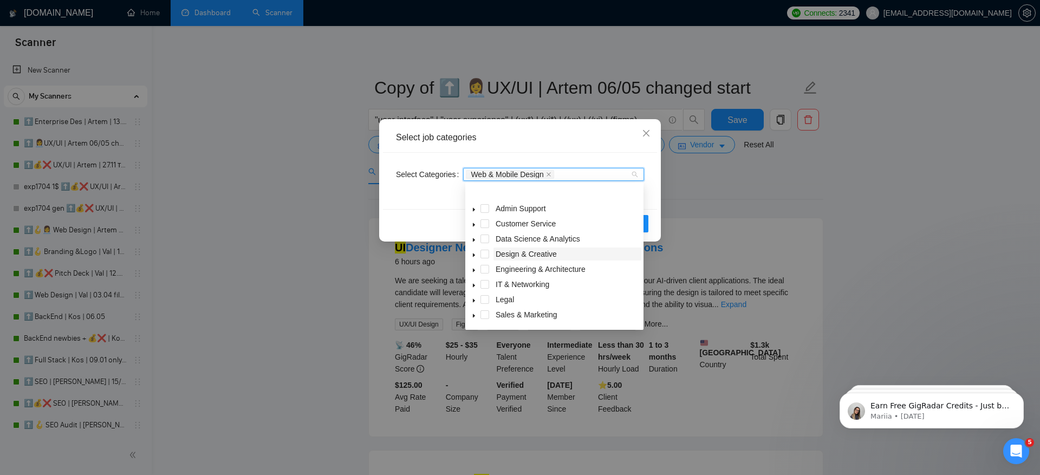
scroll to position [43, 0]
click at [471, 301] on icon "caret-down" at bounding box center [473, 302] width 5 height 5
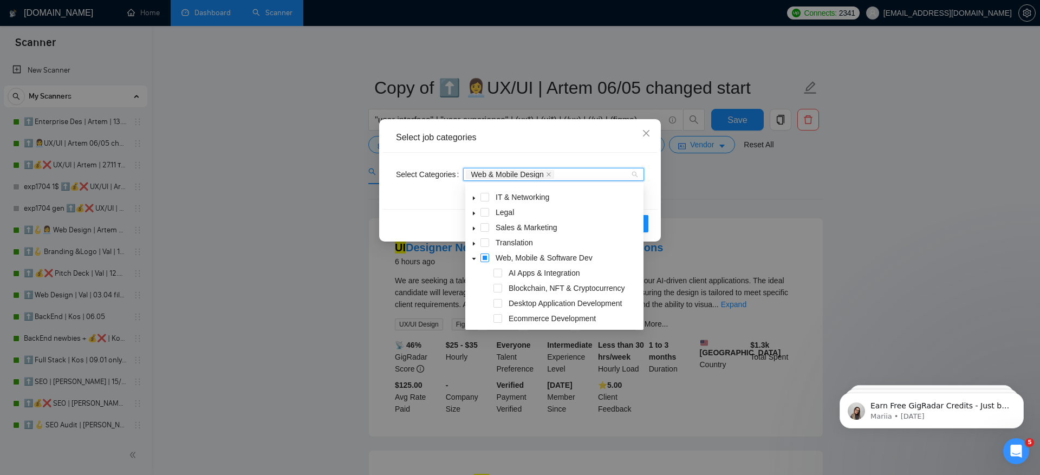
click at [484, 256] on span at bounding box center [485, 258] width 9 height 9
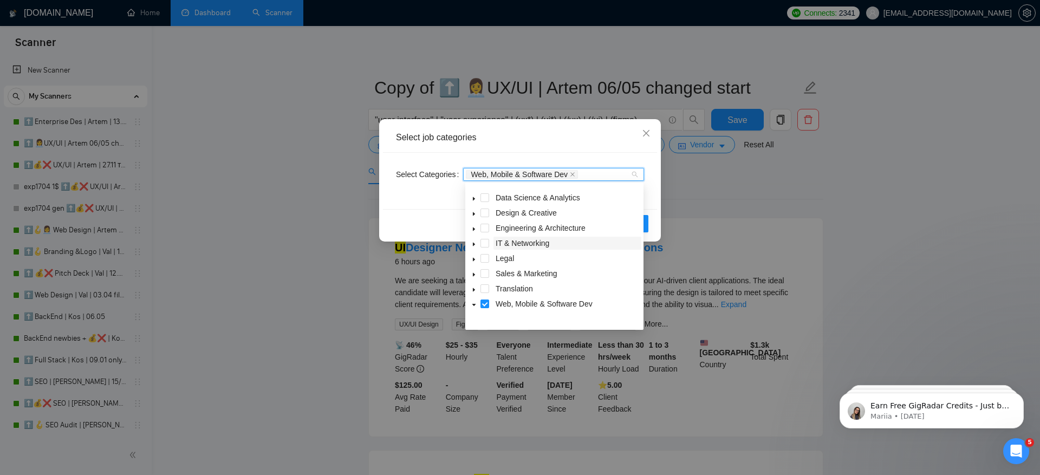
scroll to position [0, 0]
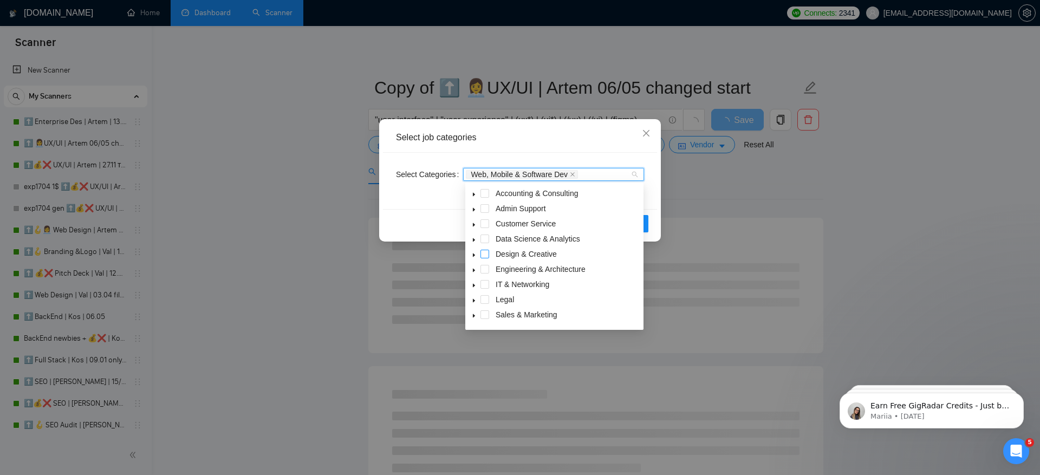
click at [487, 254] on span at bounding box center [485, 254] width 9 height 9
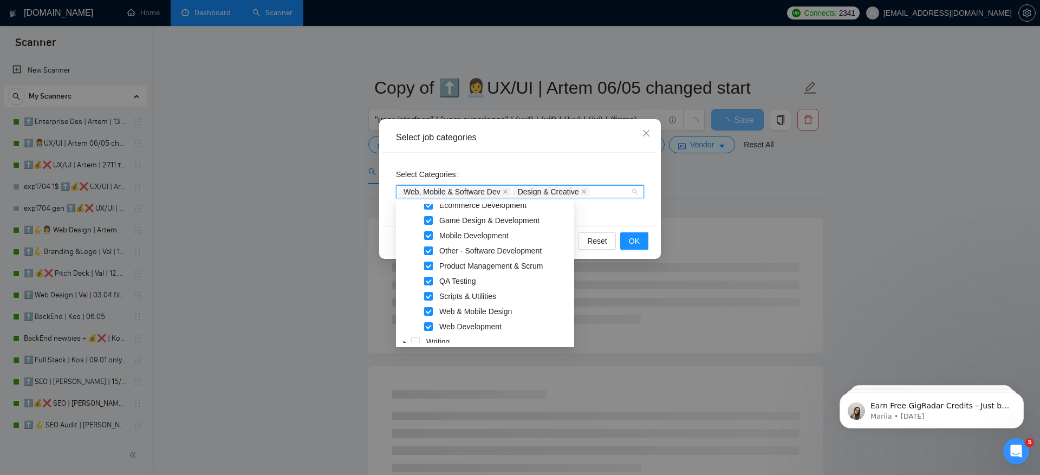
scroll to position [222, 0]
click at [429, 307] on span at bounding box center [428, 307] width 9 height 9
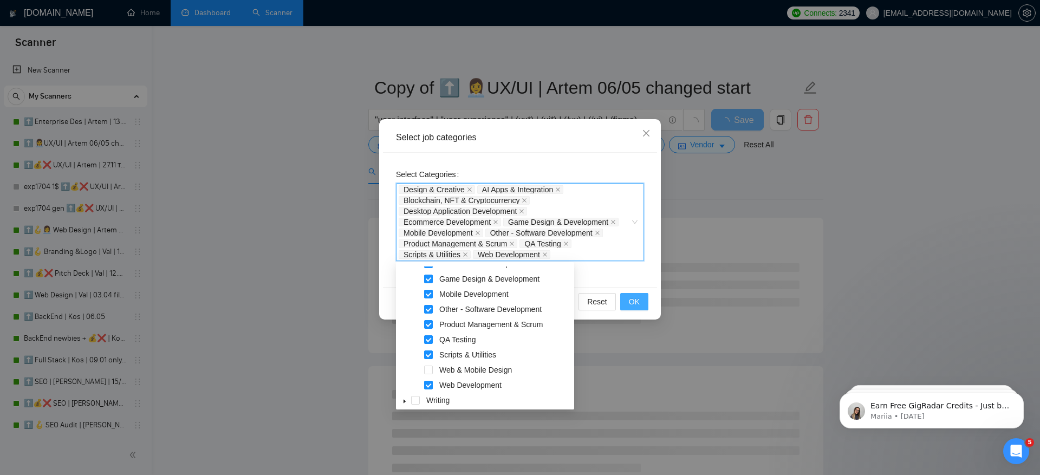
click at [634, 293] on button "OK" at bounding box center [635, 301] width 28 height 17
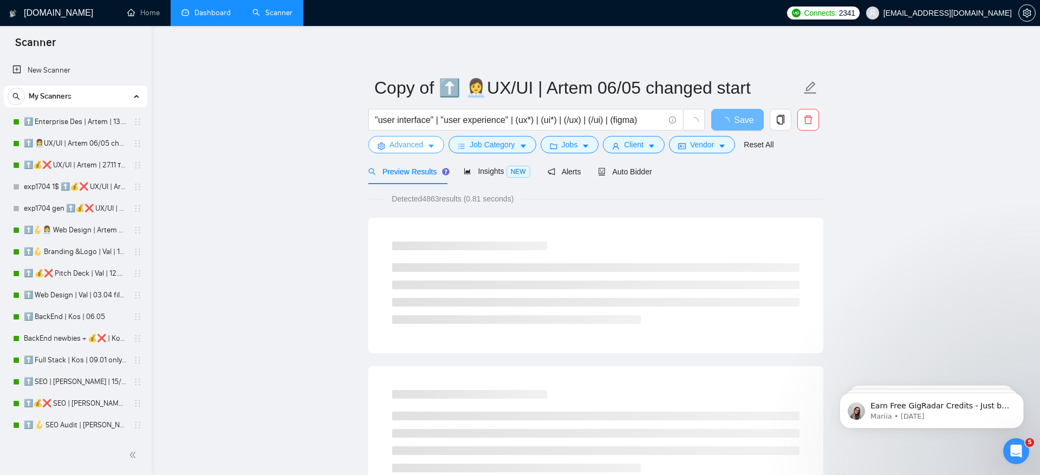
click at [399, 147] on span "Advanced" at bounding box center [407, 145] width 34 height 12
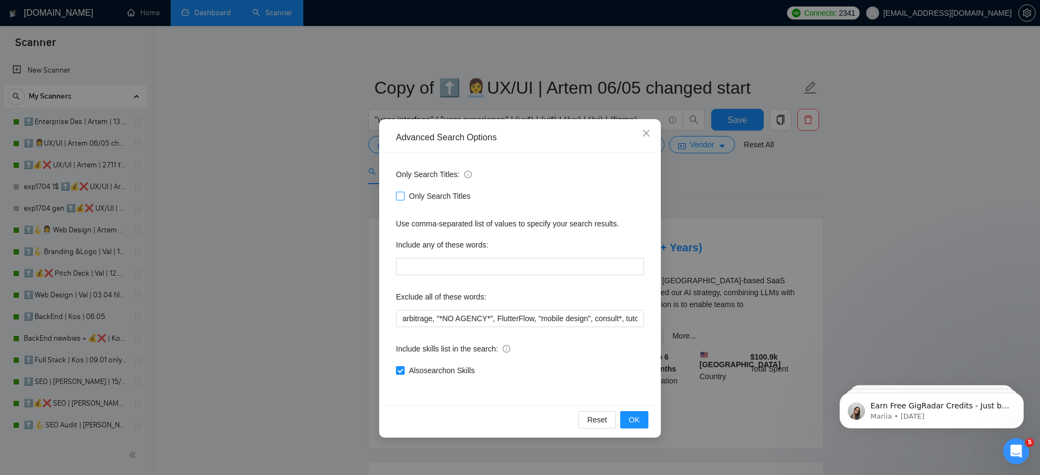
click at [425, 197] on span "Only Search Titles" at bounding box center [440, 196] width 70 height 12
click at [404, 197] on input "Only Search Titles" at bounding box center [400, 196] width 8 height 8
checkbox input "true"
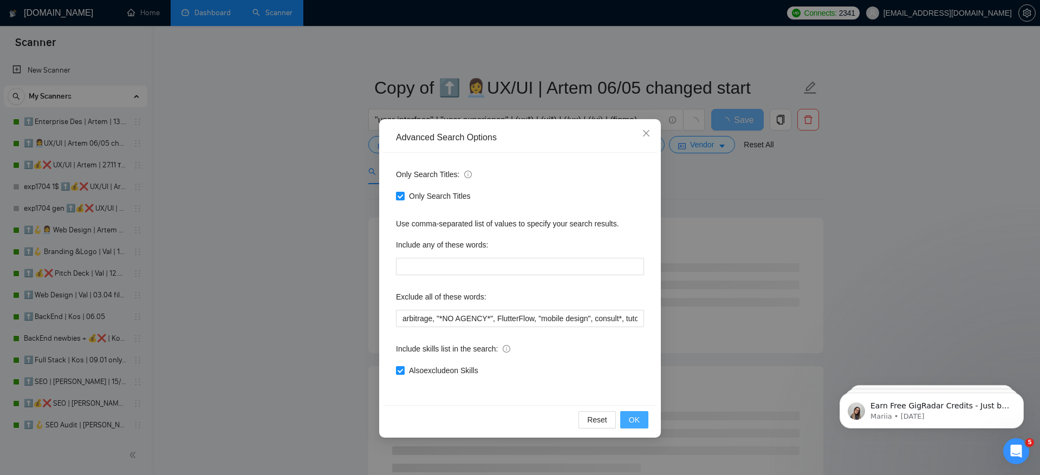
click at [639, 417] on span "OK" at bounding box center [634, 420] width 11 height 12
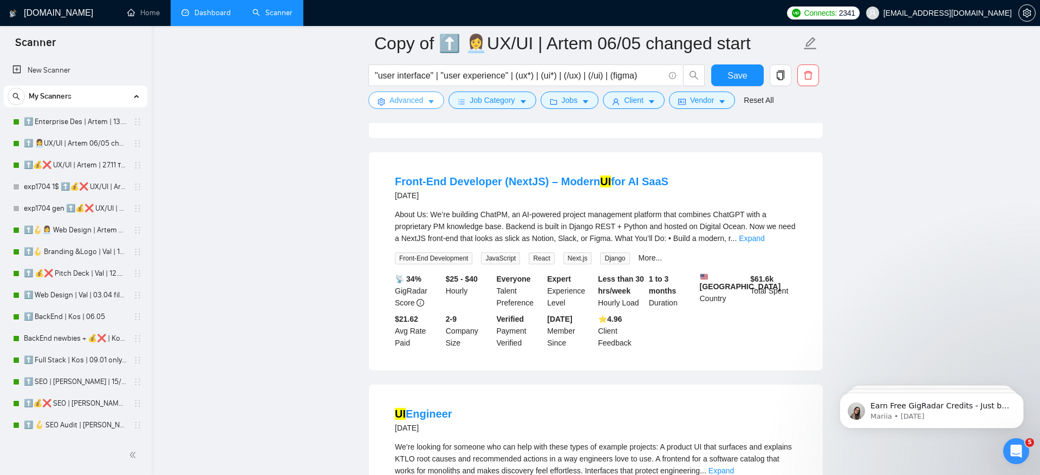
scroll to position [1148, 0]
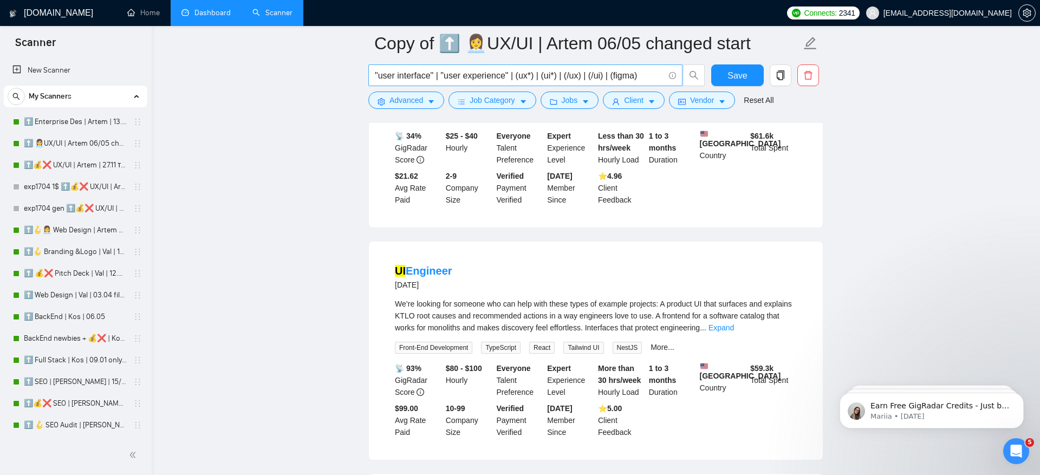
click at [538, 74] on input ""user interface" | "user experience" | (ux*) | (ui*) | (/ux) | (/ui) | (figma)" at bounding box center [519, 76] width 289 height 14
click at [548, 76] on input ""user interface" | "user experience" | (ux*) | (ui*) | (/ux) | (/ui) | (figma)" at bounding box center [519, 76] width 289 height 14
click at [412, 101] on span "Advanced" at bounding box center [407, 100] width 34 height 12
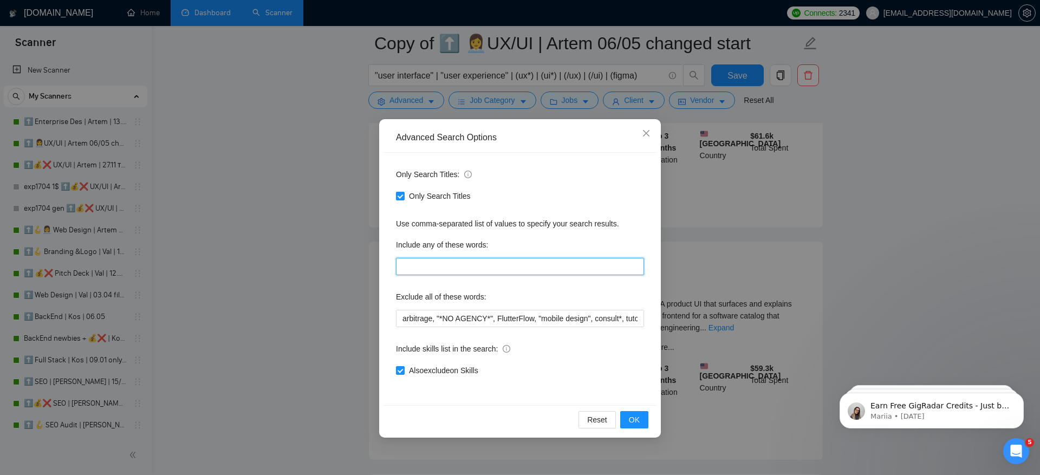
click at [439, 271] on input "text" at bounding box center [520, 266] width 248 height 17
type input "design*, redesign*, re-design*, revamp*, re-vamp*"
click at [637, 417] on span "OK" at bounding box center [634, 420] width 11 height 12
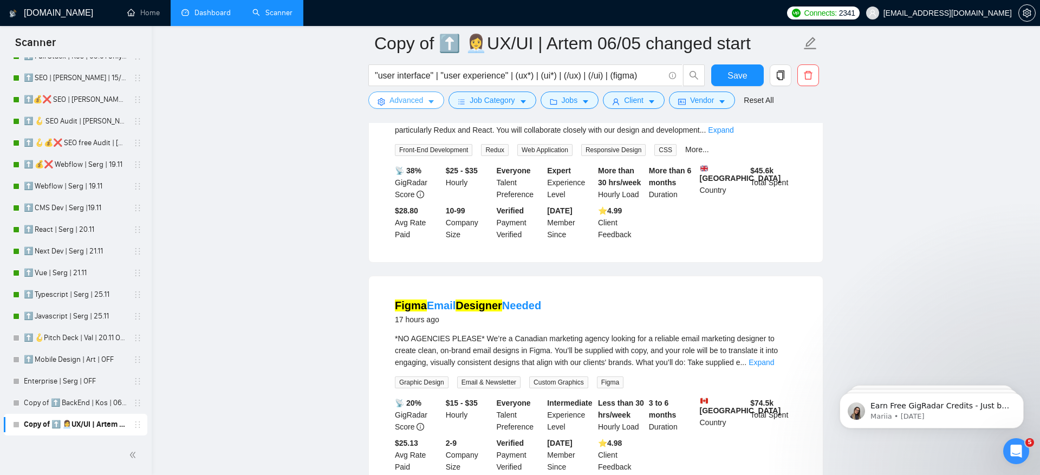
scroll to position [139, 0]
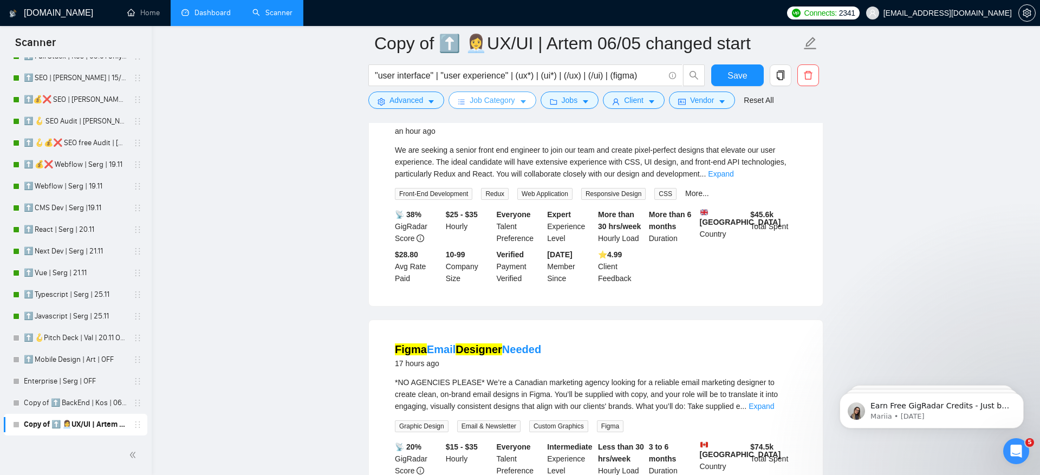
click at [487, 99] on span "Job Category" at bounding box center [492, 100] width 45 height 12
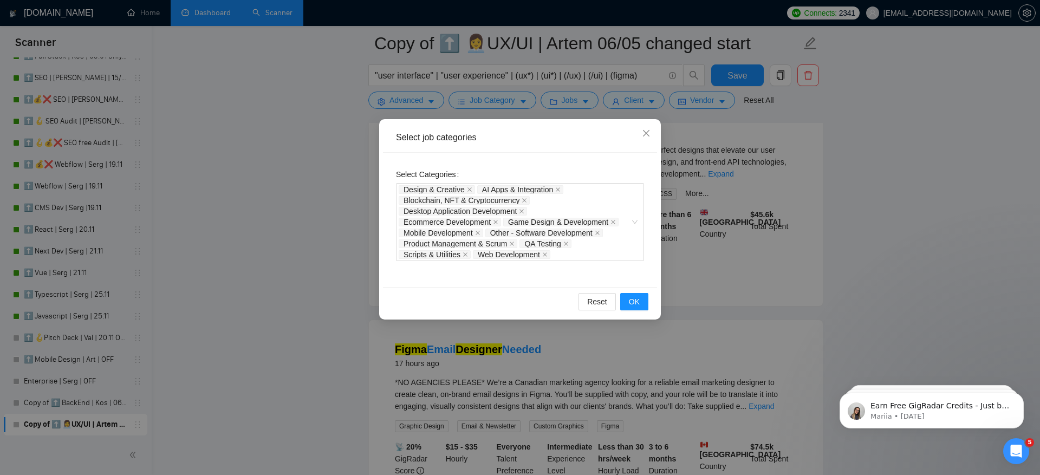
click at [285, 192] on div "Select job categories Select Categories Design & Creative AI Apps & Integration…" at bounding box center [520, 237] width 1040 height 475
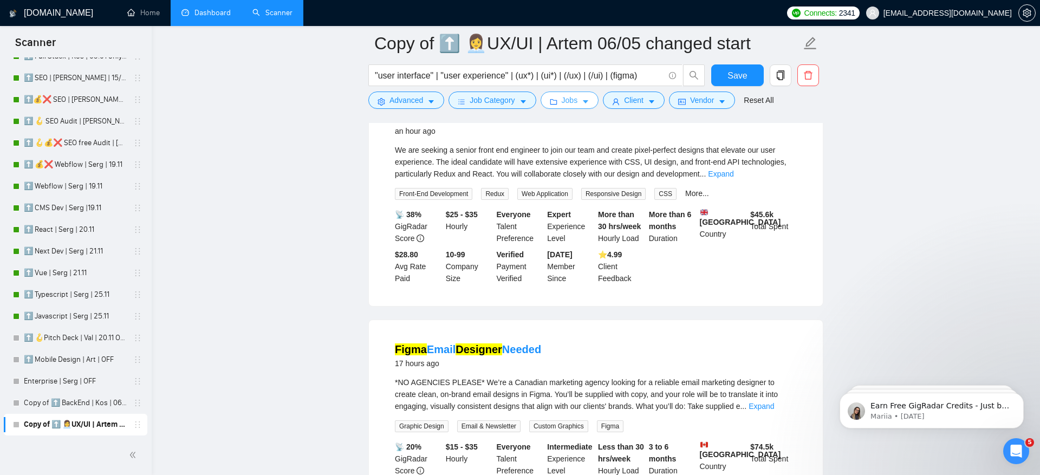
click at [578, 102] on span "Jobs" at bounding box center [570, 100] width 16 height 12
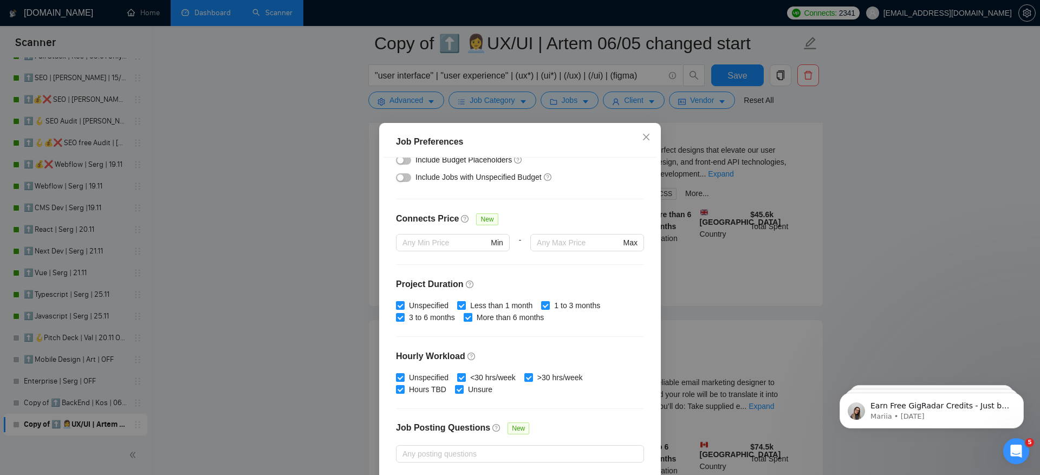
scroll to position [0, 0]
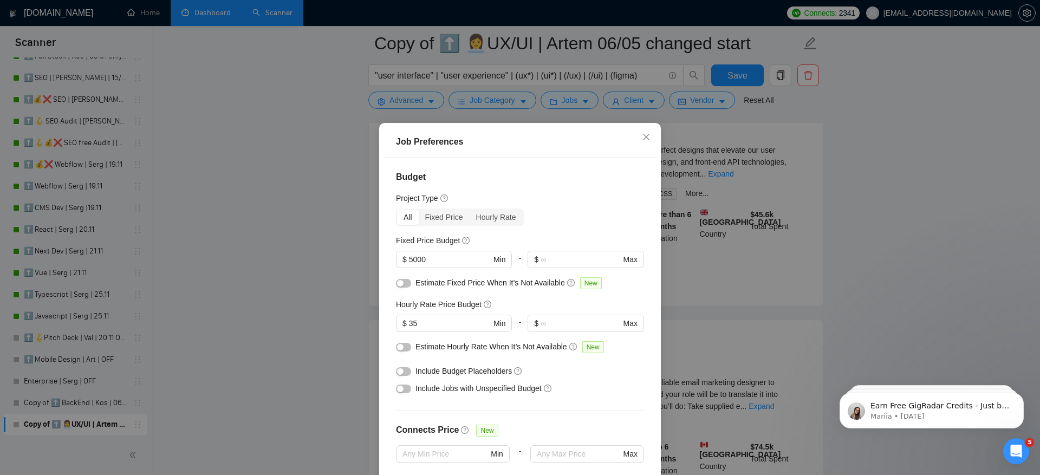
click at [922, 148] on div "Job Preferences Budget Project Type All Fixed Price Hourly Rate Fixed Price Bud…" at bounding box center [520, 237] width 1040 height 475
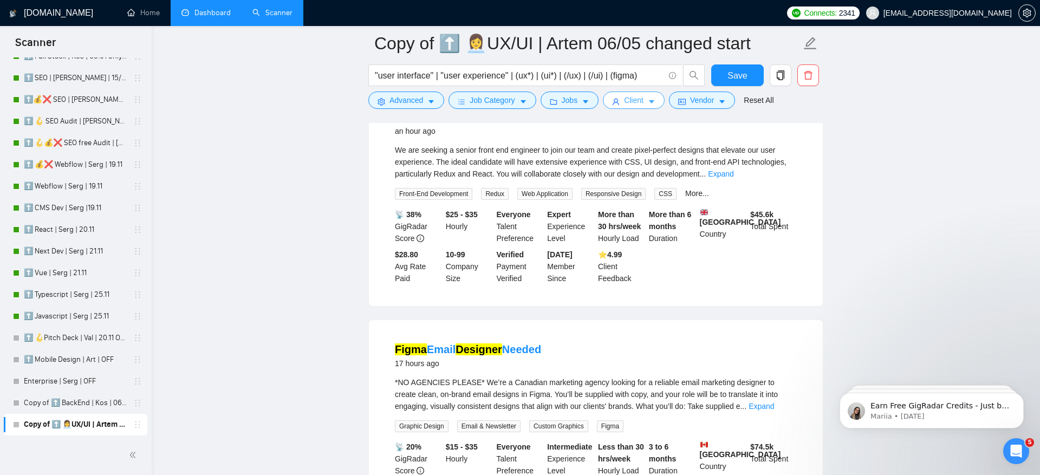
click at [638, 102] on span "Client" at bounding box center [634, 100] width 20 height 12
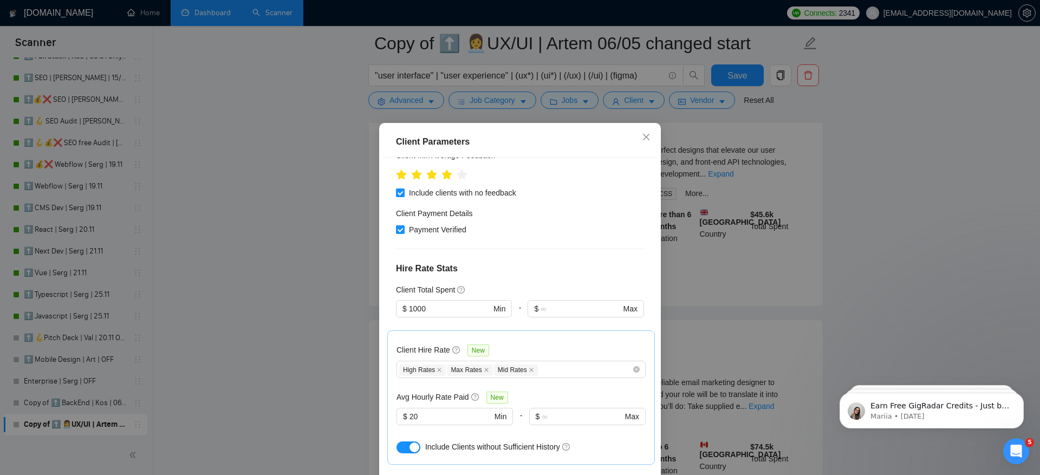
scroll to position [357, 0]
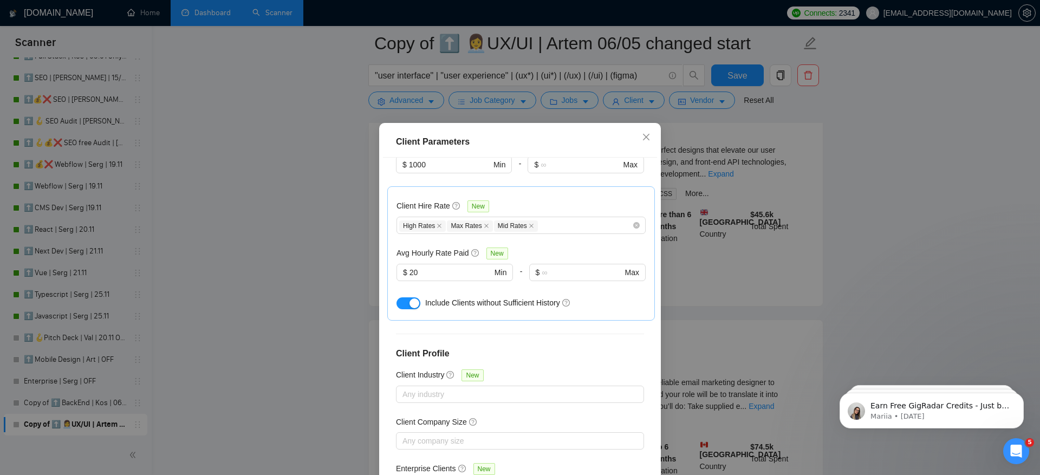
click at [901, 155] on div "Client Parameters Client Location Include Client Countries Select Exclude Clien…" at bounding box center [520, 237] width 1040 height 475
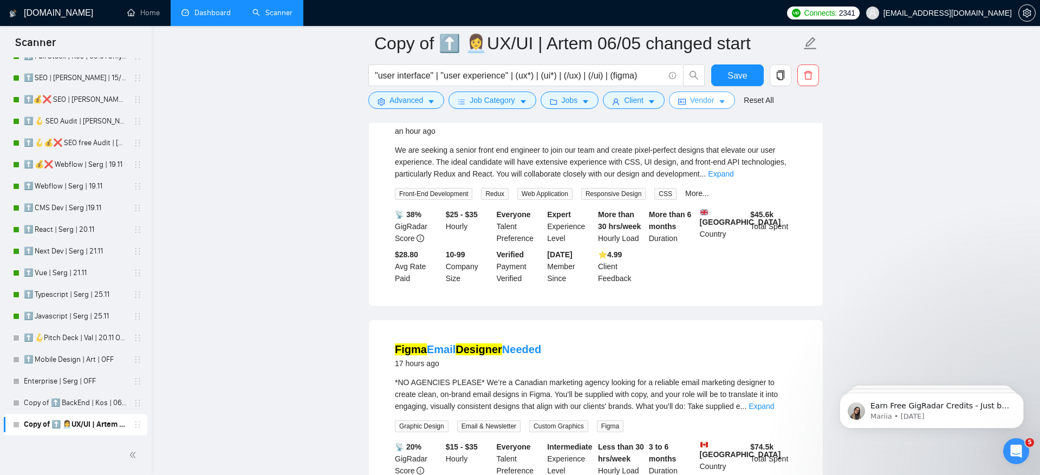
click at [719, 97] on button "Vendor" at bounding box center [702, 100] width 66 height 17
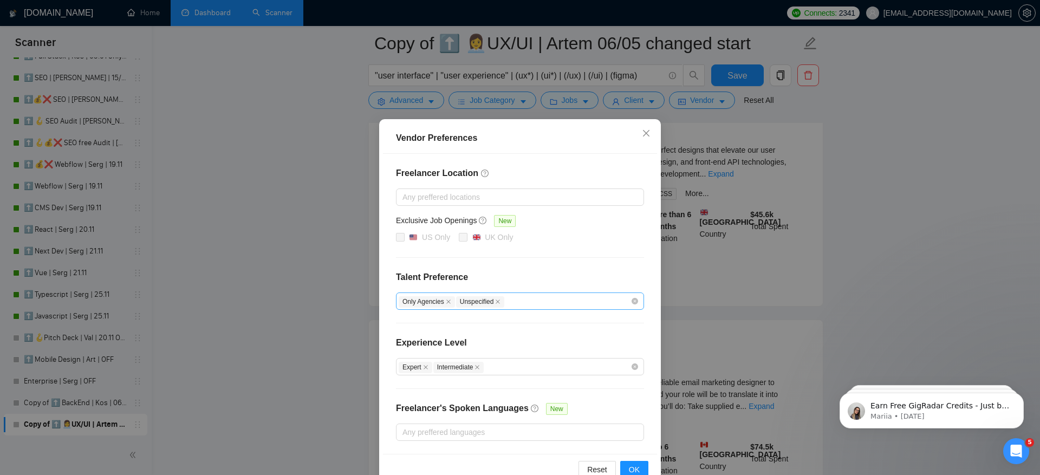
click at [580, 301] on div "Only Agencies Unspecified" at bounding box center [515, 301] width 232 height 13
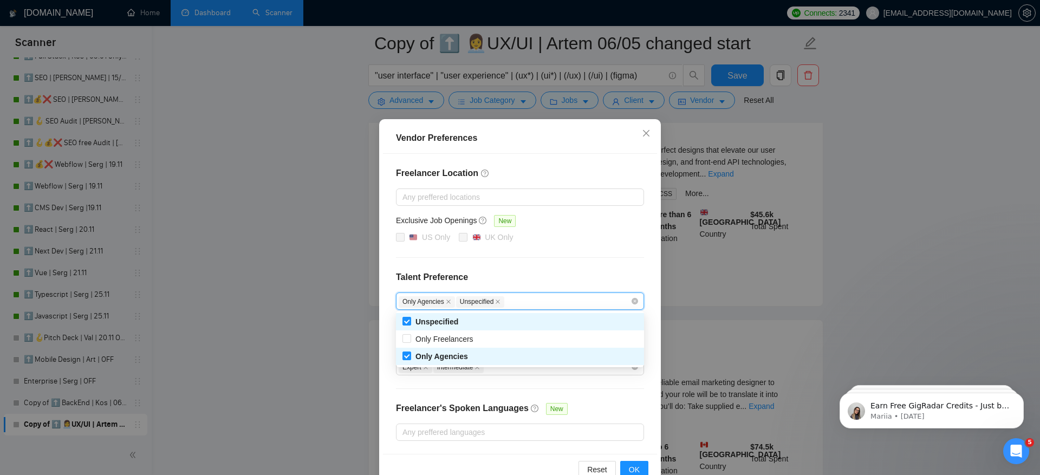
scroll to position [24, 0]
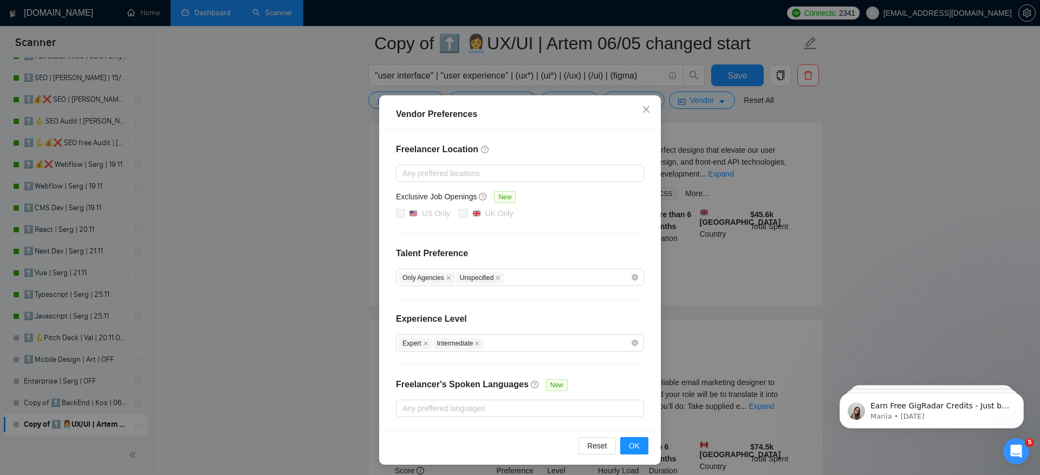
click at [606, 223] on div "Freelancer Location Any preffered locations Exclusive Job Openings New US Only …" at bounding box center [520, 280] width 274 height 300
click at [828, 216] on div "Vendor Preferences Freelancer Location Any preffered locations Exclusive Job Op…" at bounding box center [520, 237] width 1040 height 475
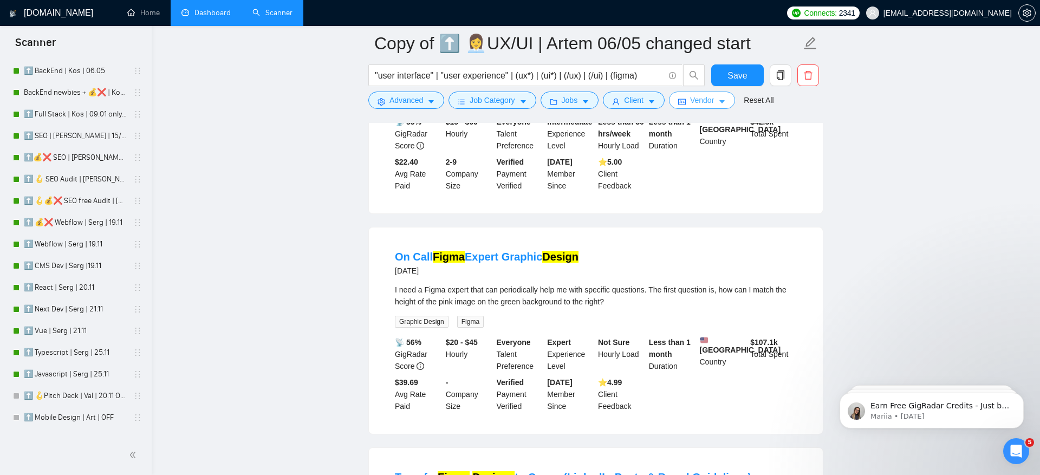
scroll to position [304, 0]
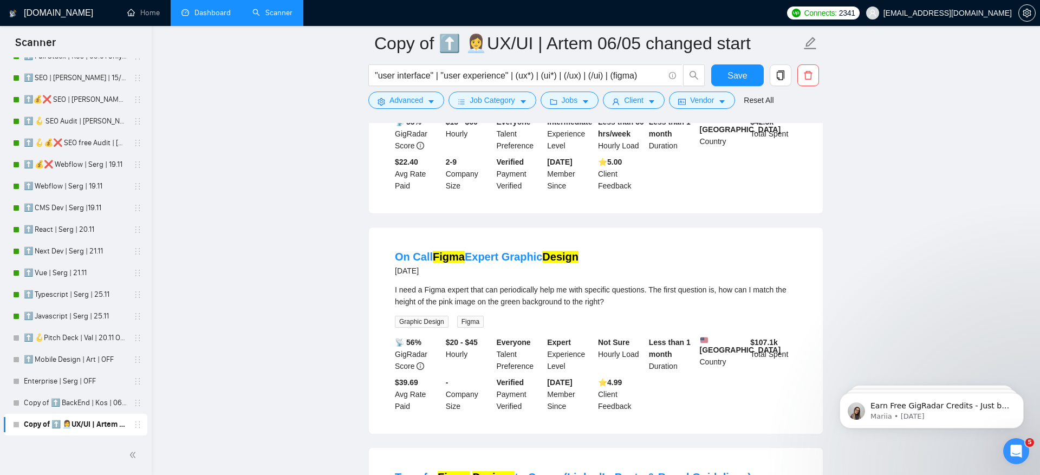
click at [201, 17] on link "Dashboard" at bounding box center [206, 12] width 49 height 9
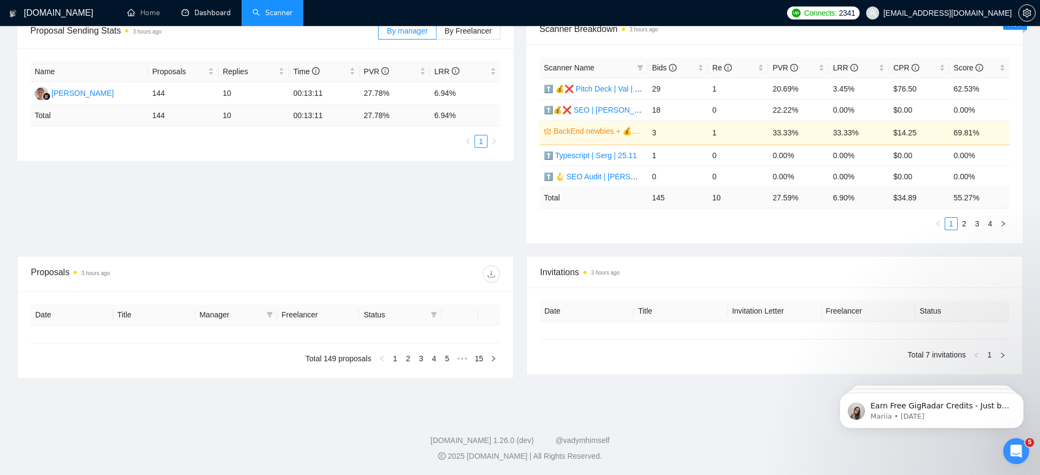
scroll to position [174, 0]
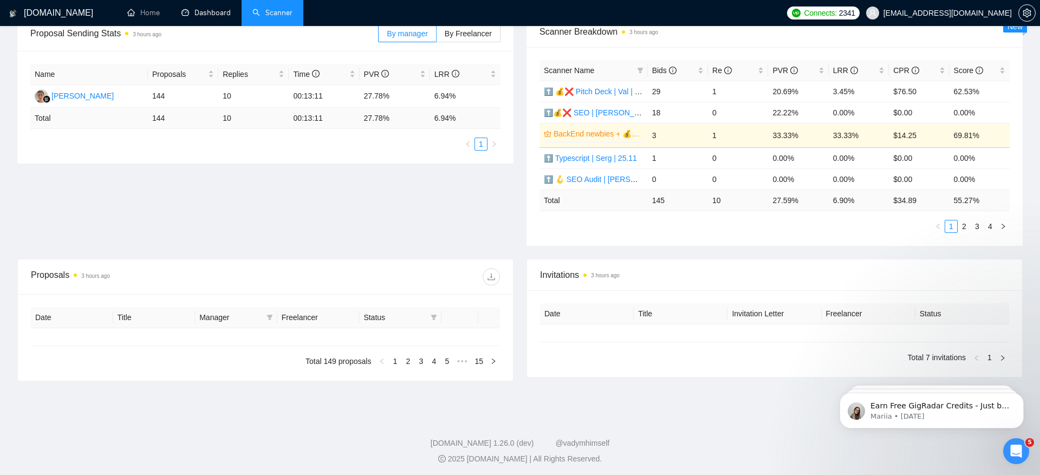
type input "[DATE]"
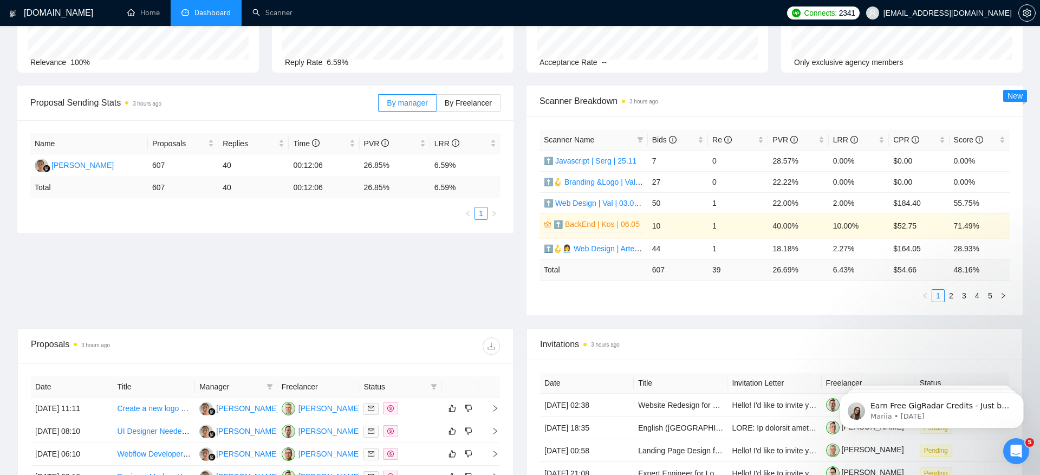
scroll to position [88, 0]
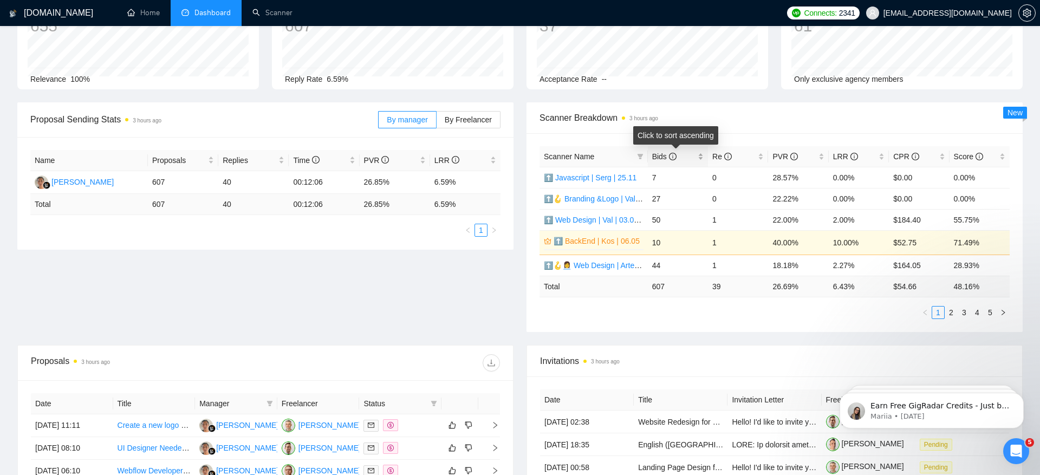
click at [652, 160] on span "Bids" at bounding box center [673, 157] width 43 height 12
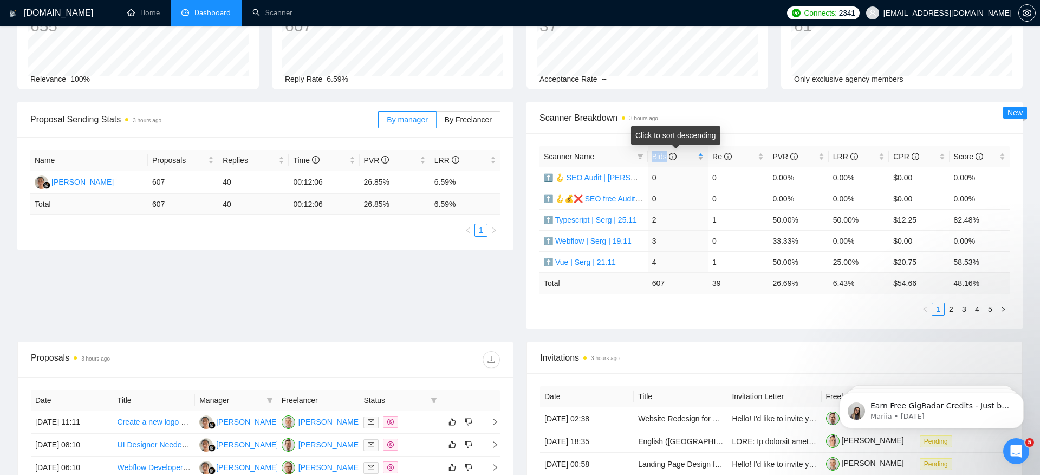
click at [652, 160] on span "Bids" at bounding box center [673, 157] width 43 height 12
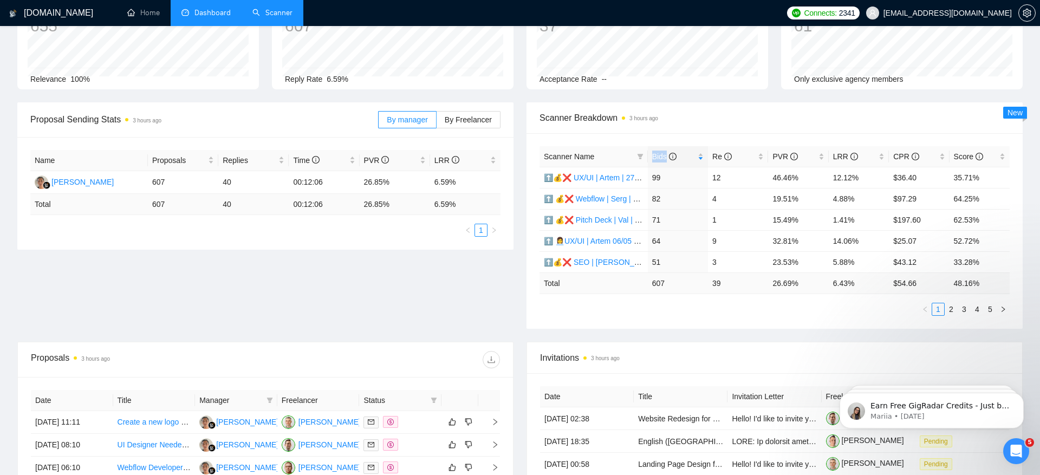
click at [262, 12] on link "Scanner" at bounding box center [273, 12] width 40 height 9
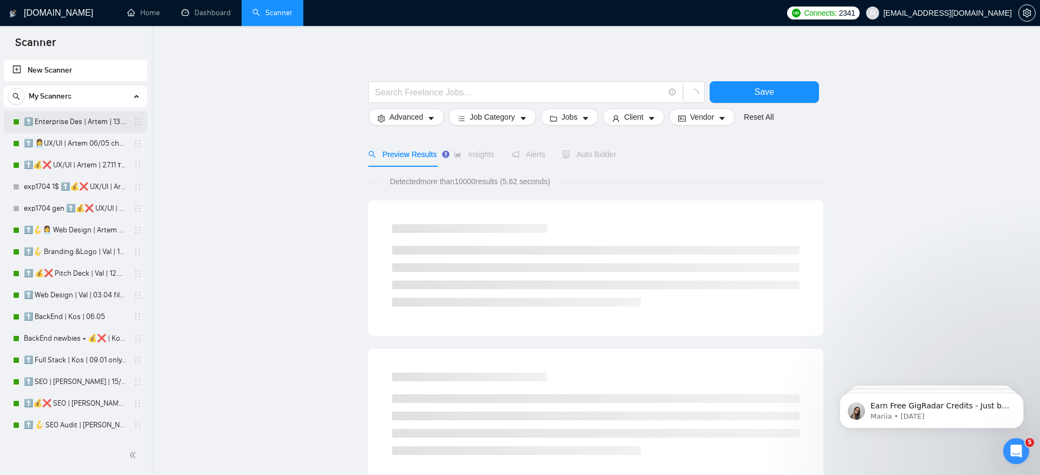
click at [82, 124] on link "⬆️ Enterprise Des | Artem | 13.01" at bounding box center [75, 122] width 103 height 22
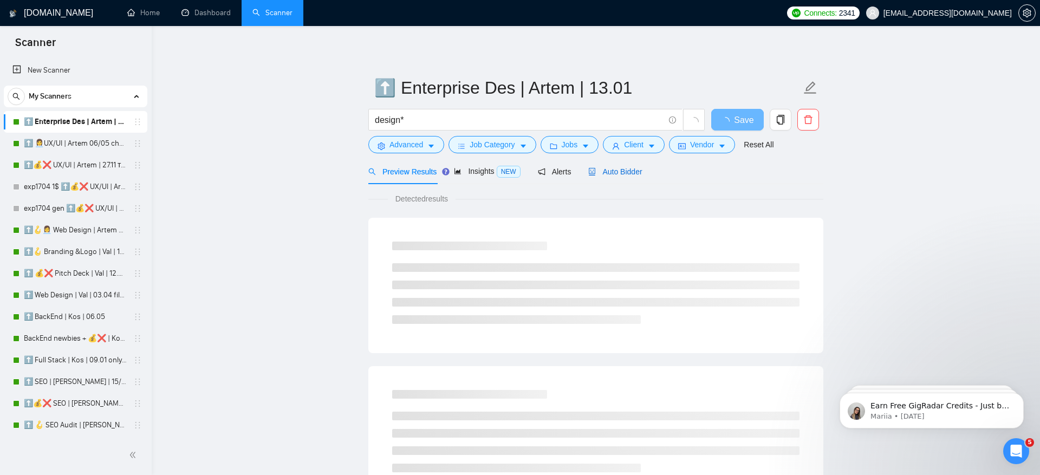
click at [626, 171] on span "Auto Bidder" at bounding box center [616, 171] width 54 height 9
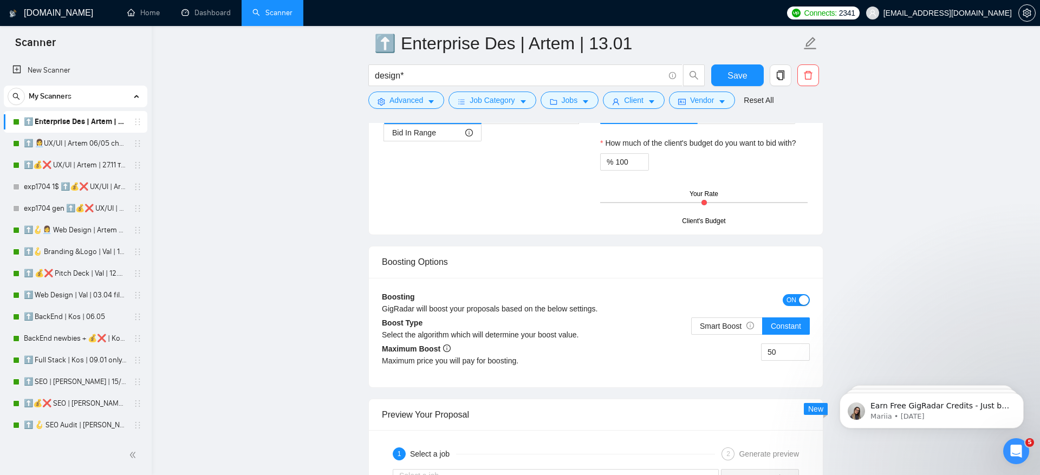
scroll to position [1917, 0]
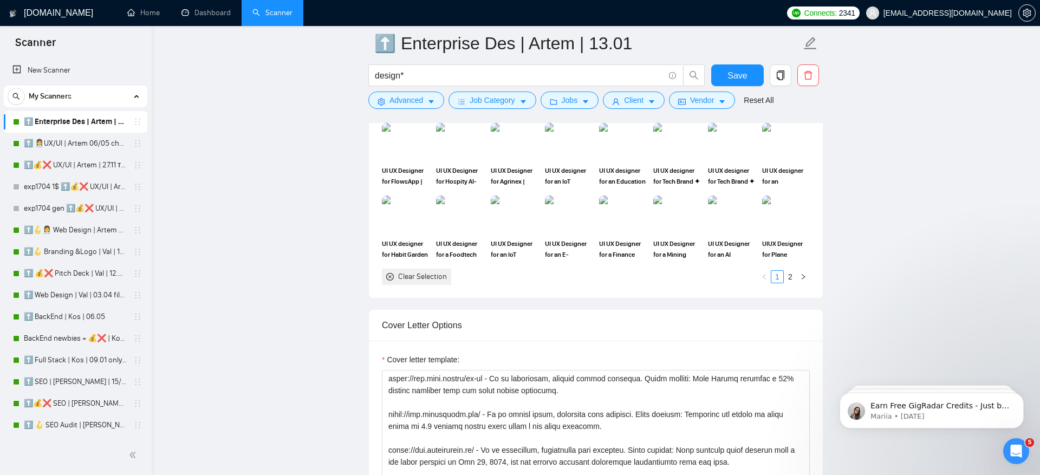
scroll to position [1042, 0]
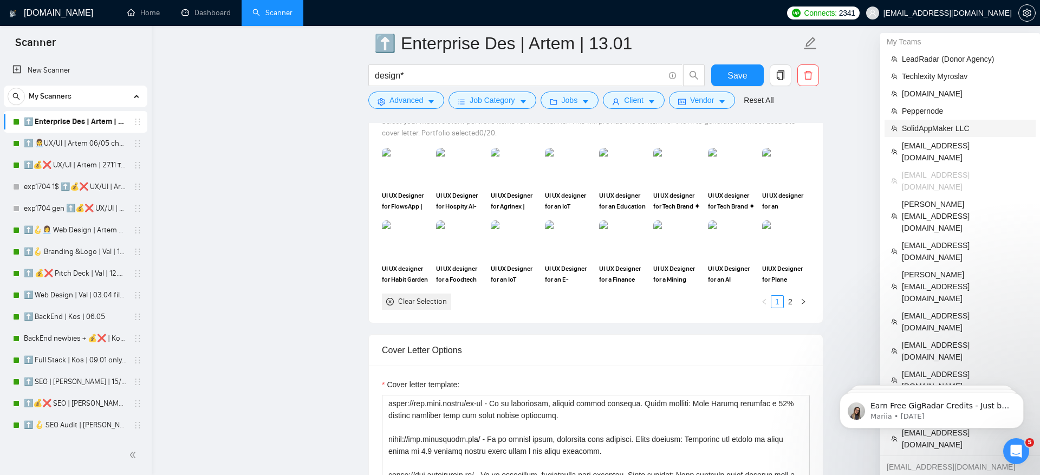
click at [952, 132] on span "SolidAppMaker LLC" at bounding box center [965, 128] width 127 height 12
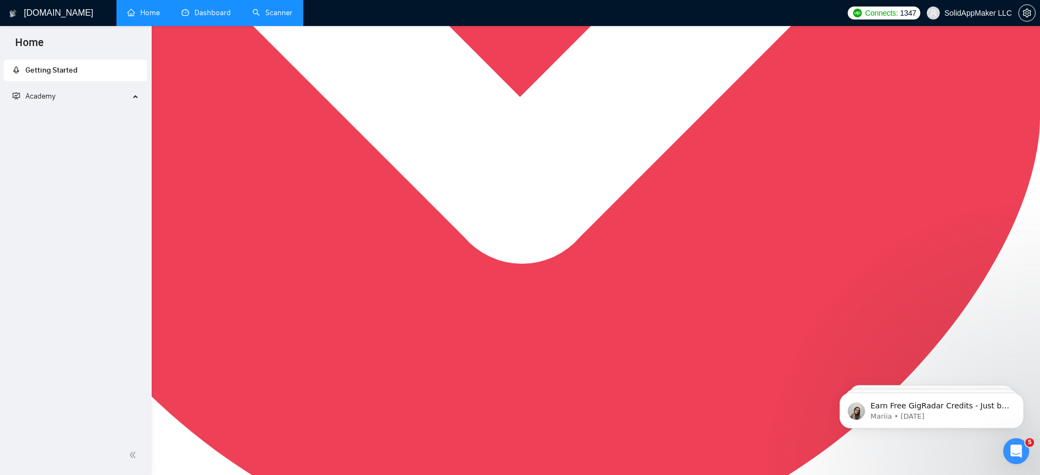
click at [212, 17] on link "Dashboard" at bounding box center [206, 12] width 49 height 9
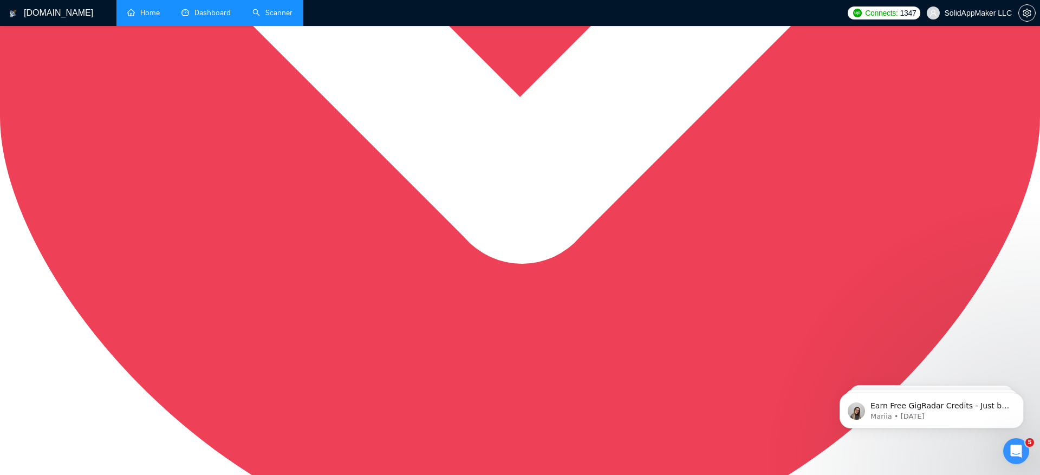
scroll to position [253, 0]
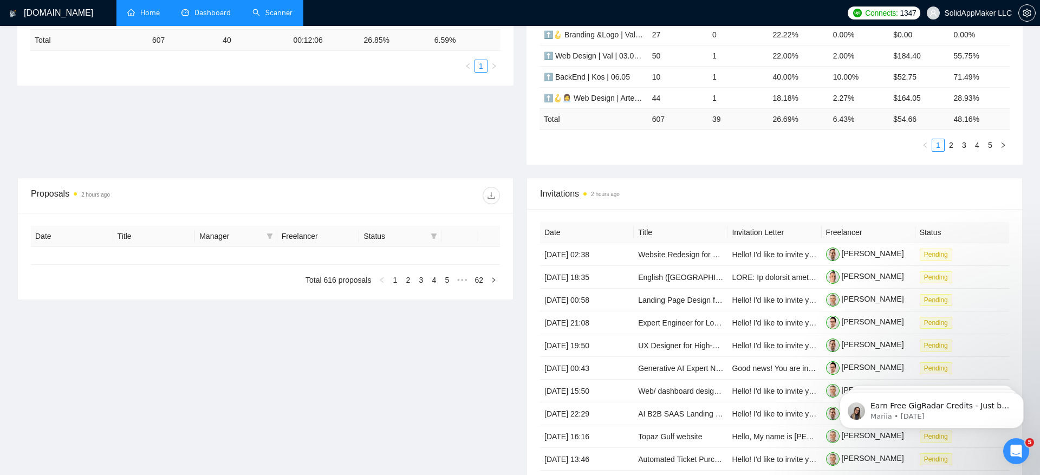
type input "[DATE]"
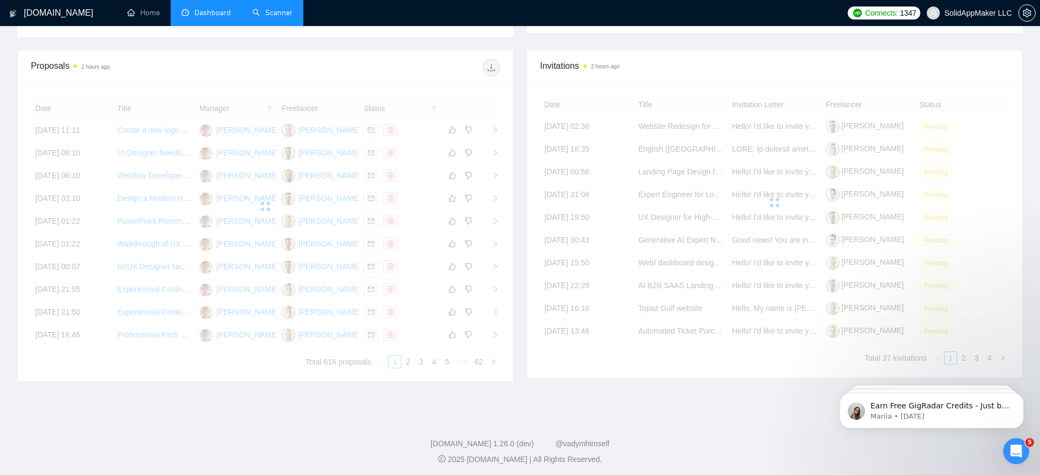
click at [214, 17] on span "Dashboard" at bounding box center [213, 12] width 36 height 9
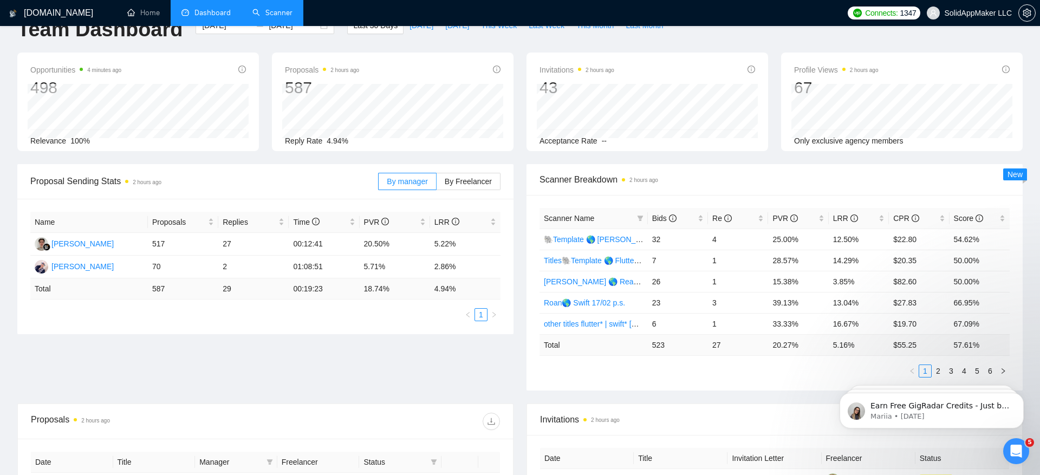
scroll to position [0, 0]
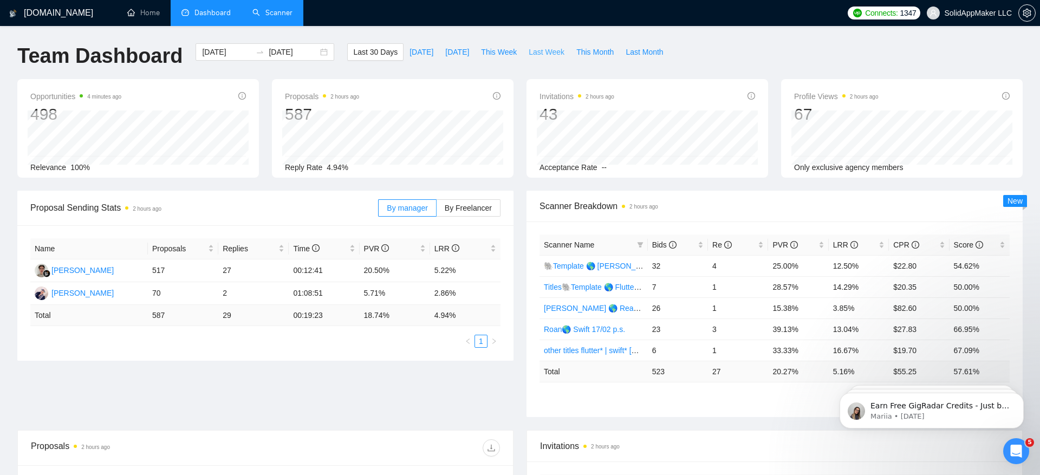
click at [542, 53] on span "Last Week" at bounding box center [547, 52] width 36 height 12
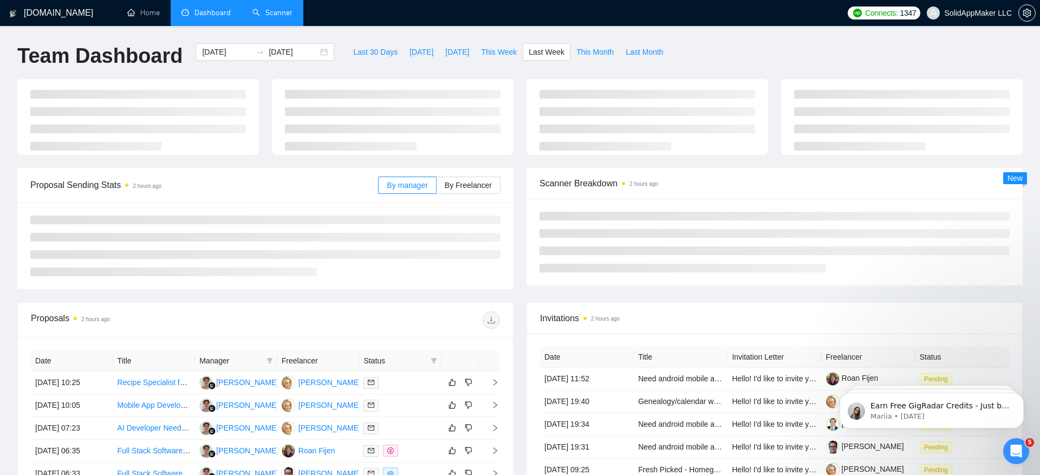
type input "[DATE]"
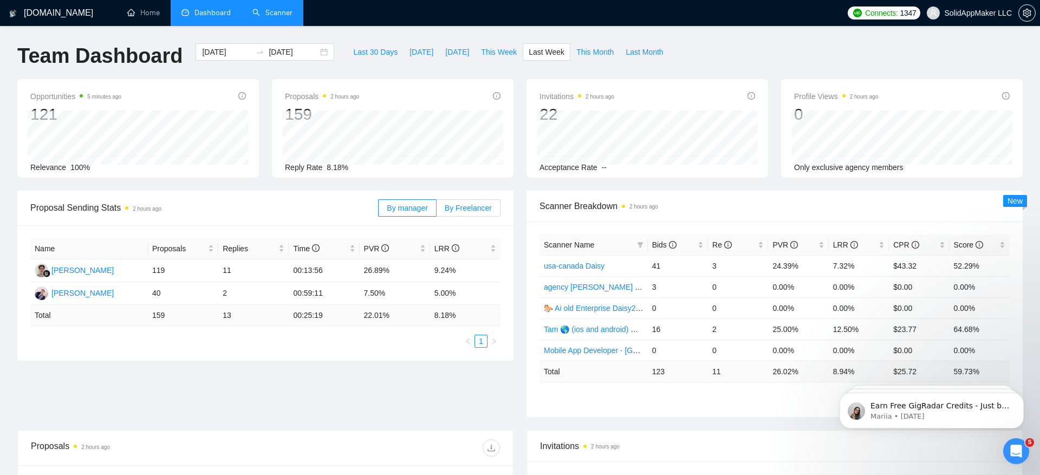
click at [481, 211] on span "By Freelancer" at bounding box center [468, 208] width 47 height 9
click at [437, 211] on input "By Freelancer" at bounding box center [437, 211] width 0 height 0
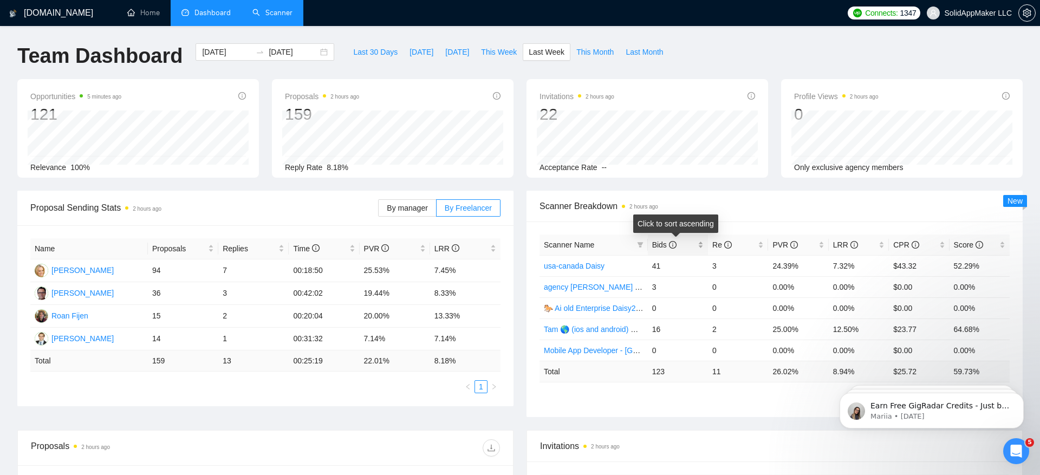
click at [659, 243] on span "Bids" at bounding box center [664, 245] width 24 height 9
click at [406, 217] on div "By manager By Freelancer" at bounding box center [439, 208] width 122 height 35
click at [405, 208] on span "By manager" at bounding box center [407, 208] width 41 height 9
click at [379, 211] on input "By manager" at bounding box center [379, 211] width 0 height 0
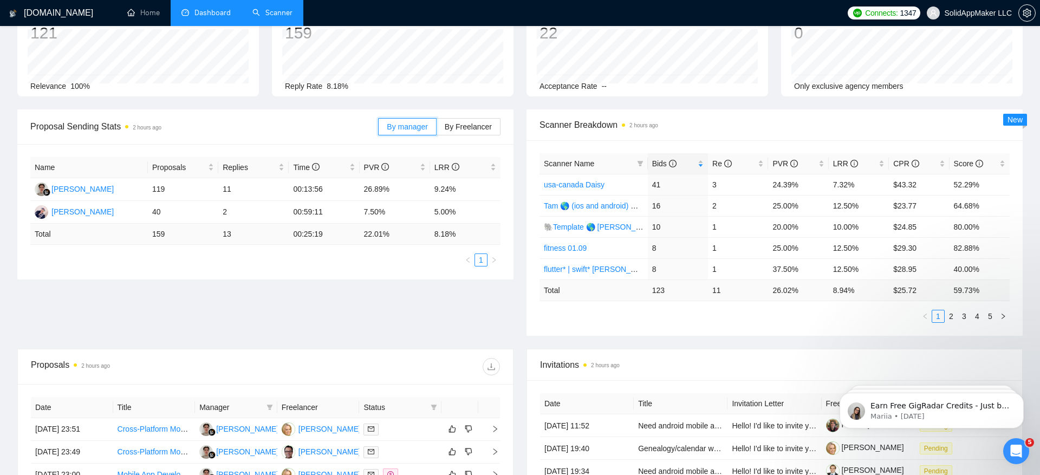
scroll to position [78, 0]
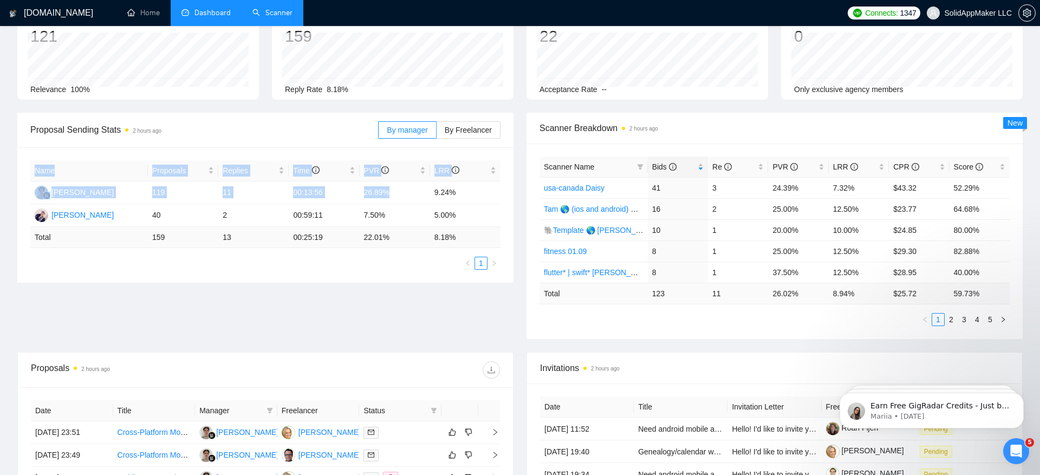
drag, startPoint x: 428, startPoint y: 187, endPoint x: 503, endPoint y: 187, distance: 75.3
click at [503, 187] on div "Name Proposals Replies Time PVR LRR [PERSON_NAME] 119 11 00:13:56 26.89% 9.24% …" at bounding box center [265, 214] width 496 height 135
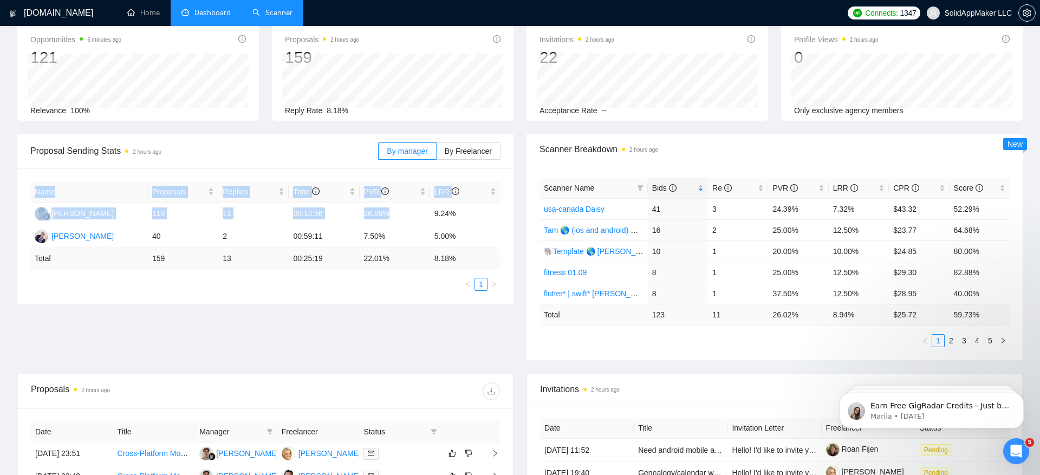
scroll to position [61, 0]
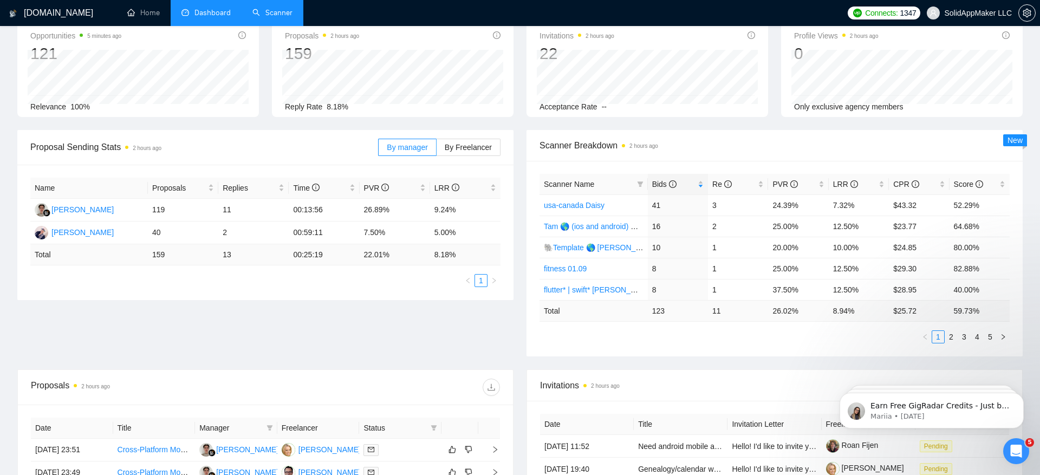
click at [812, 332] on ul "1 2 3 4 5" at bounding box center [775, 337] width 470 height 13
click at [811, 345] on div "Scanner Name Bids Re PVR LRR CPR Score [GEOGRAPHIC_DATA]-[GEOGRAPHIC_DATA] Dais…" at bounding box center [775, 259] width 496 height 196
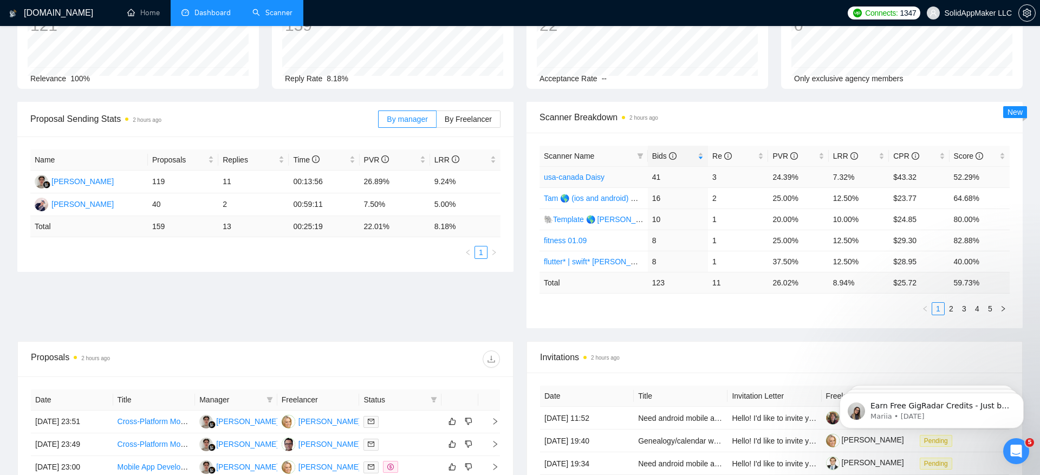
scroll to position [89, 0]
click at [955, 306] on link "2" at bounding box center [952, 308] width 12 height 12
click at [691, 318] on div "Scanner Name Bids Re PVR LRR CPR Score Tam 🇺🇸 Mobile Daisy 27/01 200 apps made …" at bounding box center [775, 230] width 496 height 196
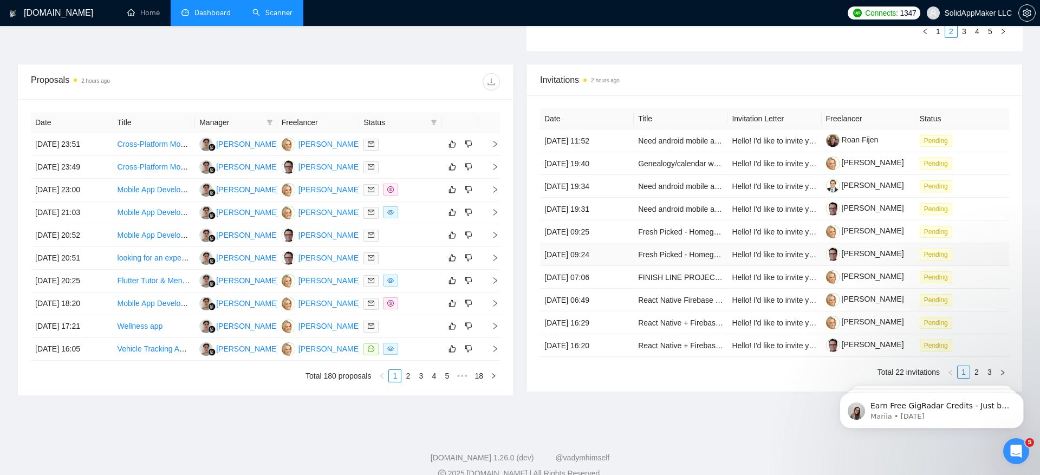
scroll to position [0, 0]
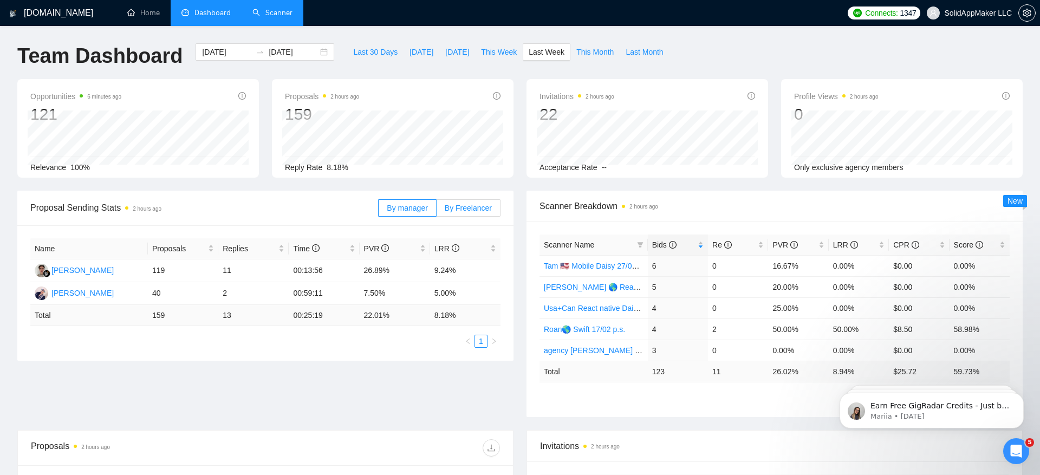
click at [479, 199] on label "By Freelancer" at bounding box center [469, 207] width 64 height 17
click at [437, 211] on input "By Freelancer" at bounding box center [437, 211] width 0 height 0
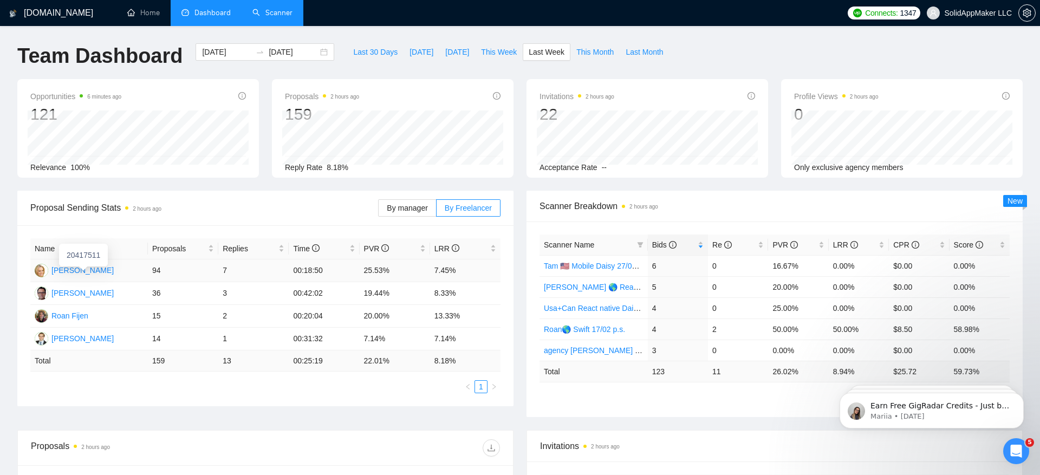
click at [98, 268] on div "[PERSON_NAME]" at bounding box center [82, 270] width 62 height 12
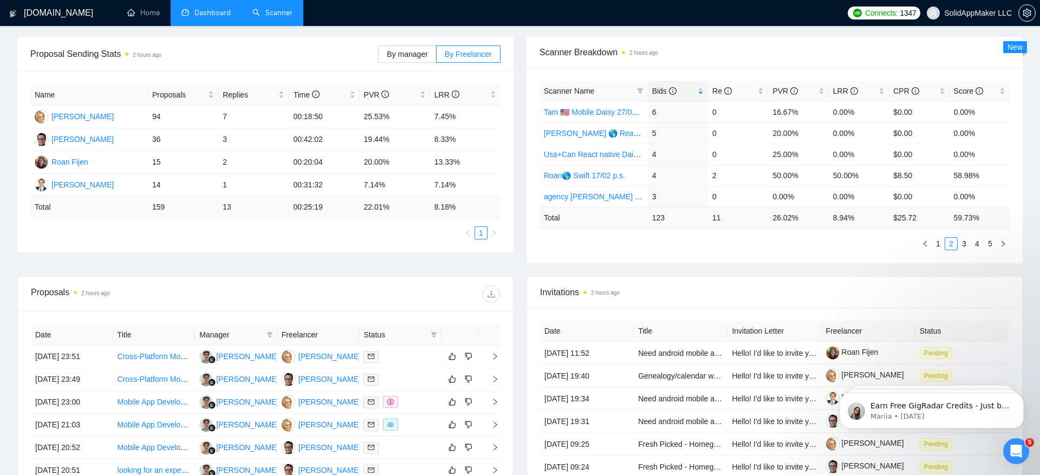
scroll to position [161, 0]
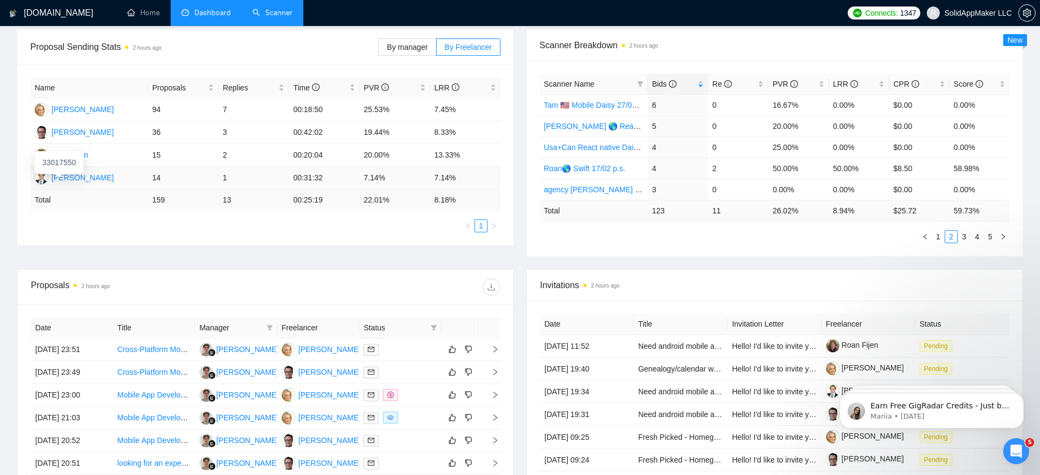
click at [77, 177] on div "[PERSON_NAME]" at bounding box center [82, 178] width 62 height 12
click at [77, 152] on div "Roan Fijen" at bounding box center [69, 155] width 37 height 12
